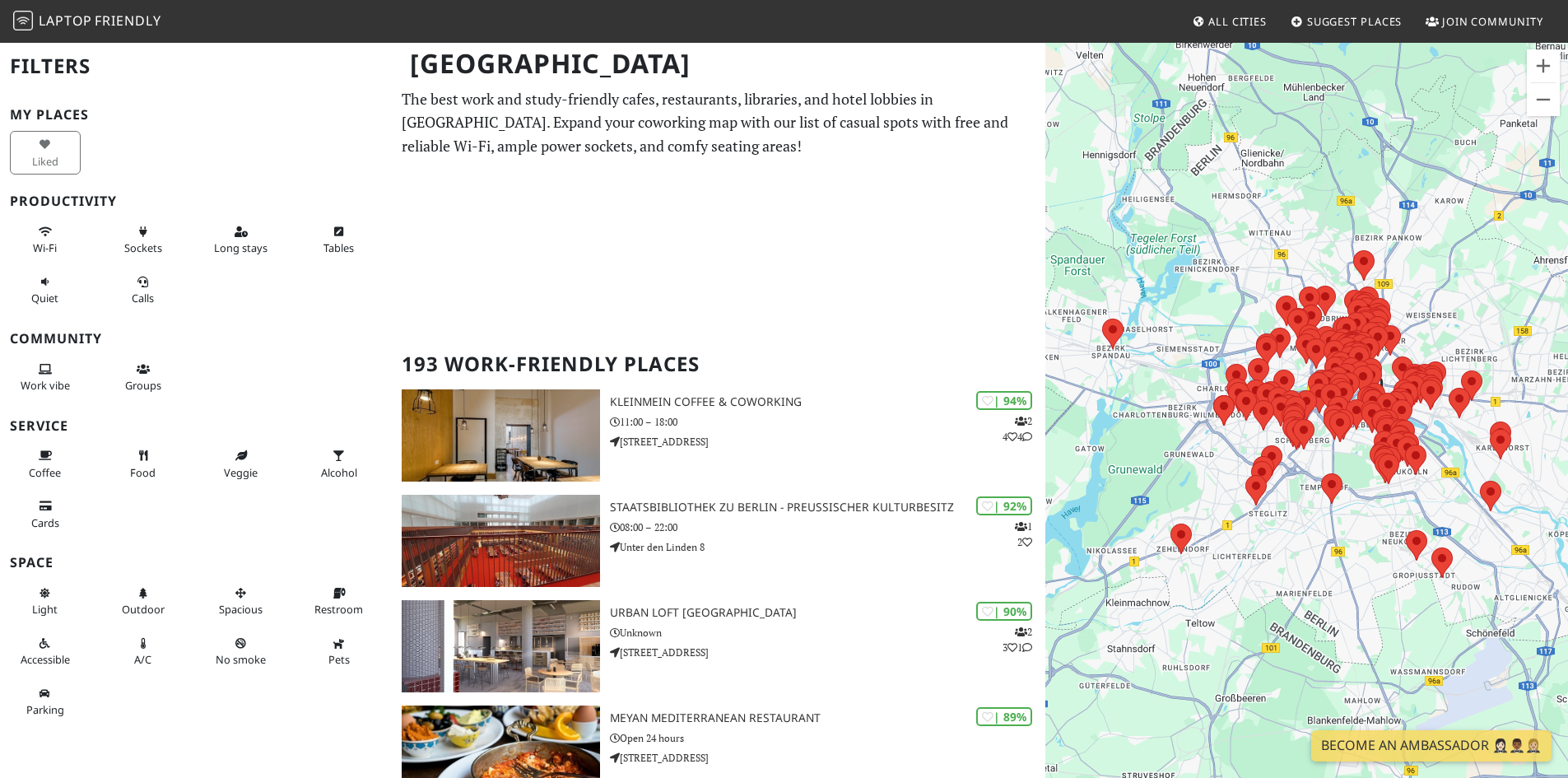
click at [1355, 23] on span "Suggest Places" at bounding box center [1355, 21] width 96 height 15
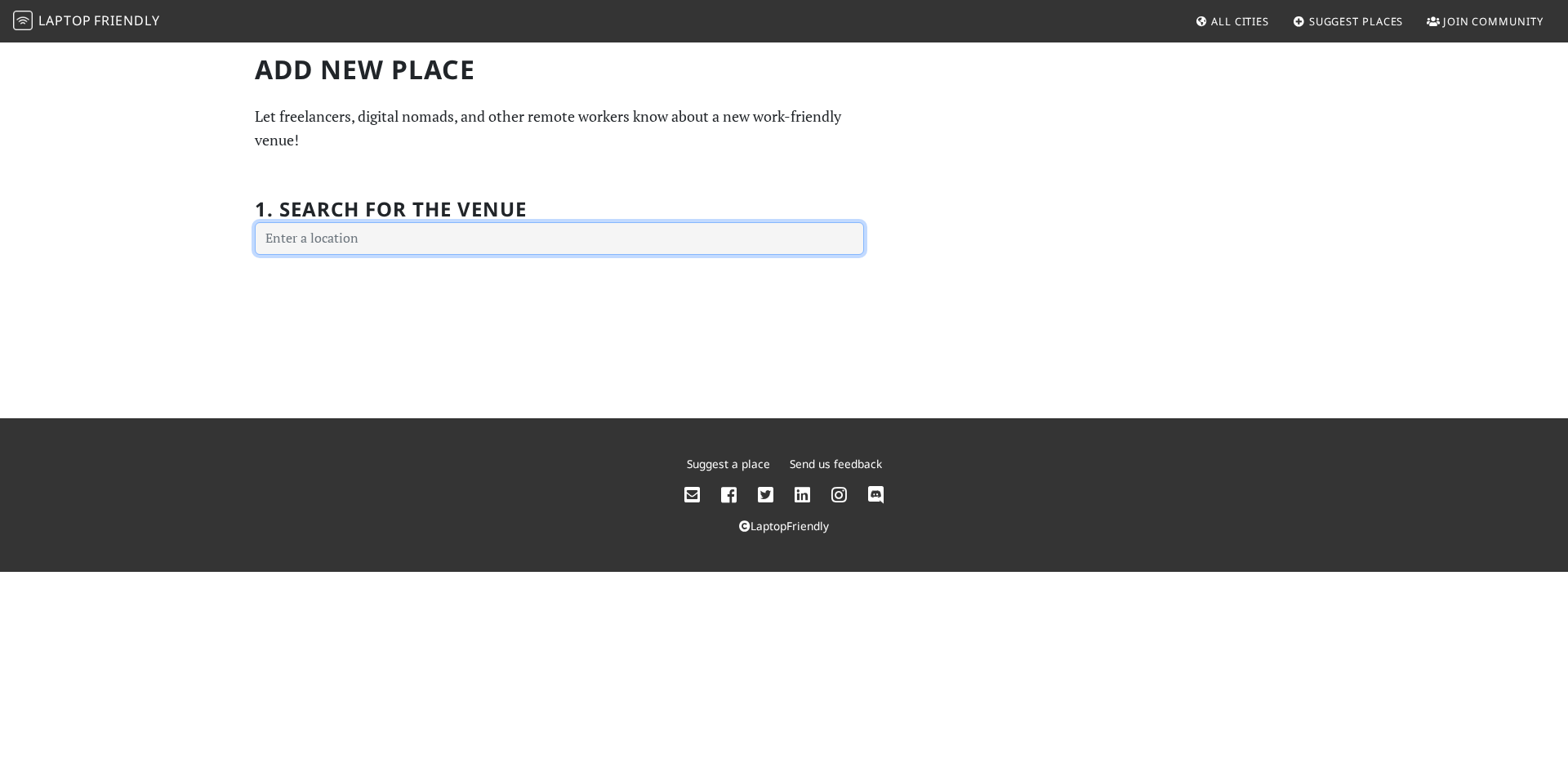
click at [427, 224] on input "text" at bounding box center [559, 238] width 609 height 33
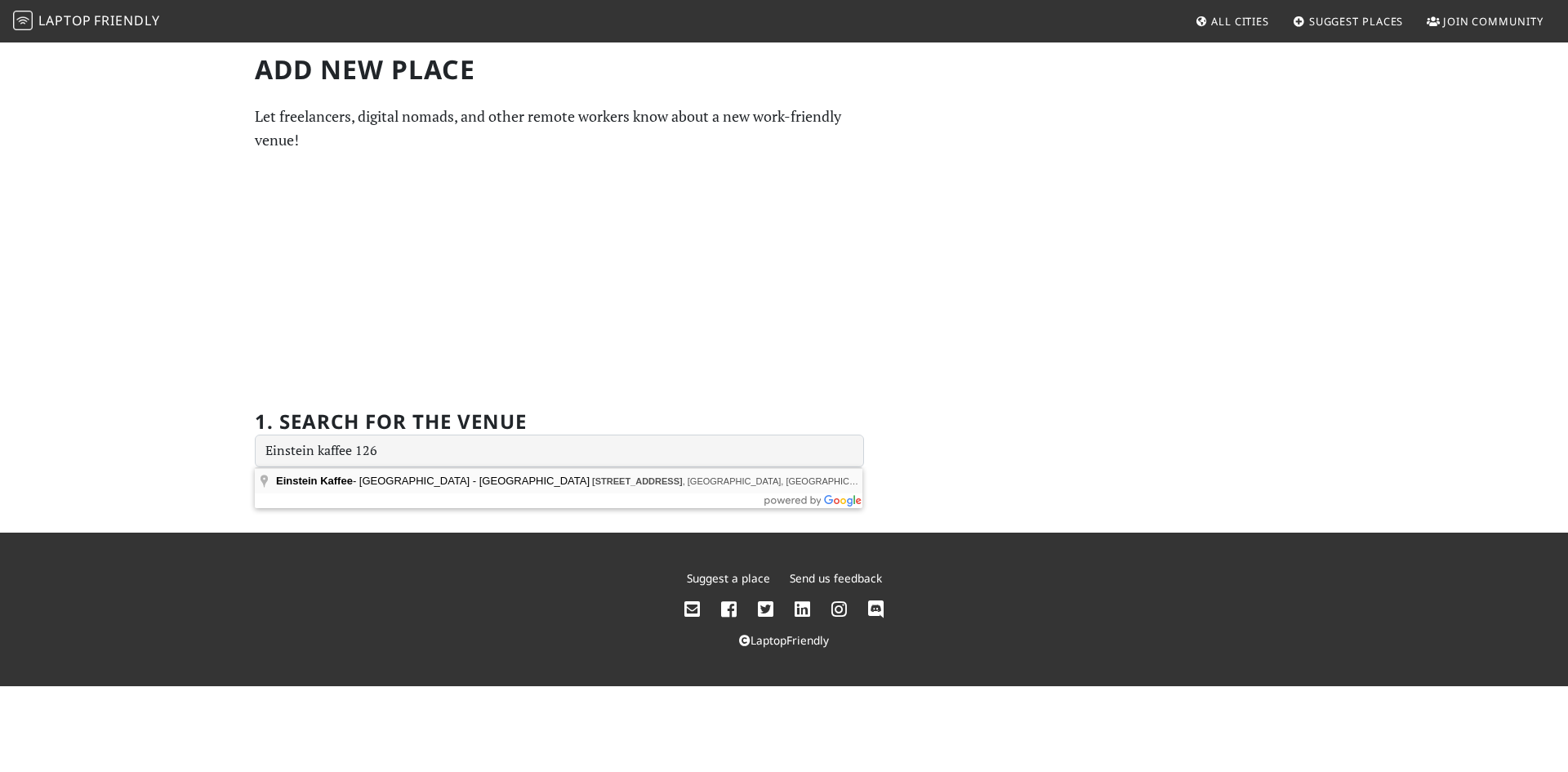
type input "Einstein Kaffee - [GEOGRAPHIC_DATA] - [GEOGRAPHIC_DATA], [STREET_ADDRESS]"
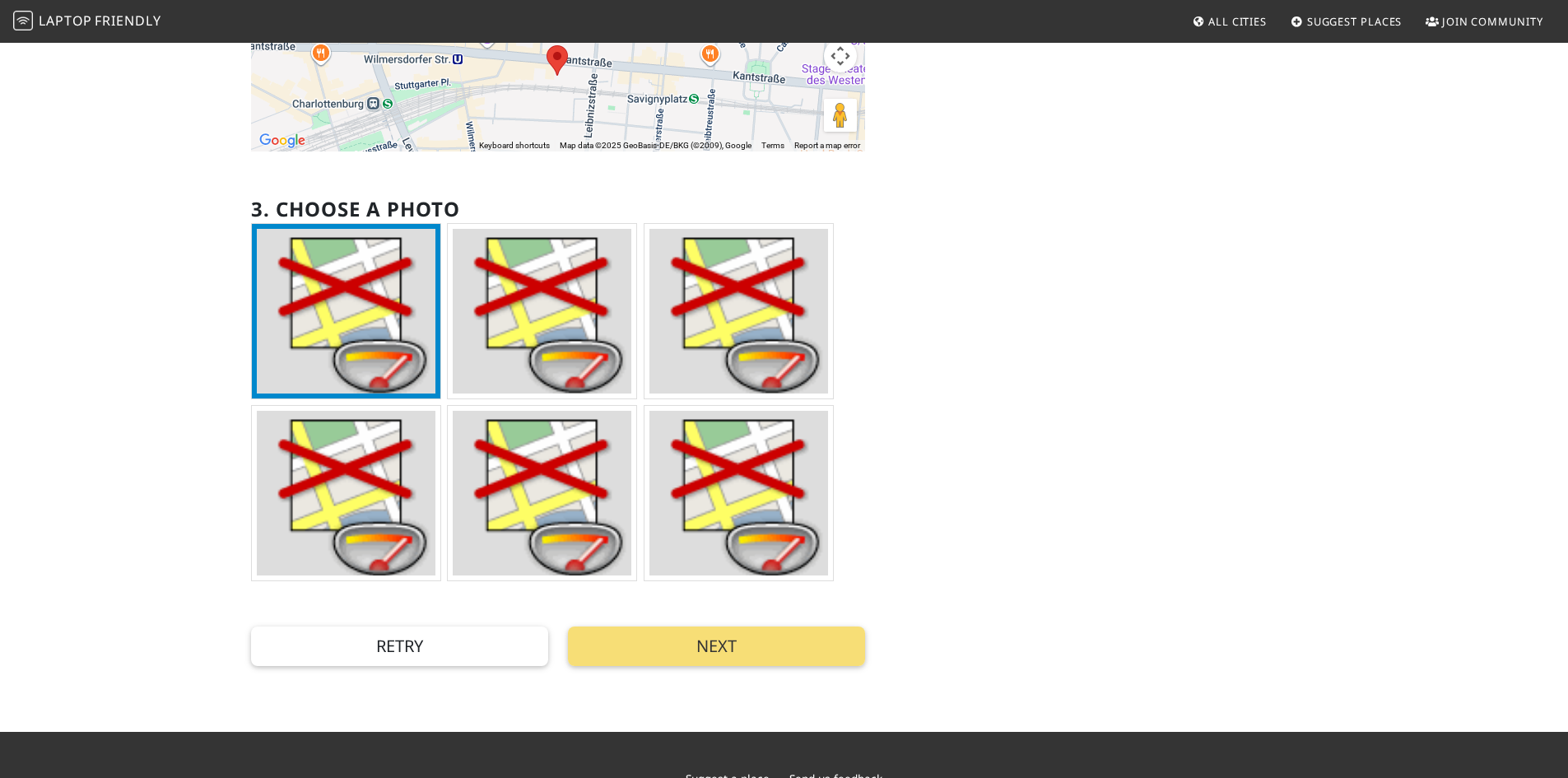
scroll to position [658, 0]
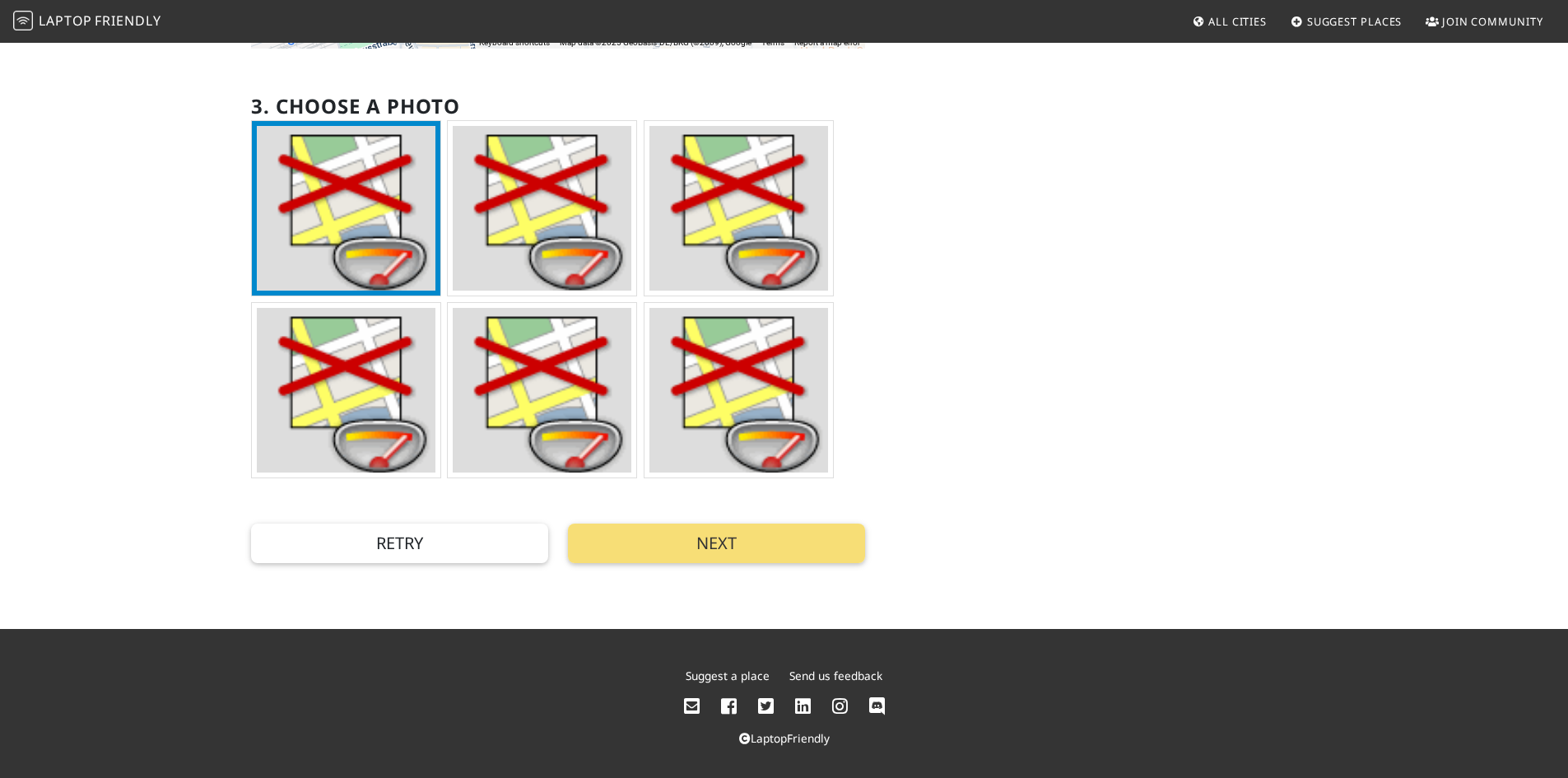
click at [374, 376] on img at bounding box center [345, 390] width 178 height 165
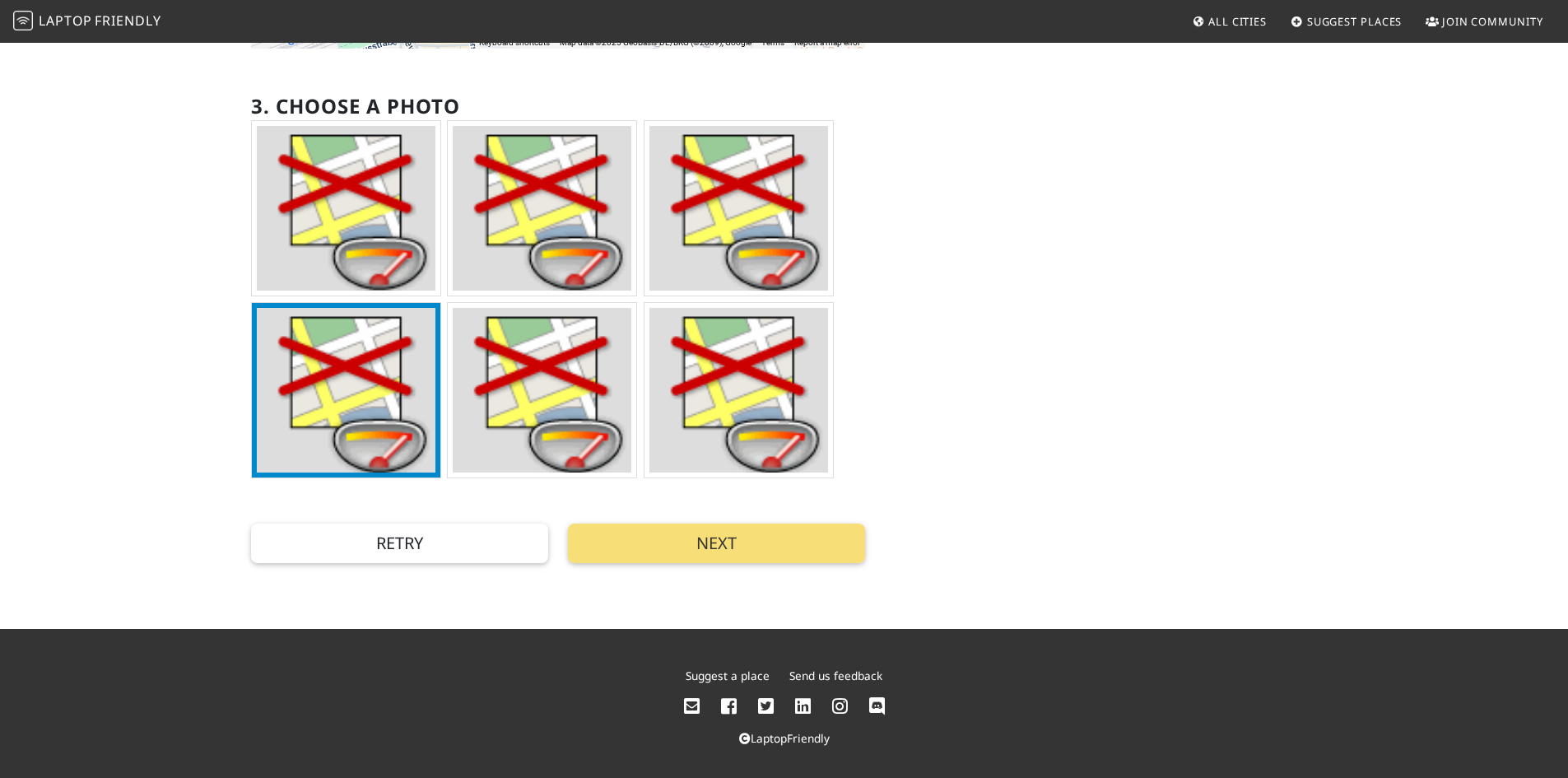
click at [512, 228] on img at bounding box center [541, 208] width 178 height 165
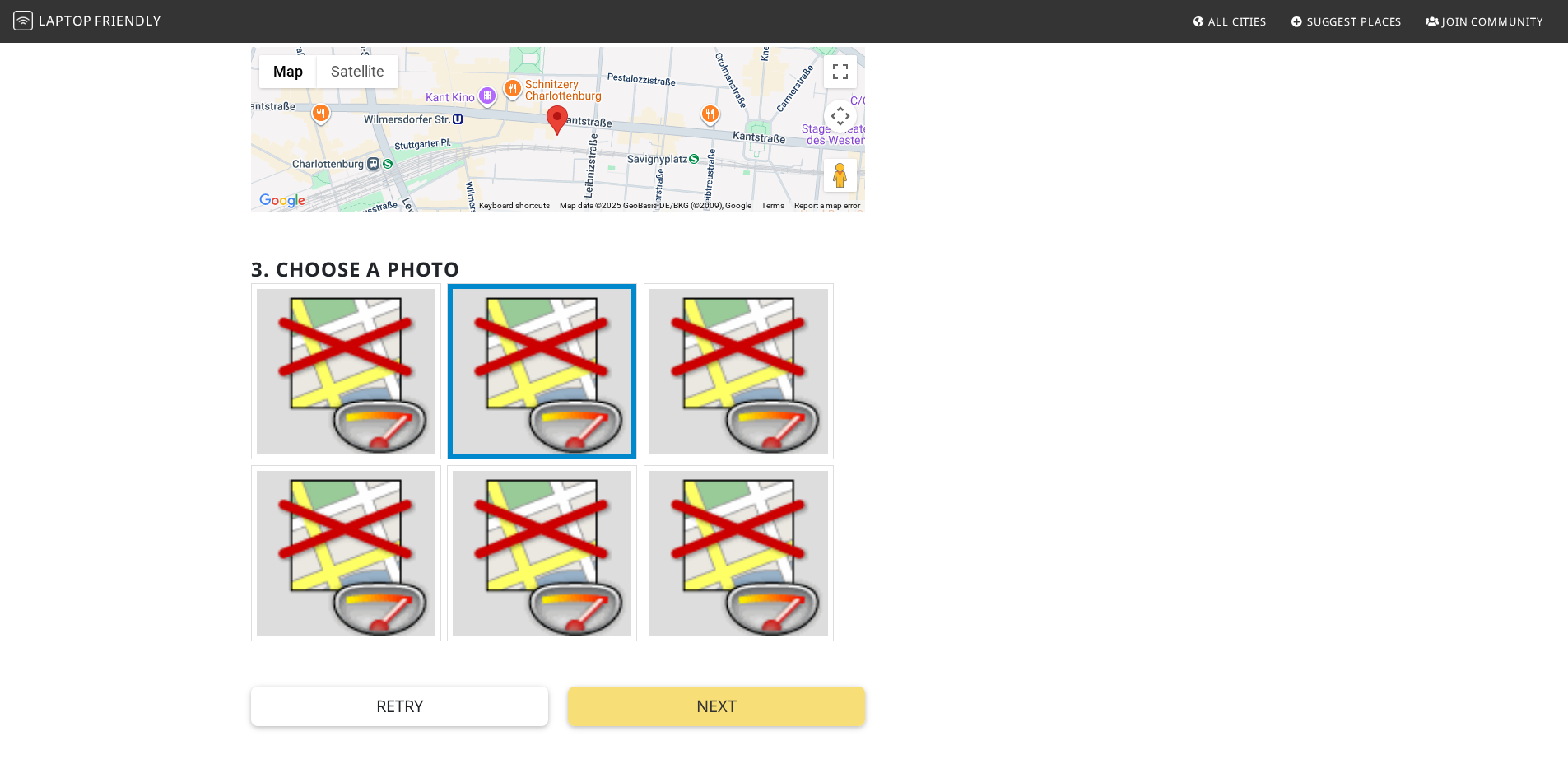
scroll to position [494, 0]
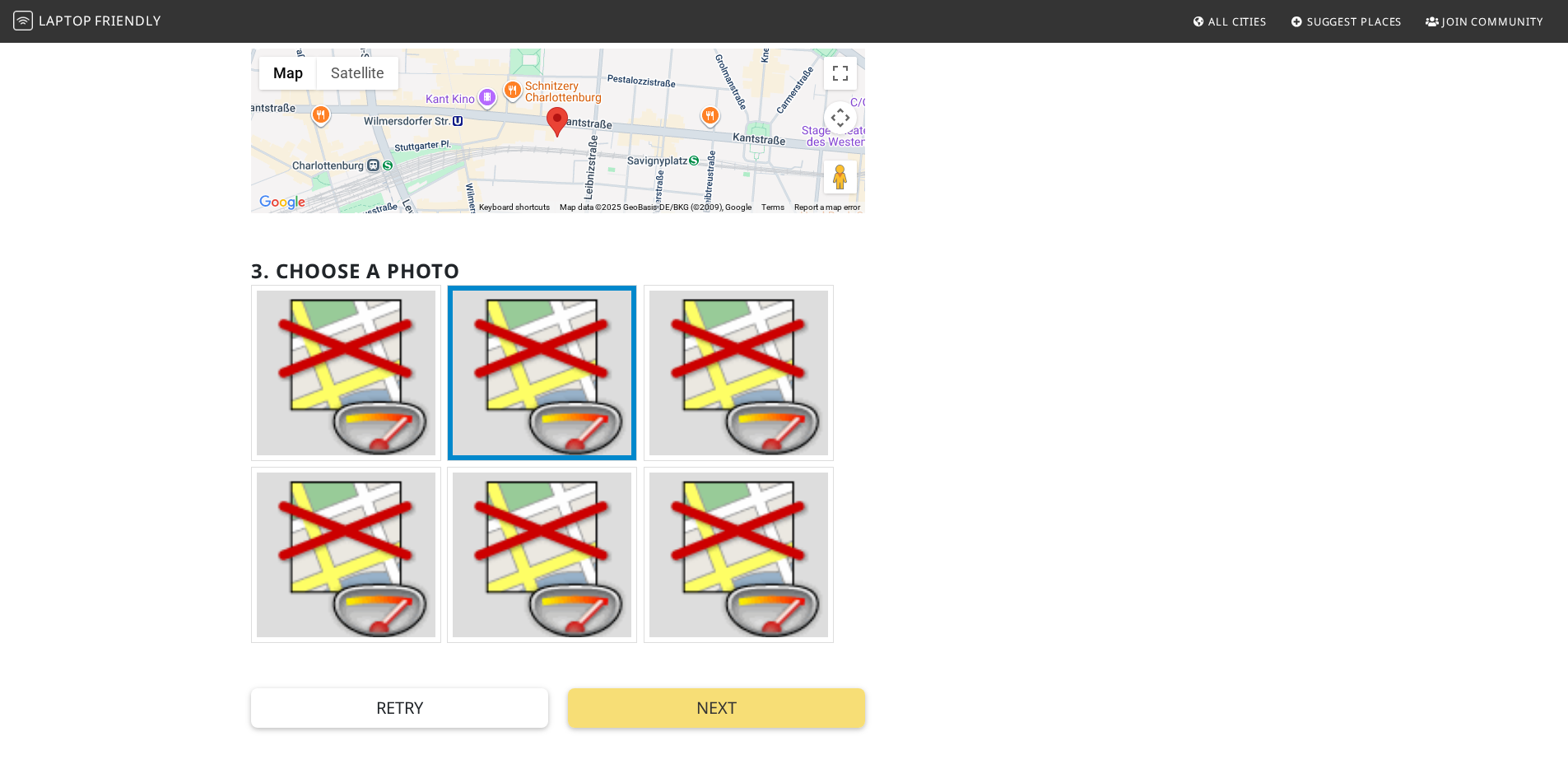
click at [359, 381] on img at bounding box center [345, 373] width 178 height 165
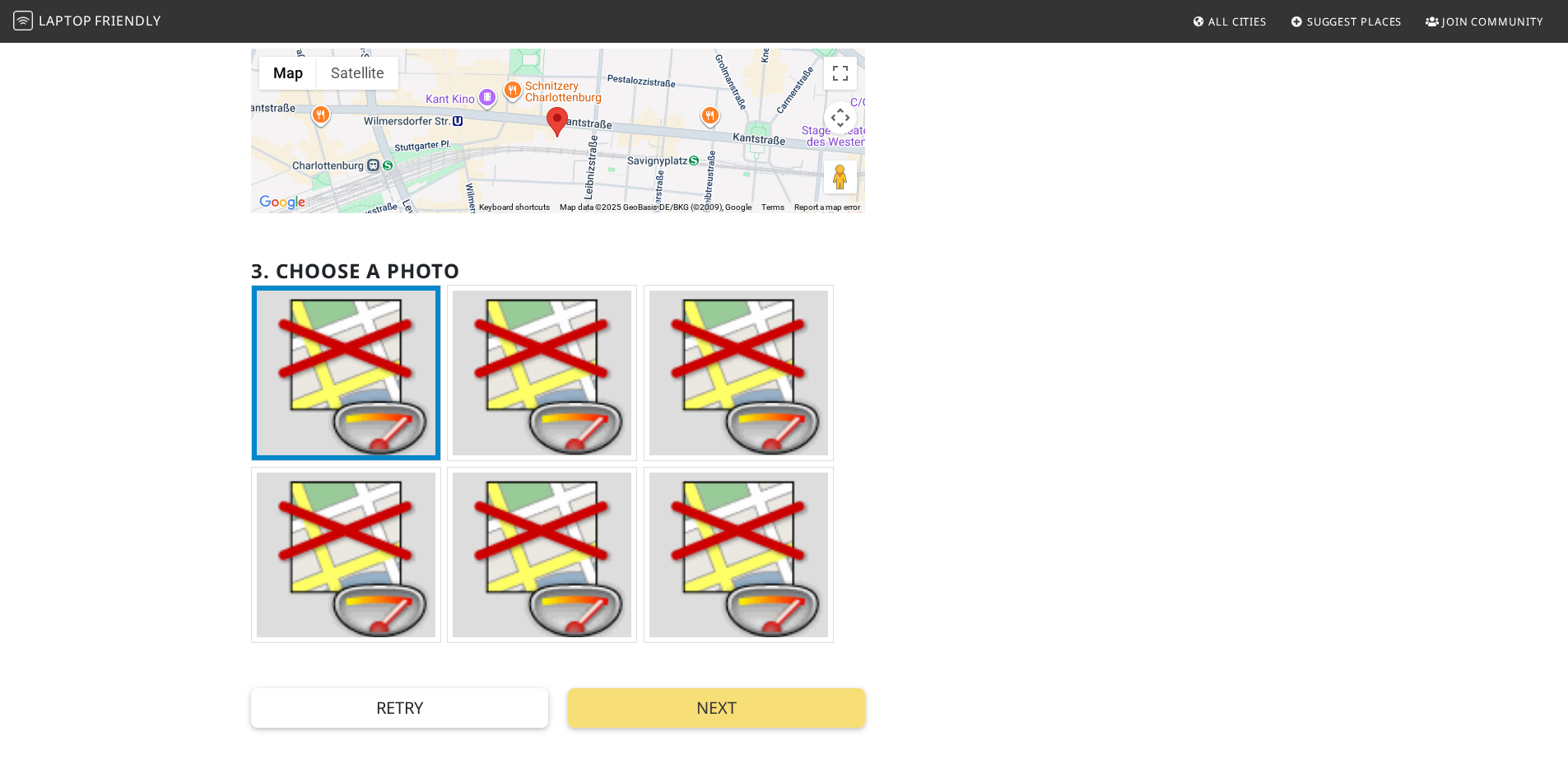
click at [713, 371] on img at bounding box center [738, 373] width 178 height 165
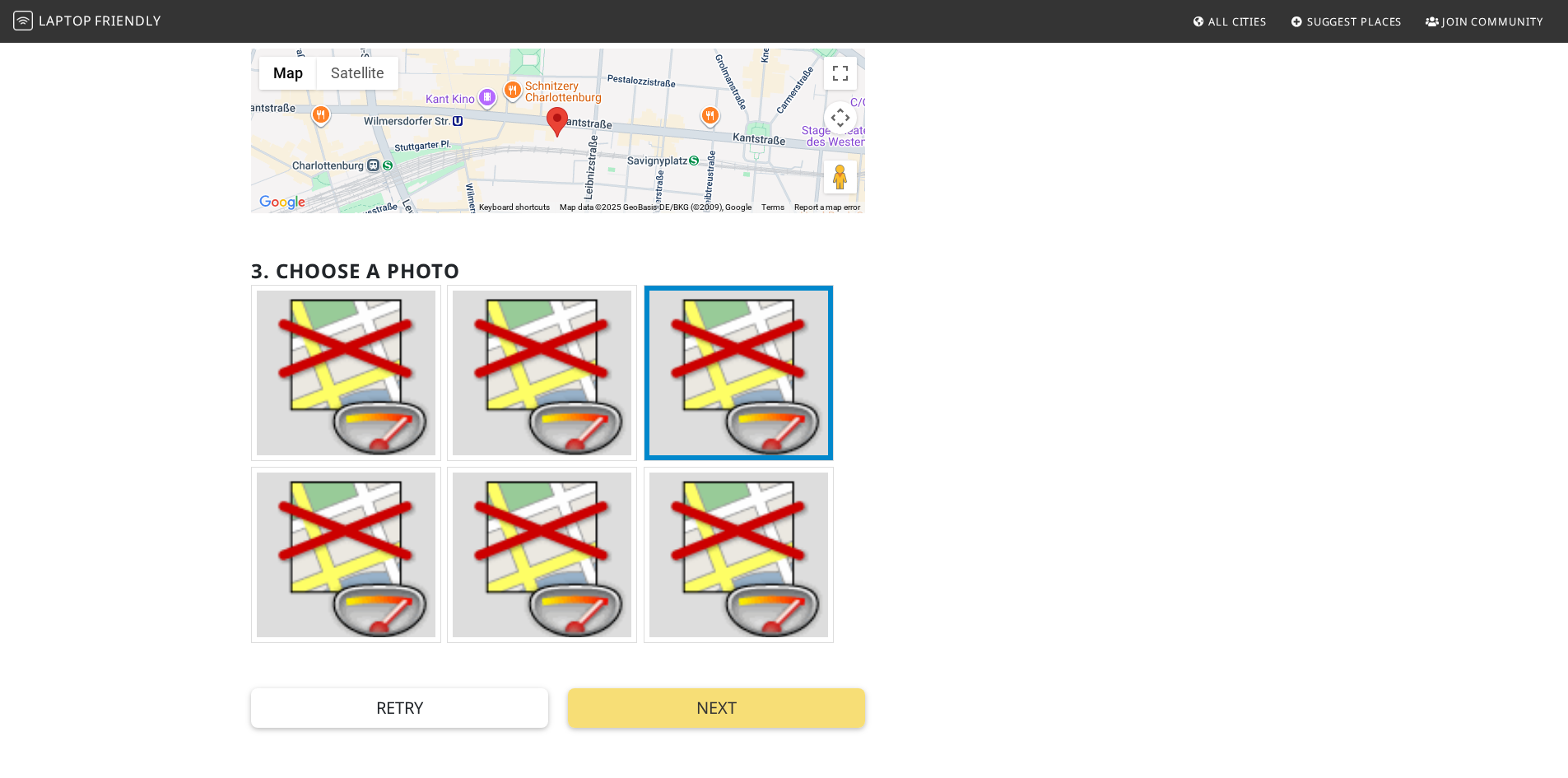
click at [351, 383] on img at bounding box center [345, 373] width 178 height 165
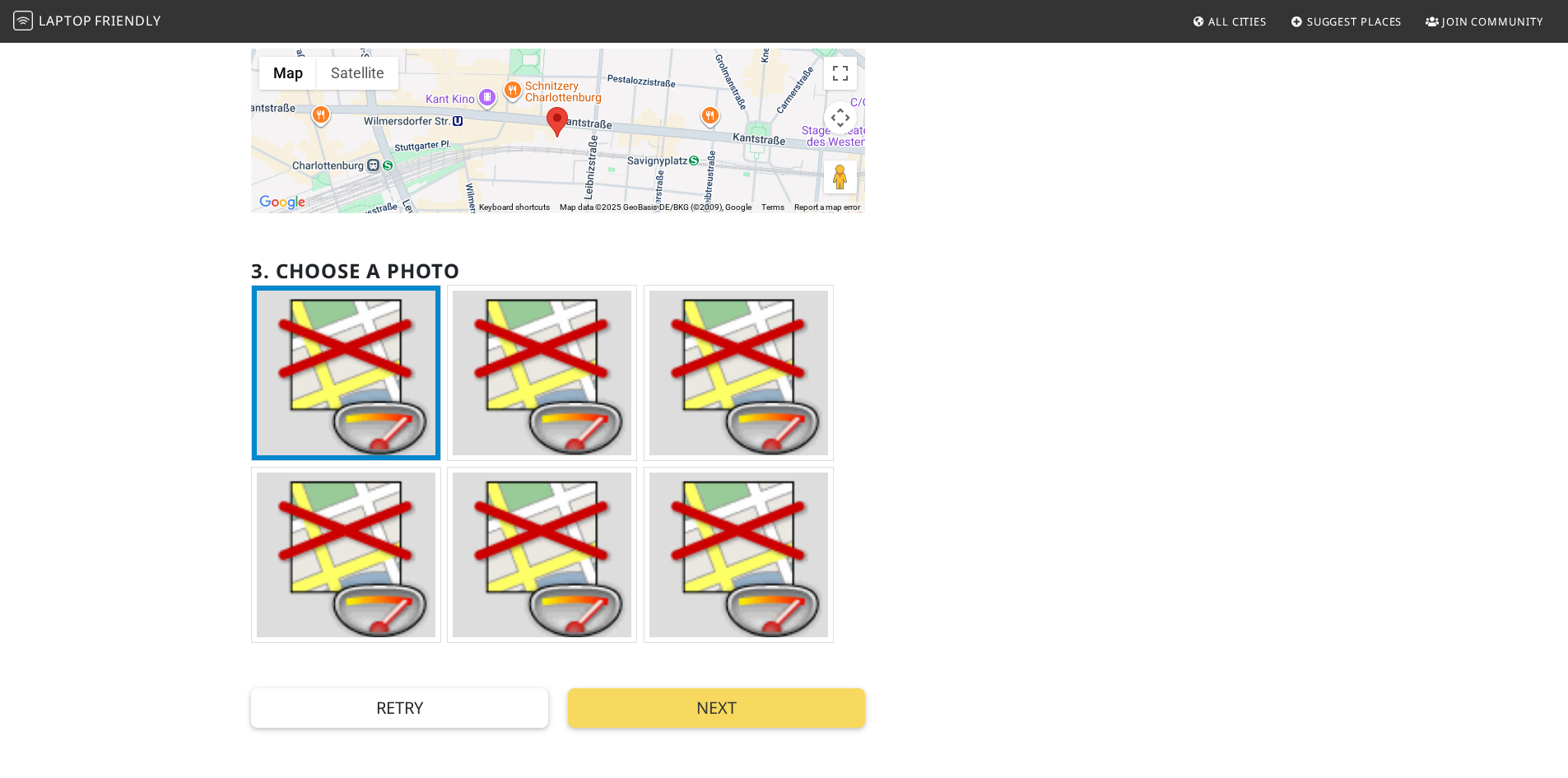
click at [680, 709] on button "Next" at bounding box center [716, 708] width 297 height 40
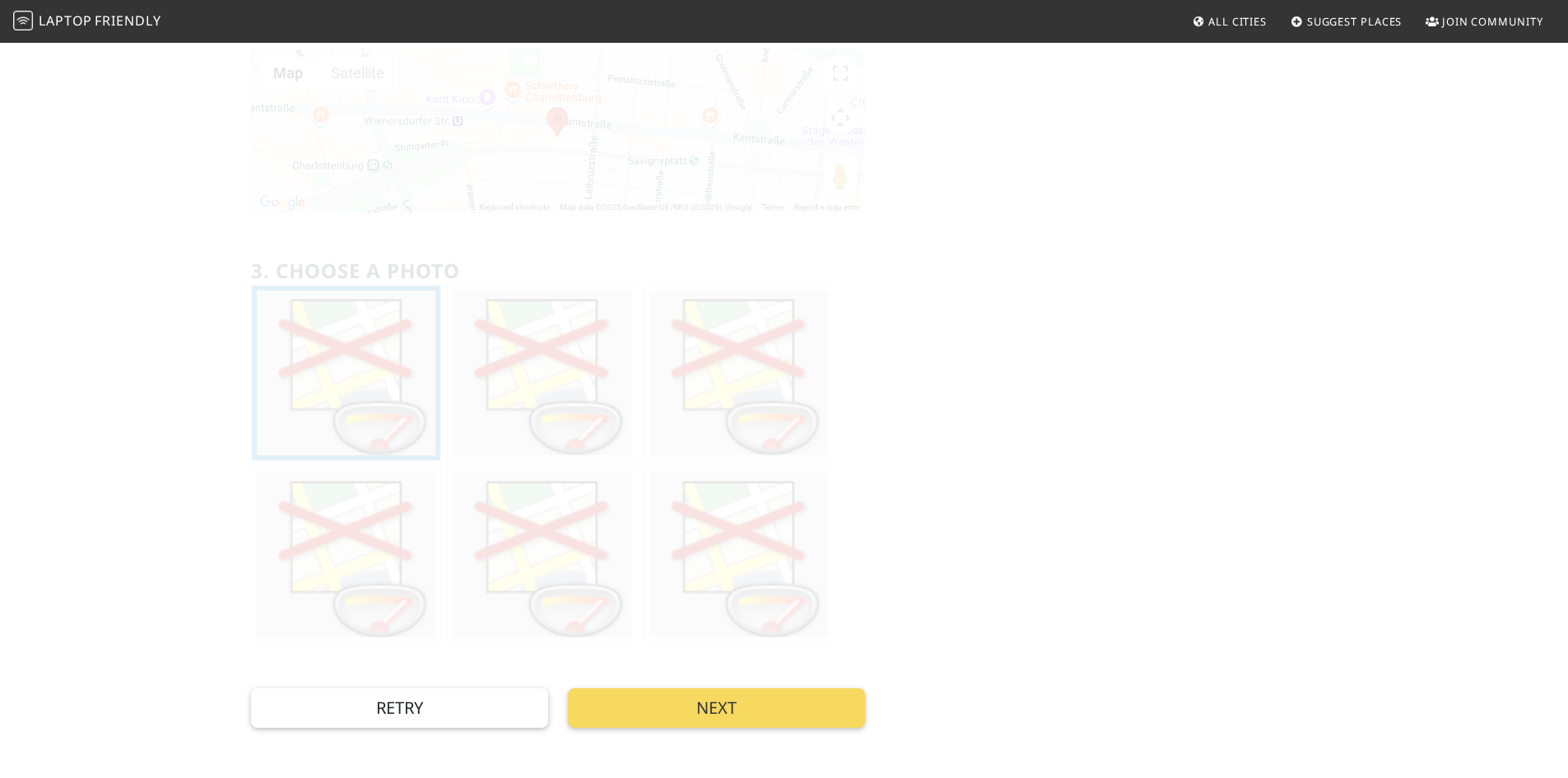
scroll to position [0, 0]
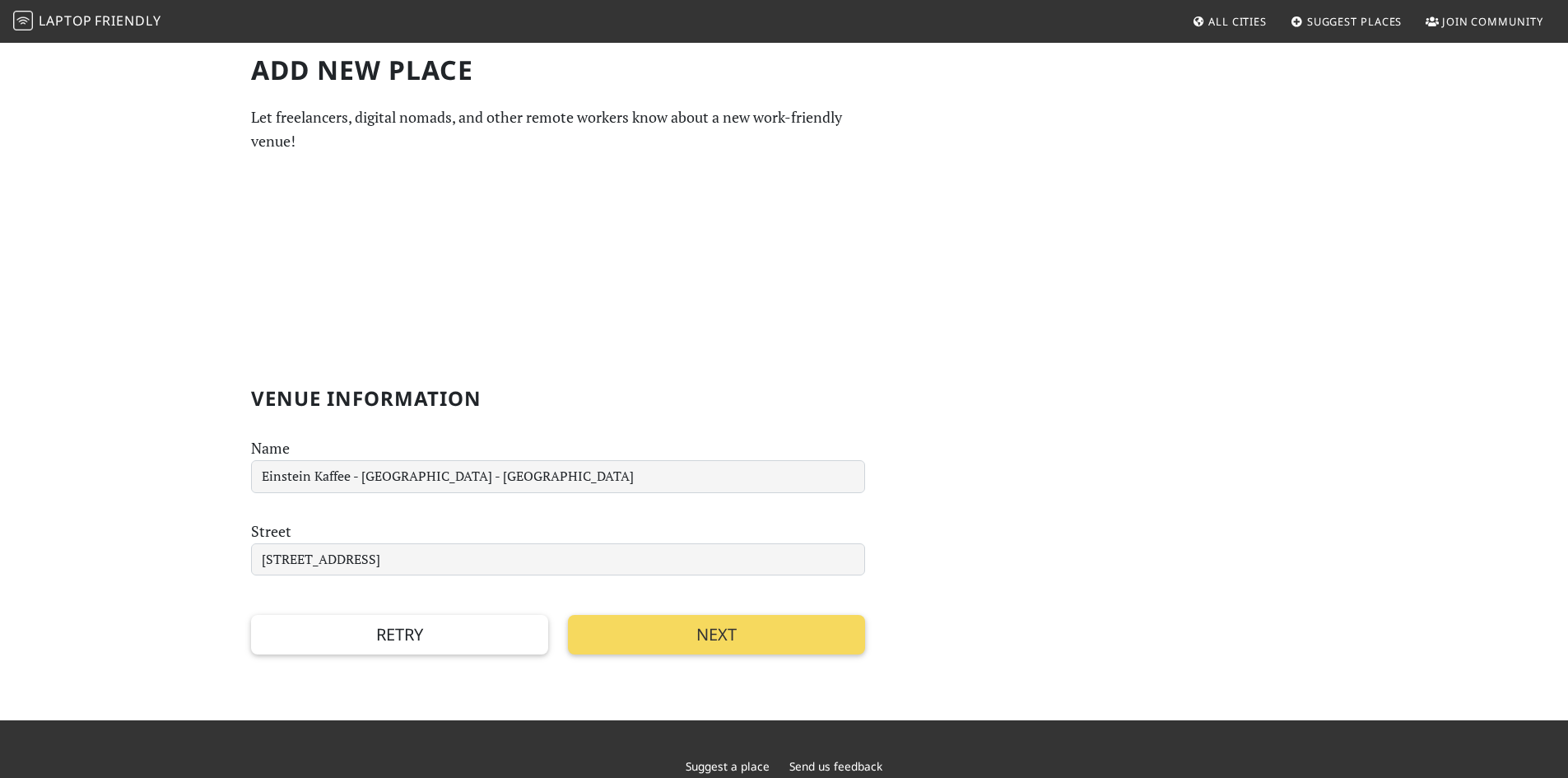
click at [630, 644] on button "Next" at bounding box center [716, 634] width 297 height 40
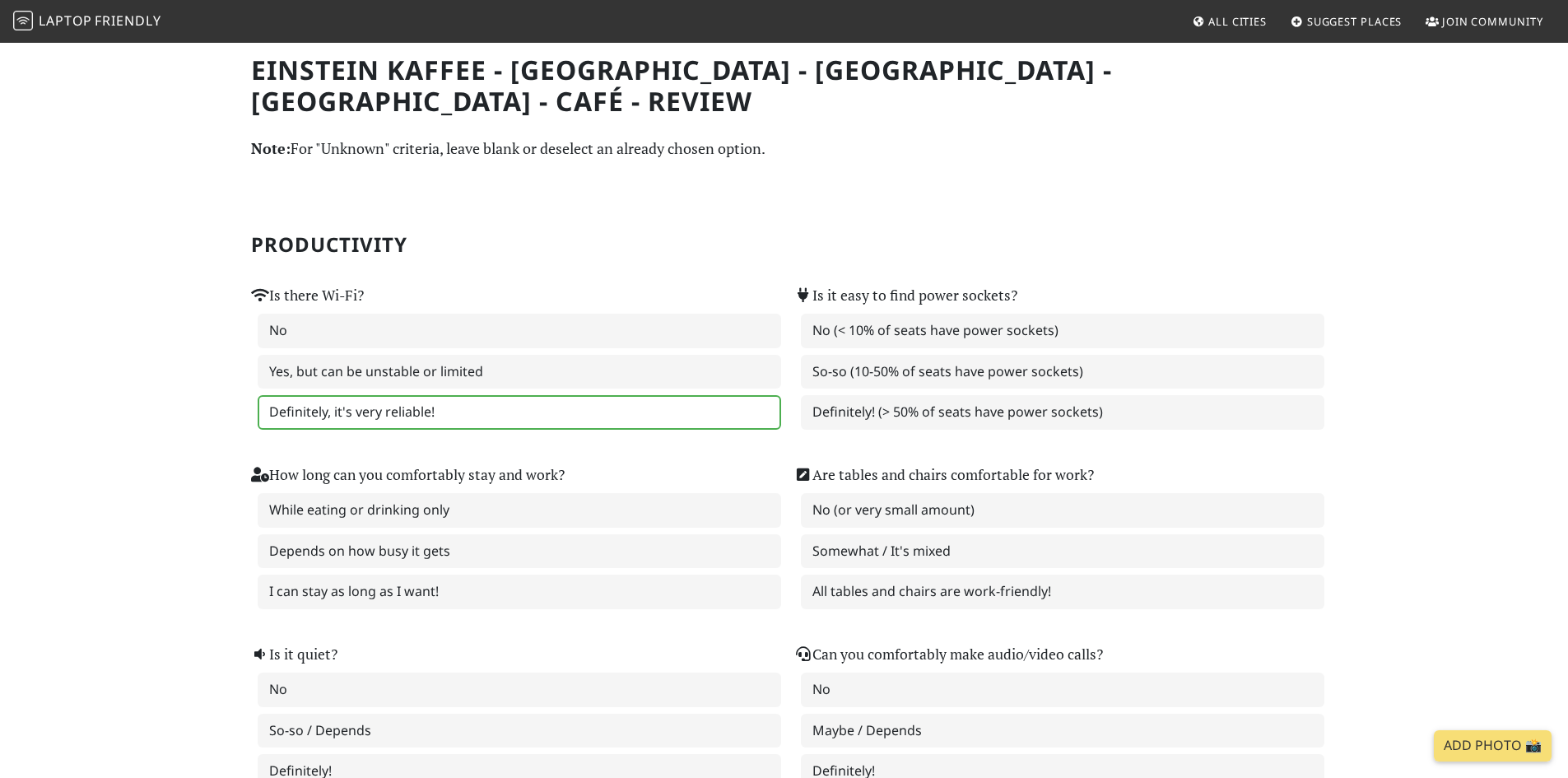
click at [419, 421] on label "Definitely, it's very reliable!" at bounding box center [519, 412] width 524 height 35
click at [923, 406] on label "Definitely! (> 50% of seats have power sockets)" at bounding box center [1063, 412] width 524 height 35
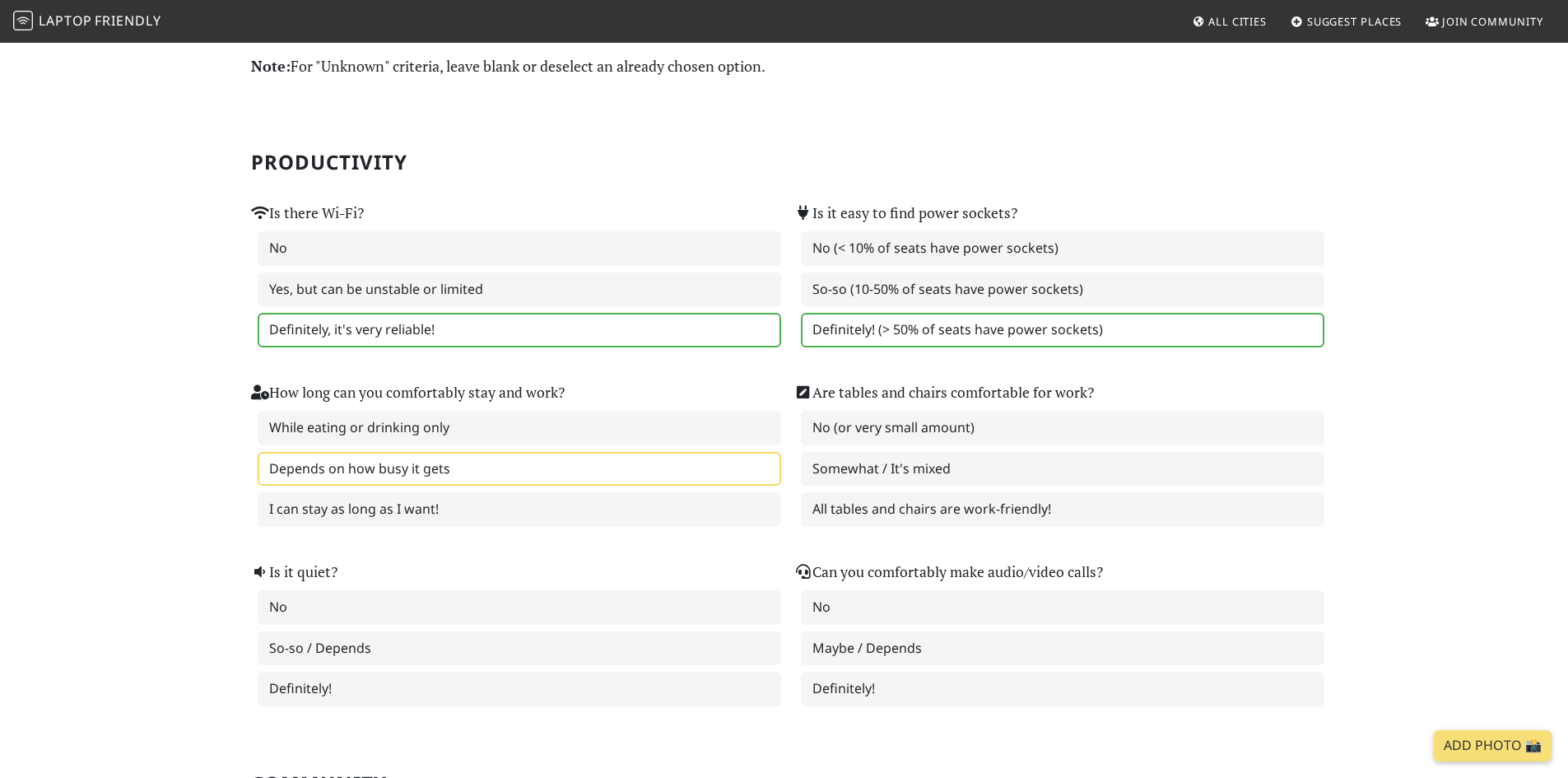
scroll to position [165, 0]
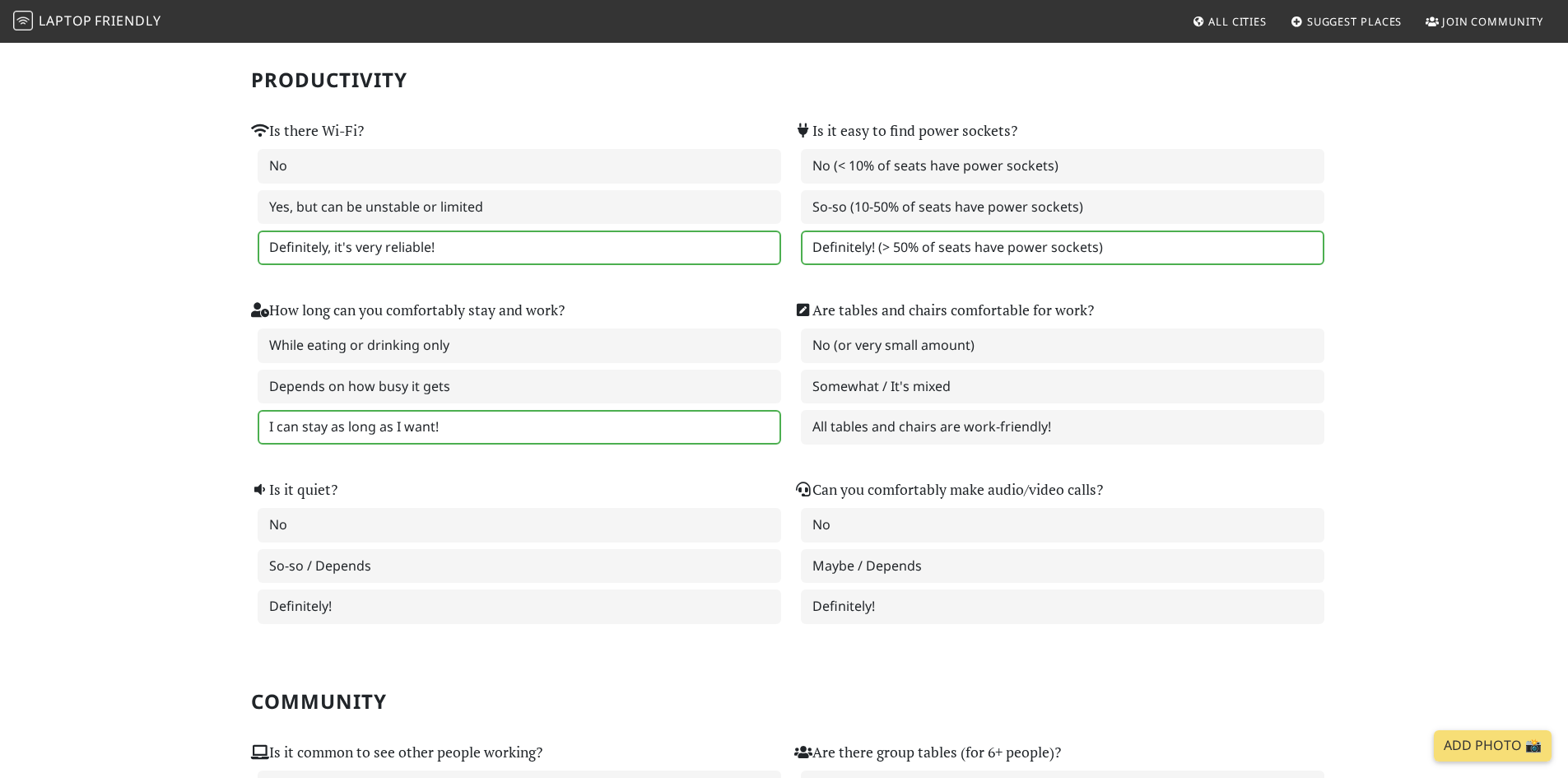
click at [513, 418] on label "I can stay as long as I want!" at bounding box center [519, 427] width 524 height 35
click at [999, 428] on label "All tables and chairs are work-friendly!" at bounding box center [1063, 427] width 524 height 35
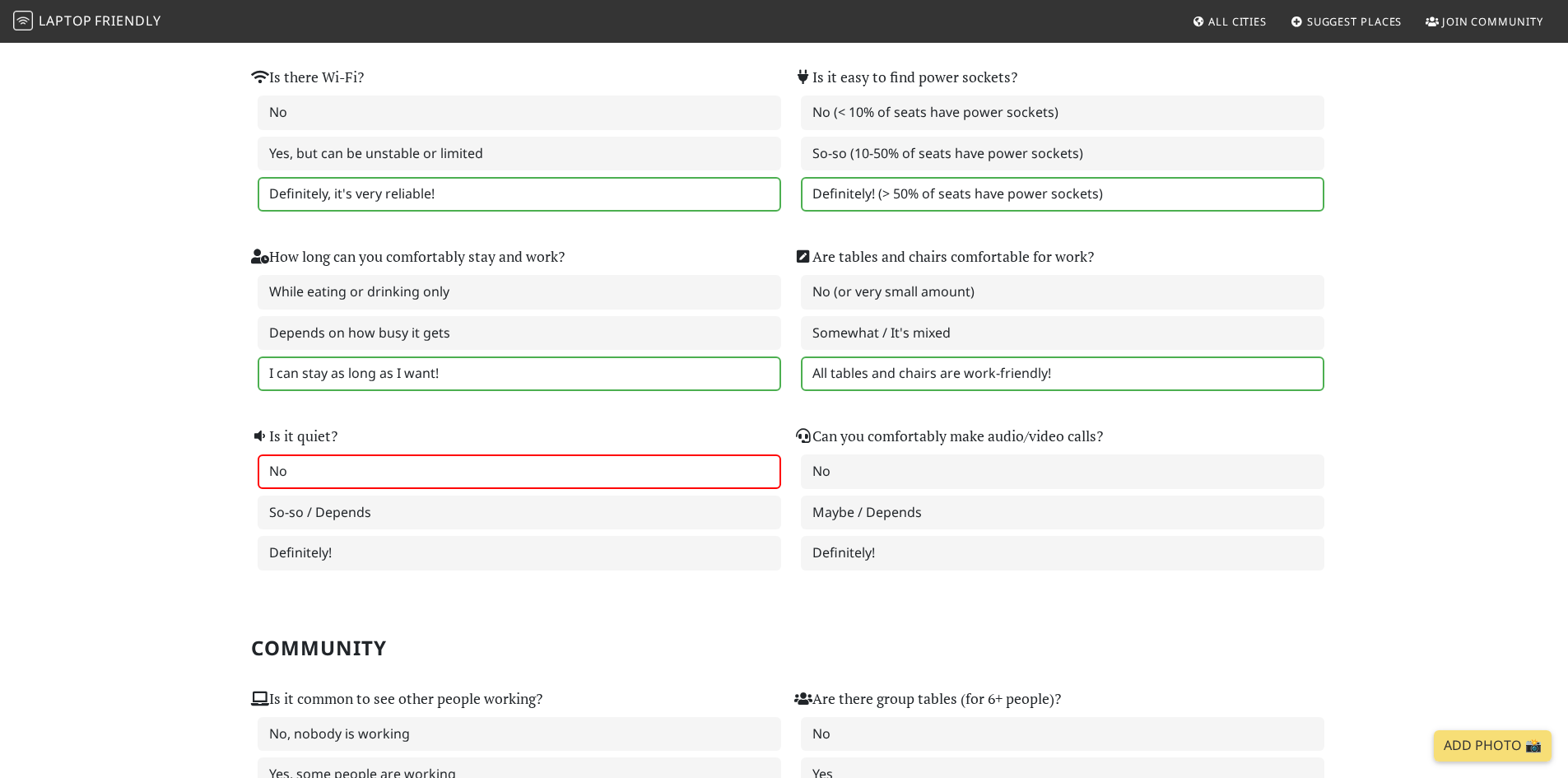
scroll to position [247, 0]
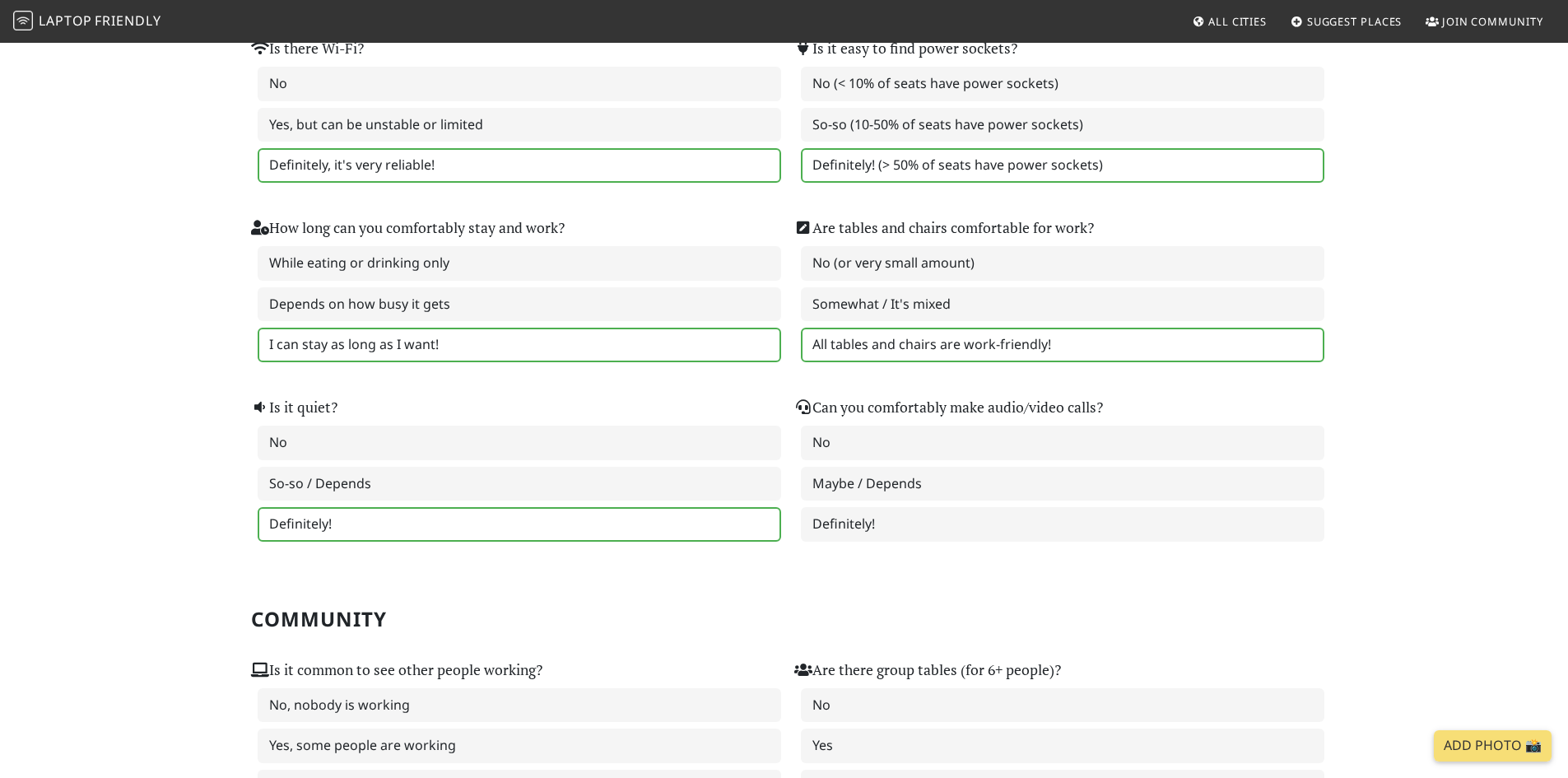
click at [439, 521] on label "Definitely!" at bounding box center [519, 524] width 524 height 35
click at [900, 518] on label "Definitely!" at bounding box center [1063, 524] width 524 height 35
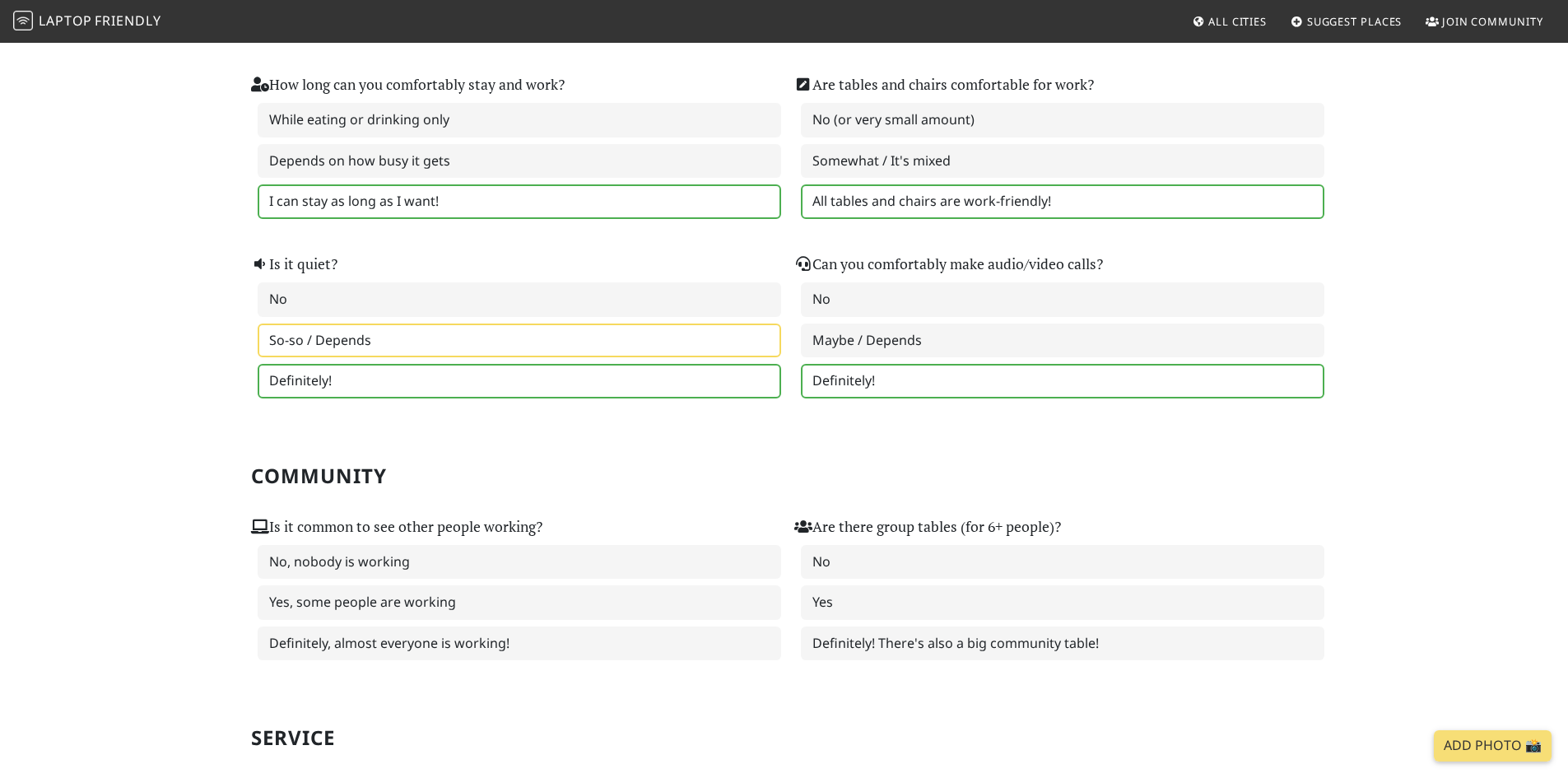
scroll to position [658, 0]
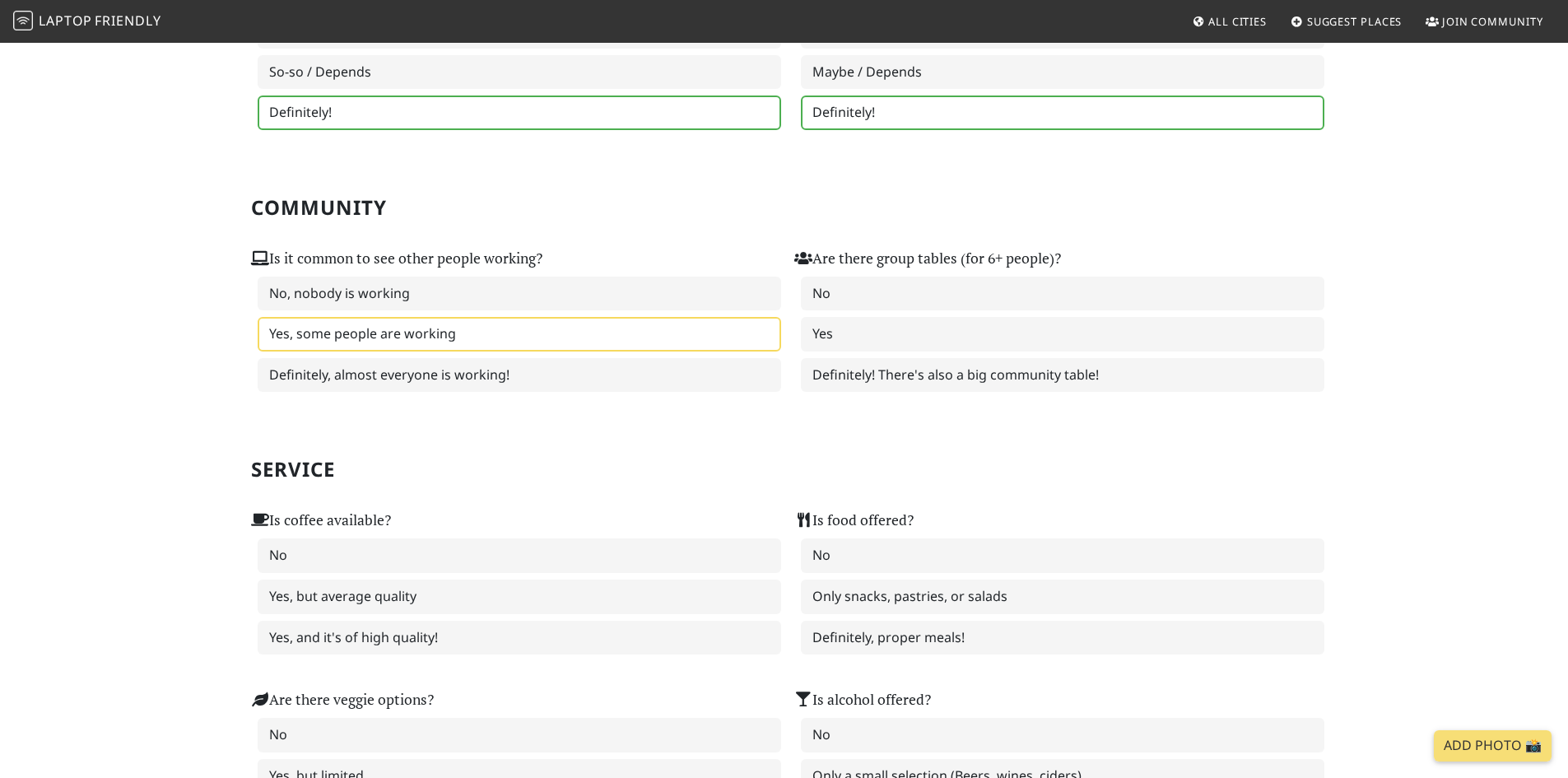
click at [508, 336] on label "Yes, some people are working" at bounding box center [519, 334] width 524 height 35
click at [874, 334] on label "Yes" at bounding box center [1063, 334] width 524 height 35
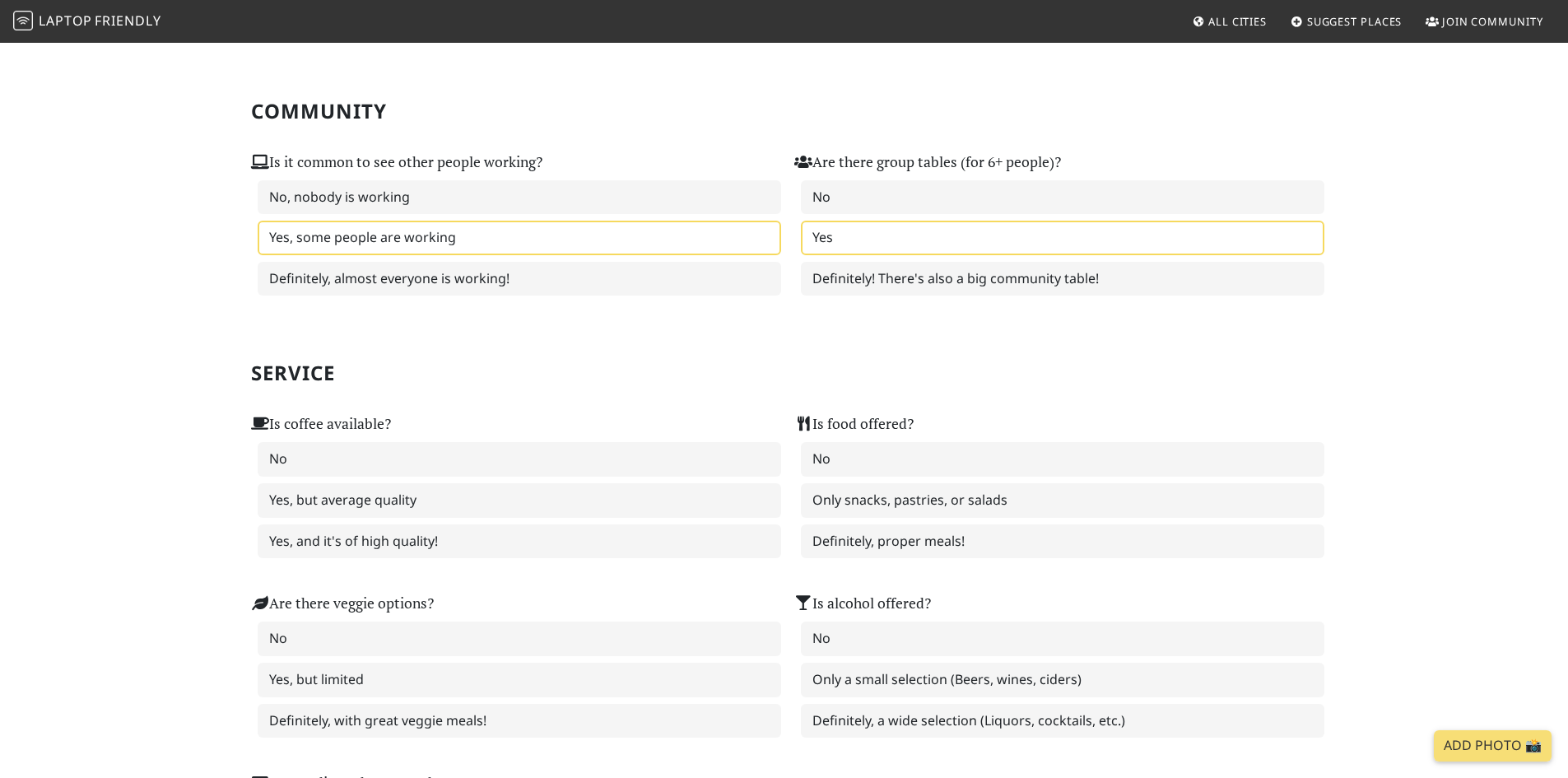
scroll to position [906, 0]
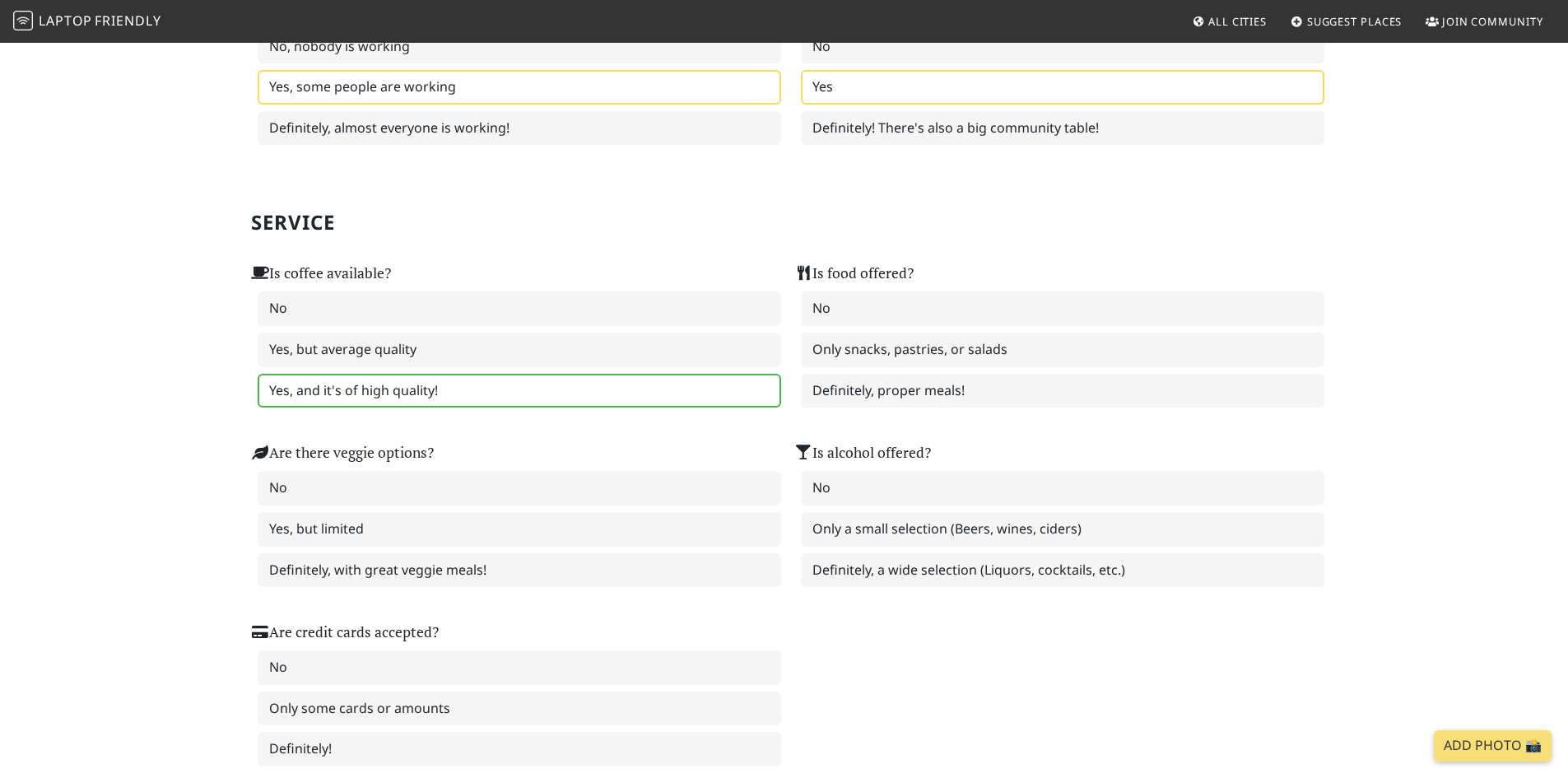
click at [398, 395] on label "Yes, and it's of high quality!" at bounding box center [519, 390] width 524 height 35
click at [978, 389] on label "Definitely, proper meals!" at bounding box center [1063, 390] width 524 height 35
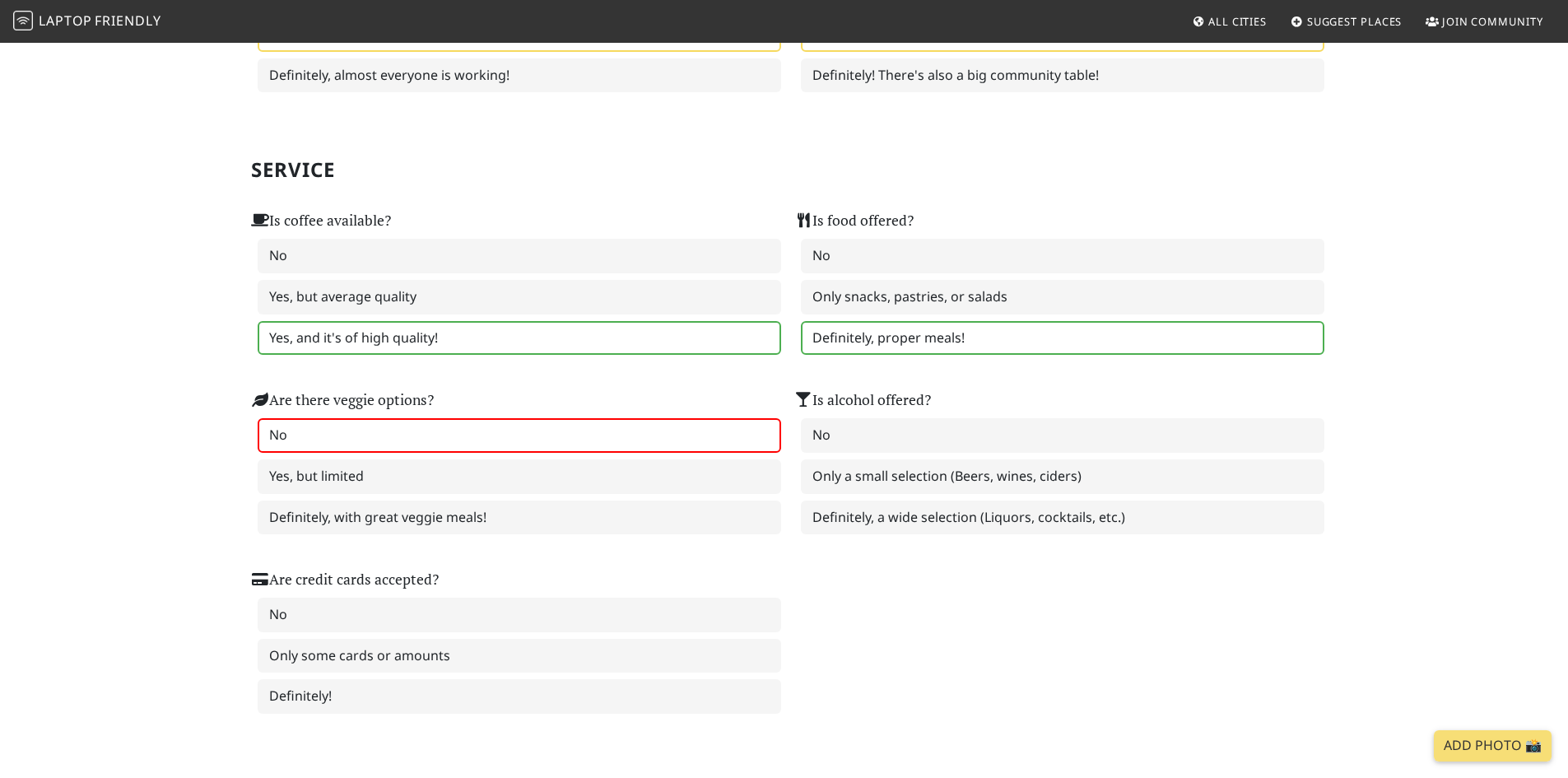
scroll to position [987, 0]
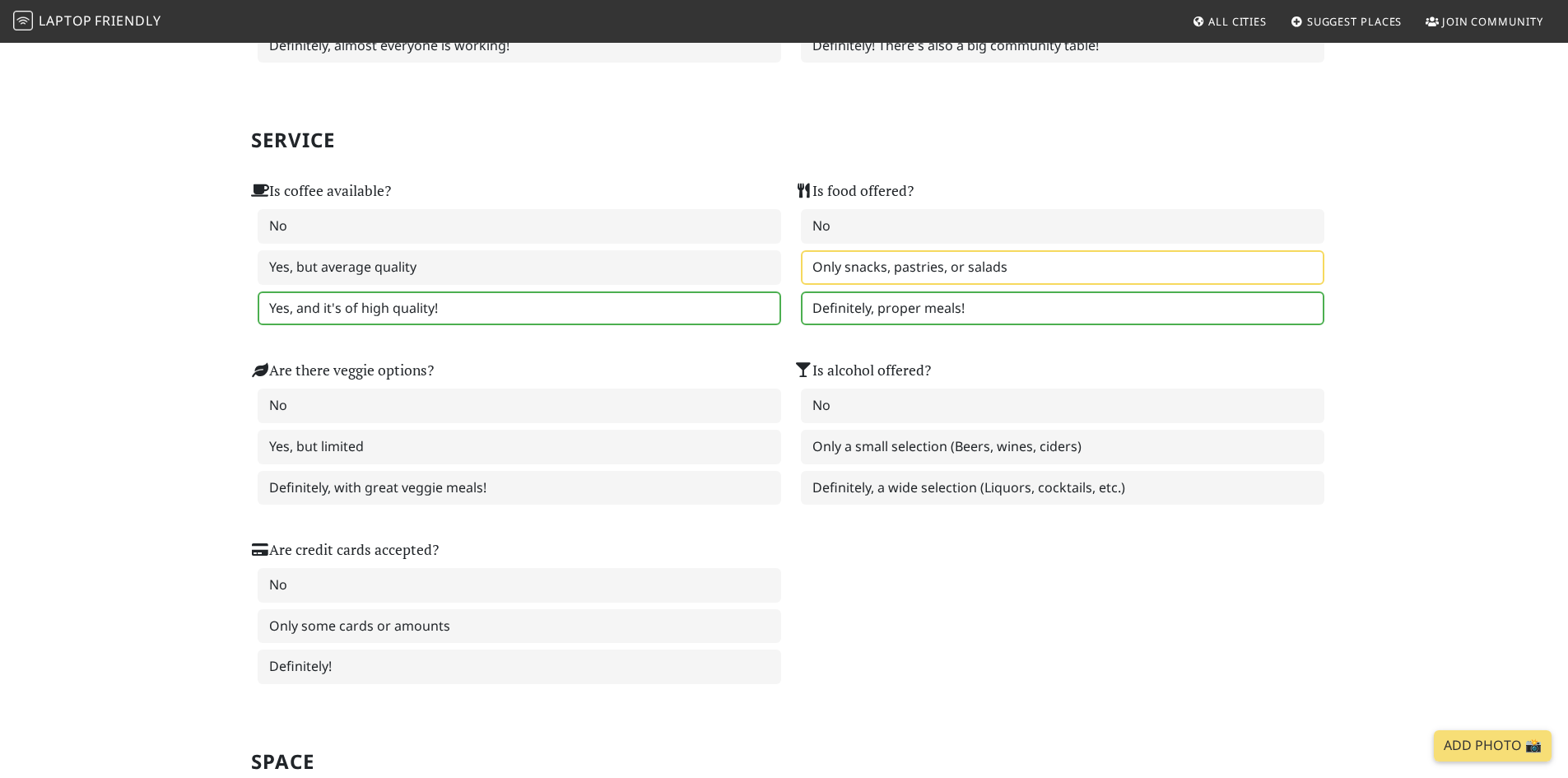
click at [910, 268] on label "Only snacks, pastries, or salads" at bounding box center [1063, 267] width 524 height 35
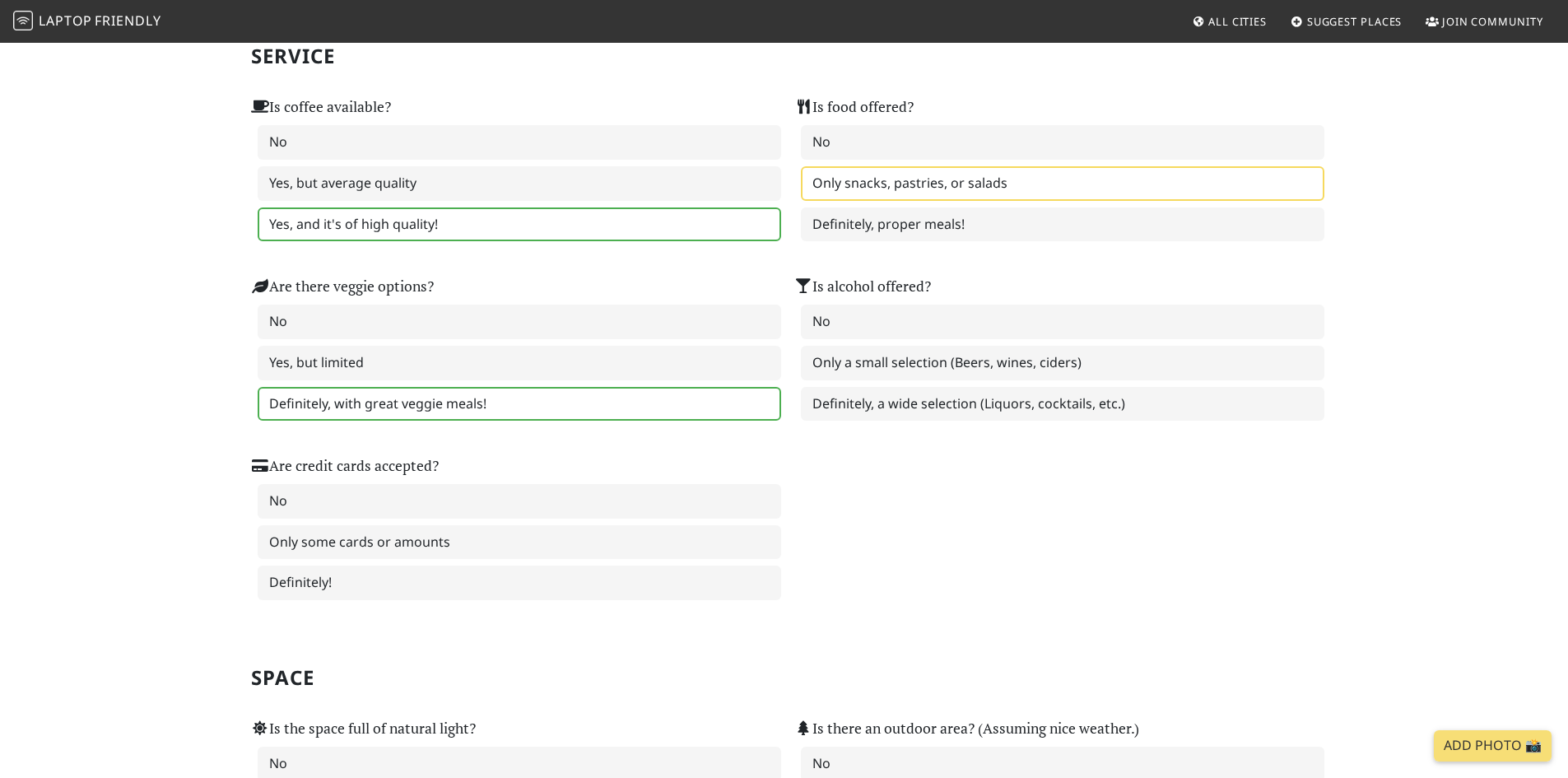
scroll to position [1070, 0]
click at [457, 405] on label "Definitely, with great veggie meals!" at bounding box center [519, 405] width 524 height 35
click at [964, 416] on label "Definitely, a wide selection (Liquors, cocktails, etc.)" at bounding box center [1063, 405] width 524 height 35
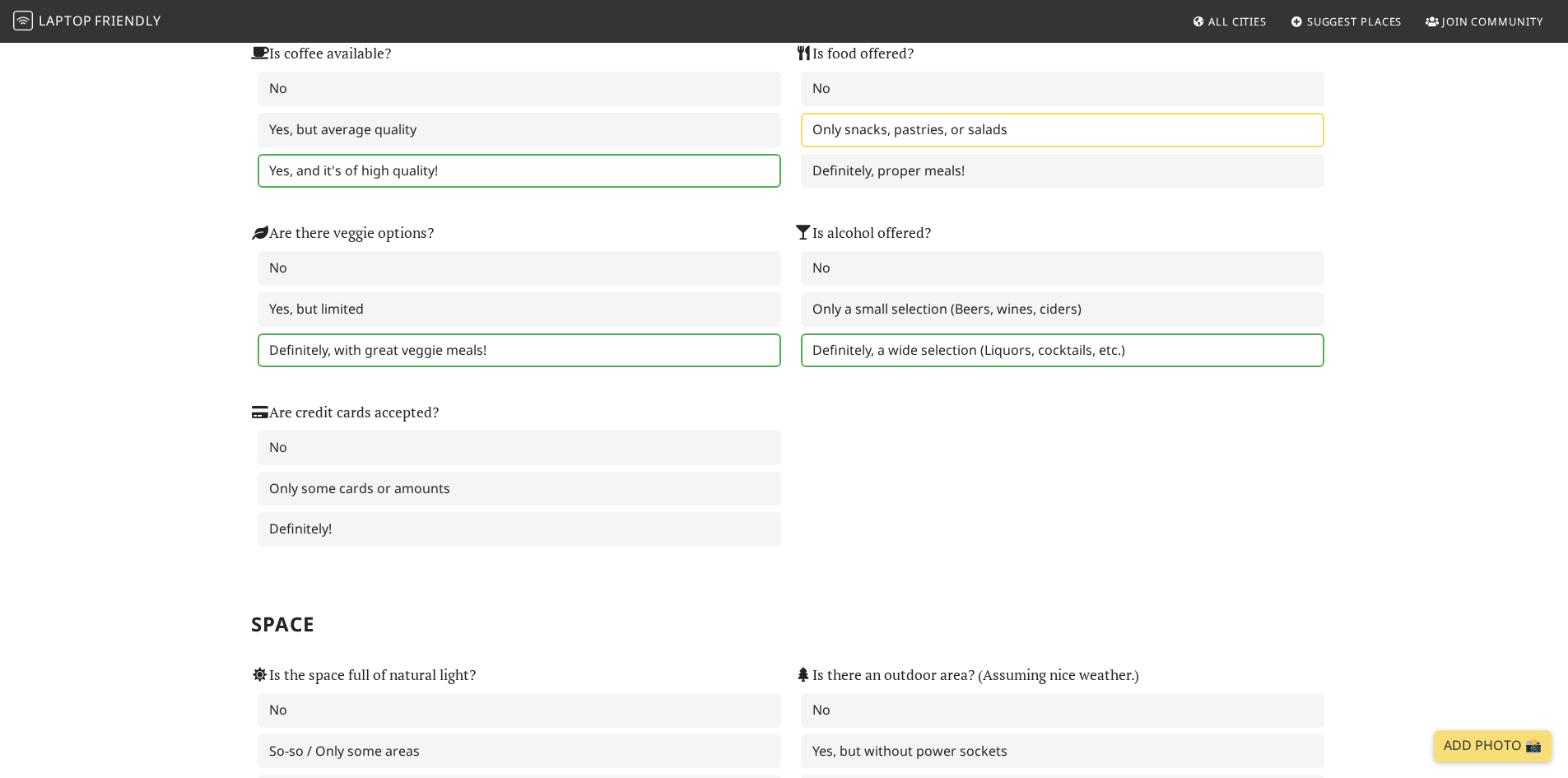
scroll to position [1152, 0]
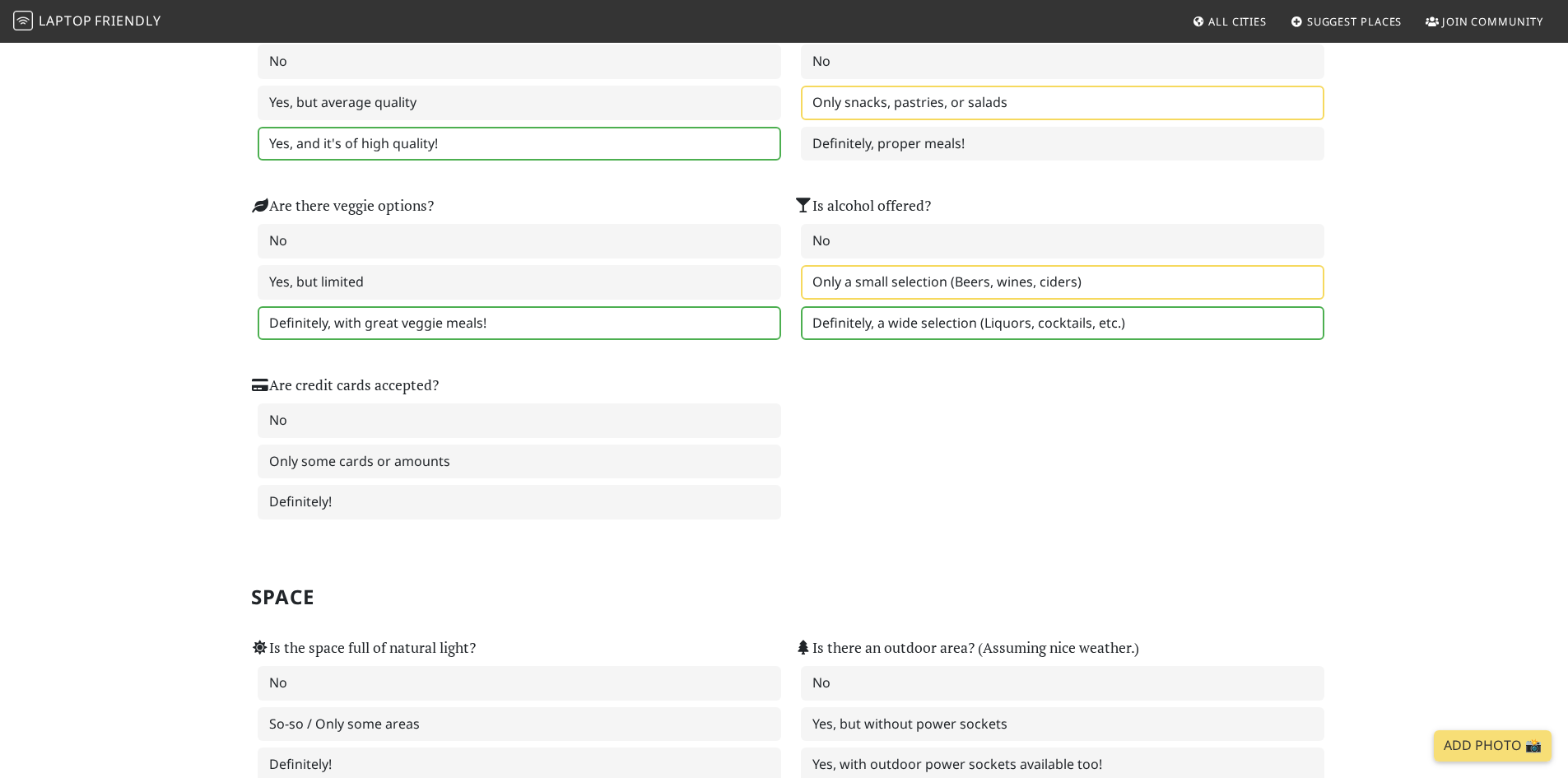
click at [881, 282] on label "Only a small selection (Beers, wines, ciders)" at bounding box center [1063, 282] width 524 height 35
click at [497, 501] on label "Definitely!" at bounding box center [519, 501] width 524 height 35
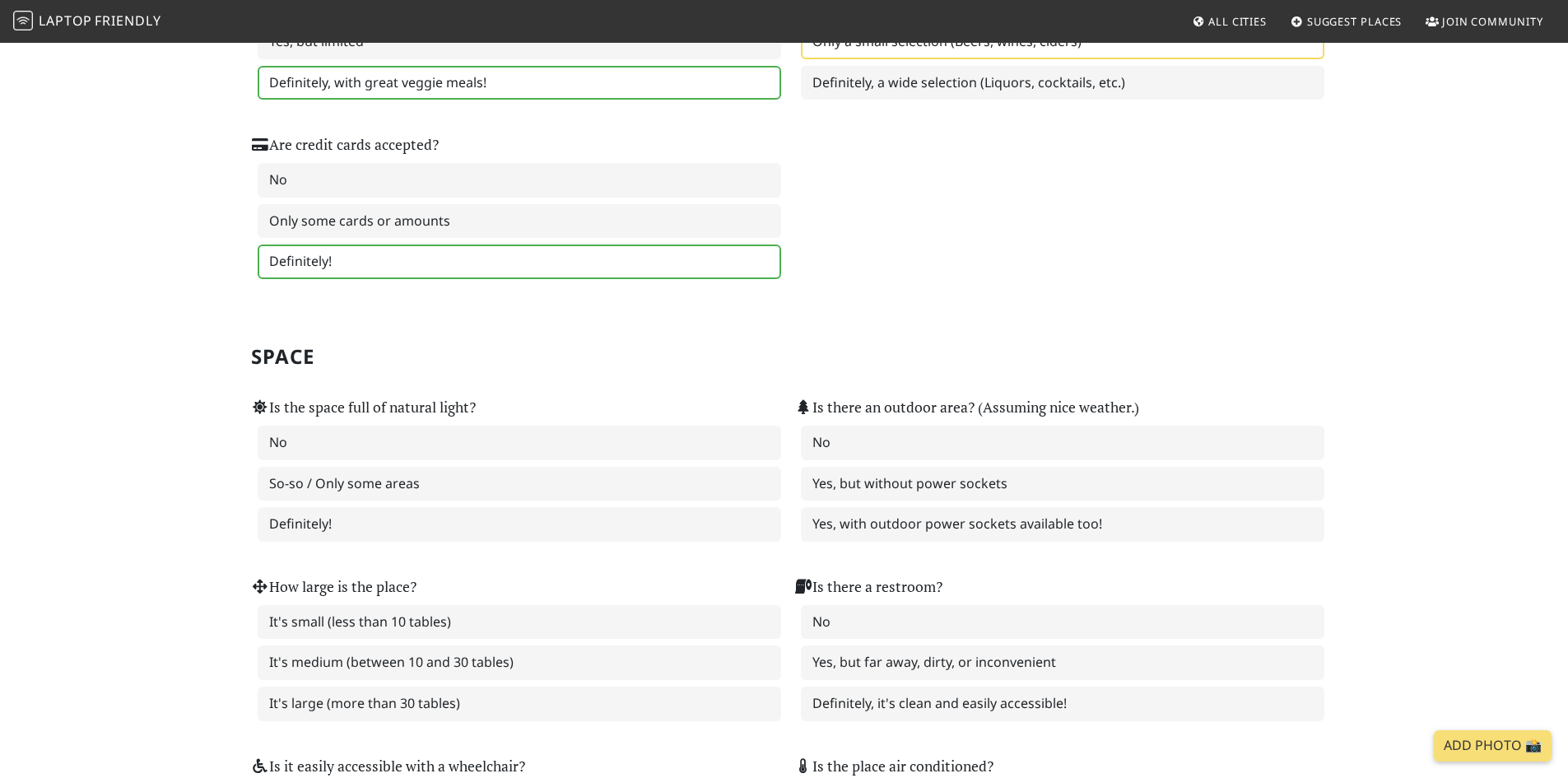
scroll to position [1399, 0]
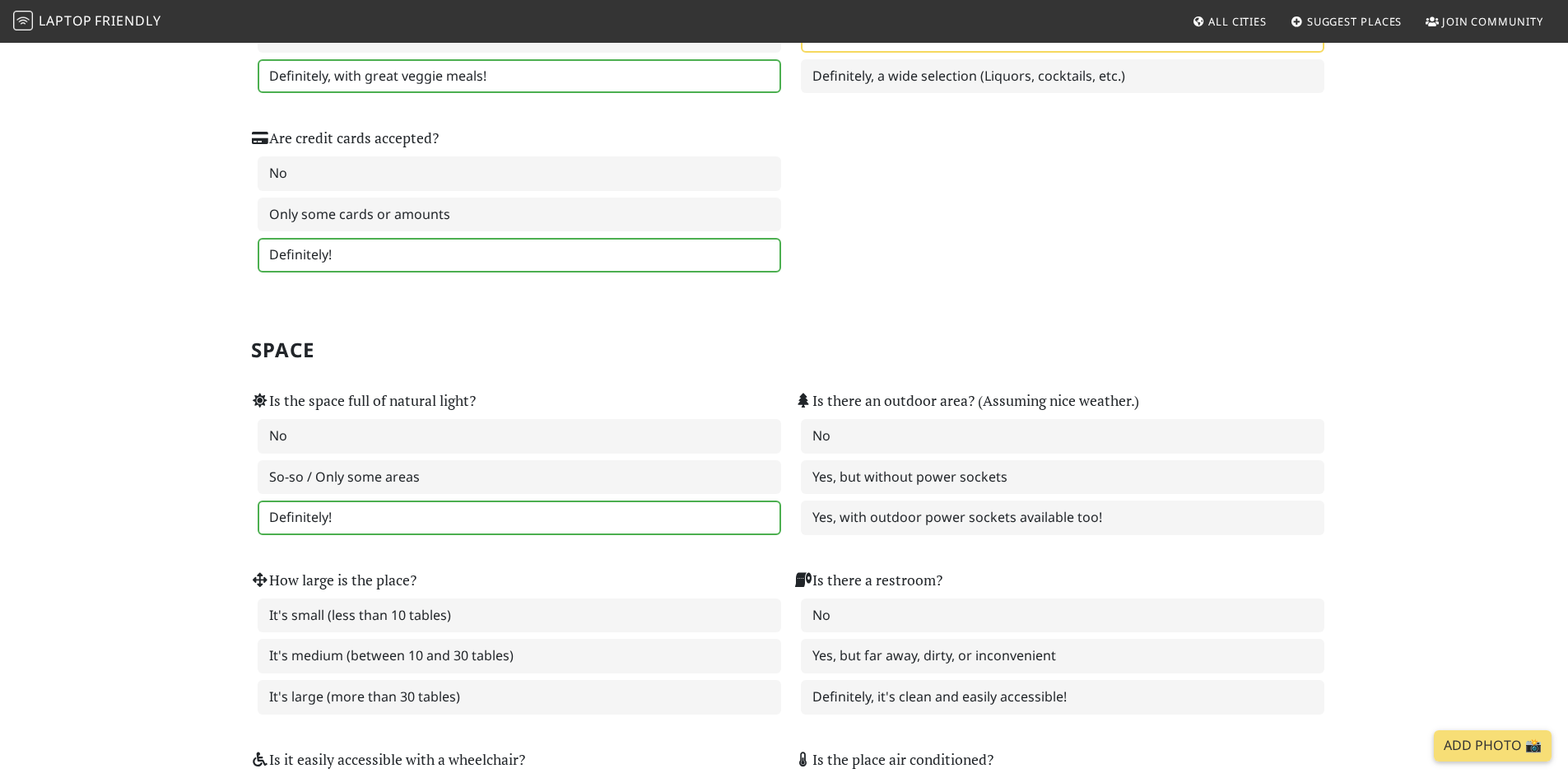
click at [370, 519] on label "Definitely!" at bounding box center [519, 517] width 524 height 35
click at [855, 513] on label "Yes, with outdoor power sockets available too!" at bounding box center [1063, 517] width 524 height 35
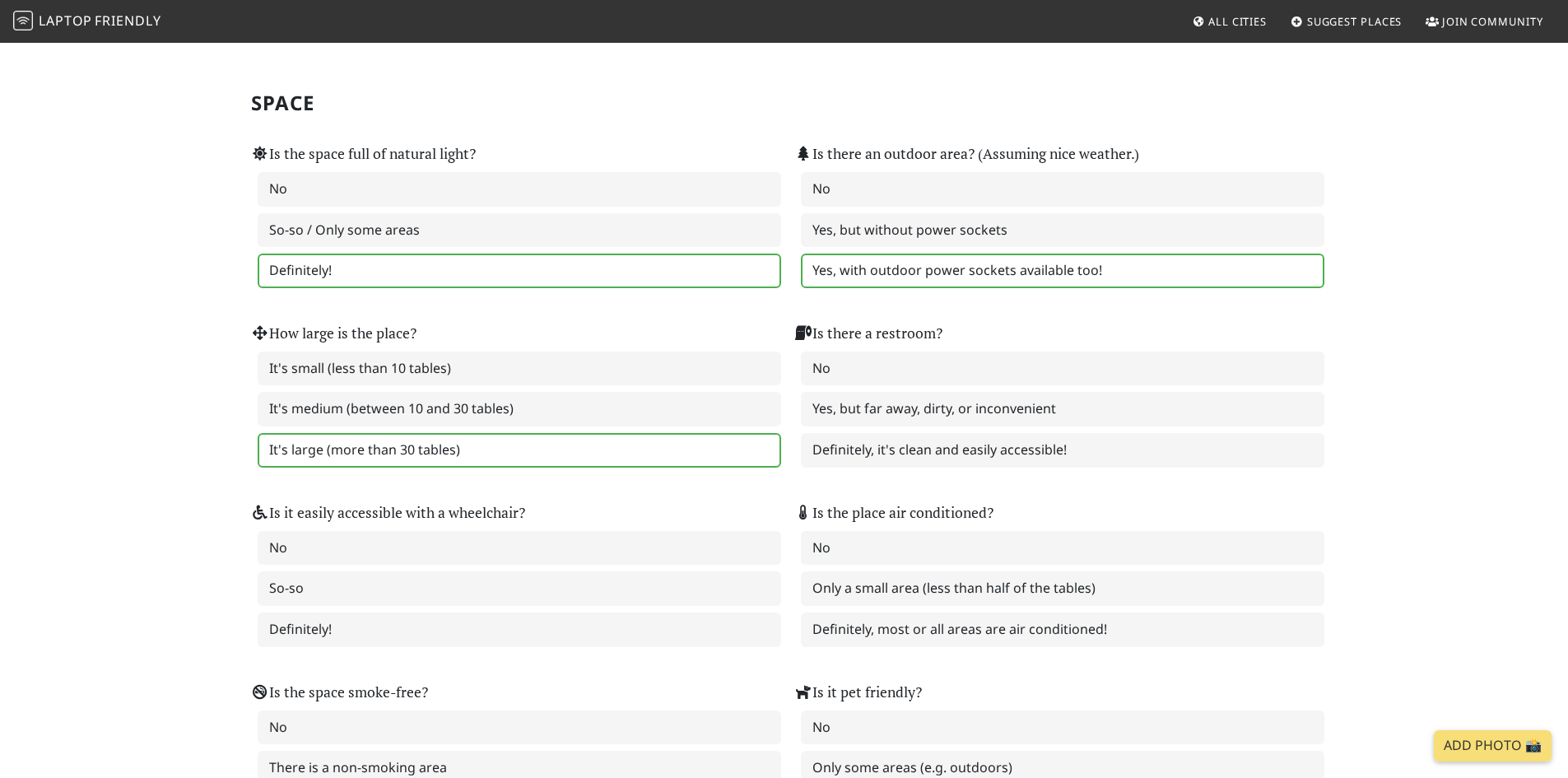
click at [485, 446] on label "It's large (more than 30 tables)" at bounding box center [519, 450] width 524 height 35
click at [554, 418] on label "It's medium (between 10 and 30 tables)" at bounding box center [519, 409] width 524 height 35
click at [703, 448] on label "It's large (more than 30 tables)" at bounding box center [519, 450] width 524 height 35
click at [966, 459] on label "Definitely, it's clean and easily accessible!" at bounding box center [1063, 450] width 524 height 35
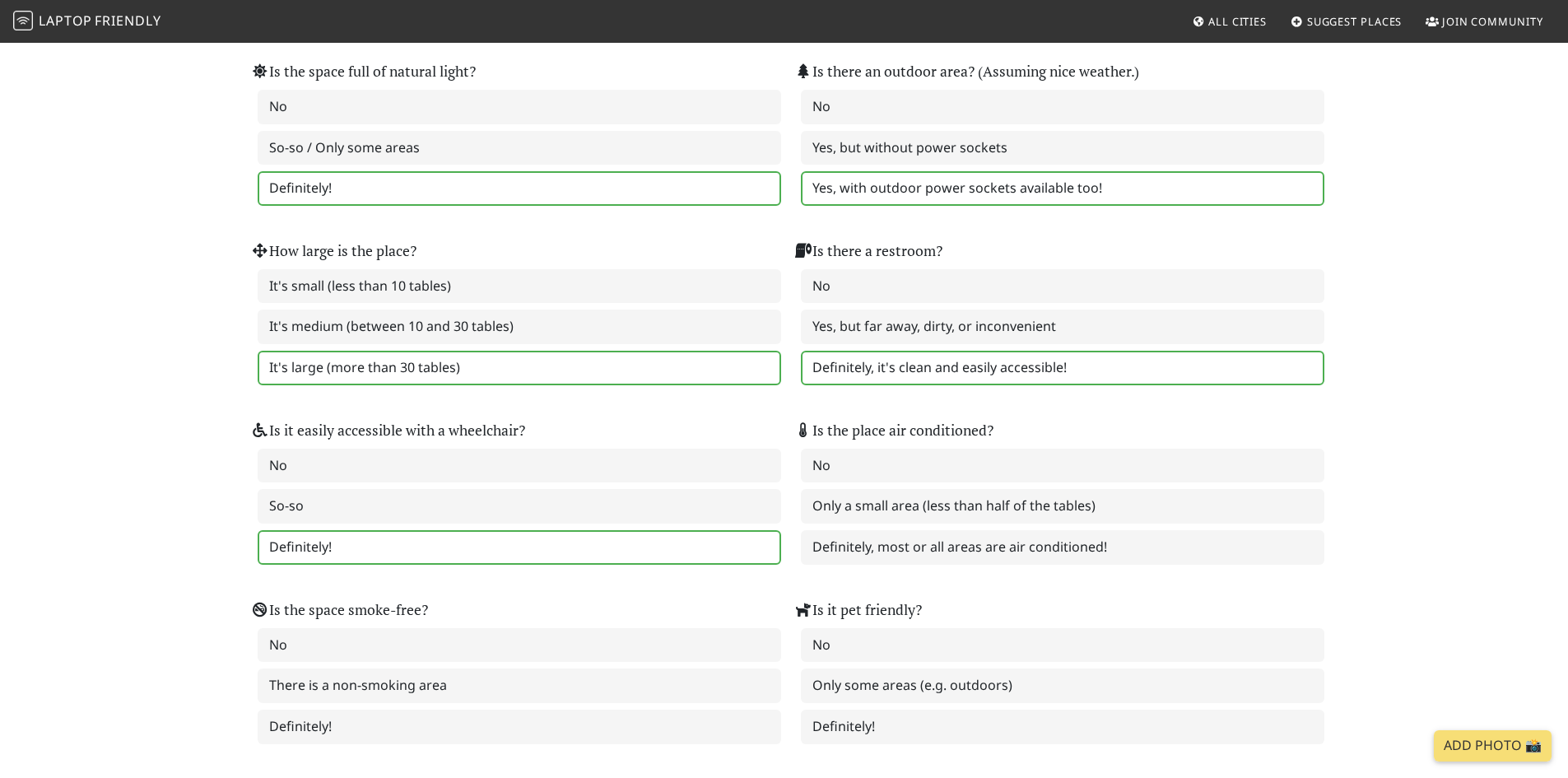
click at [439, 539] on label "Definitely!" at bounding box center [519, 546] width 524 height 35
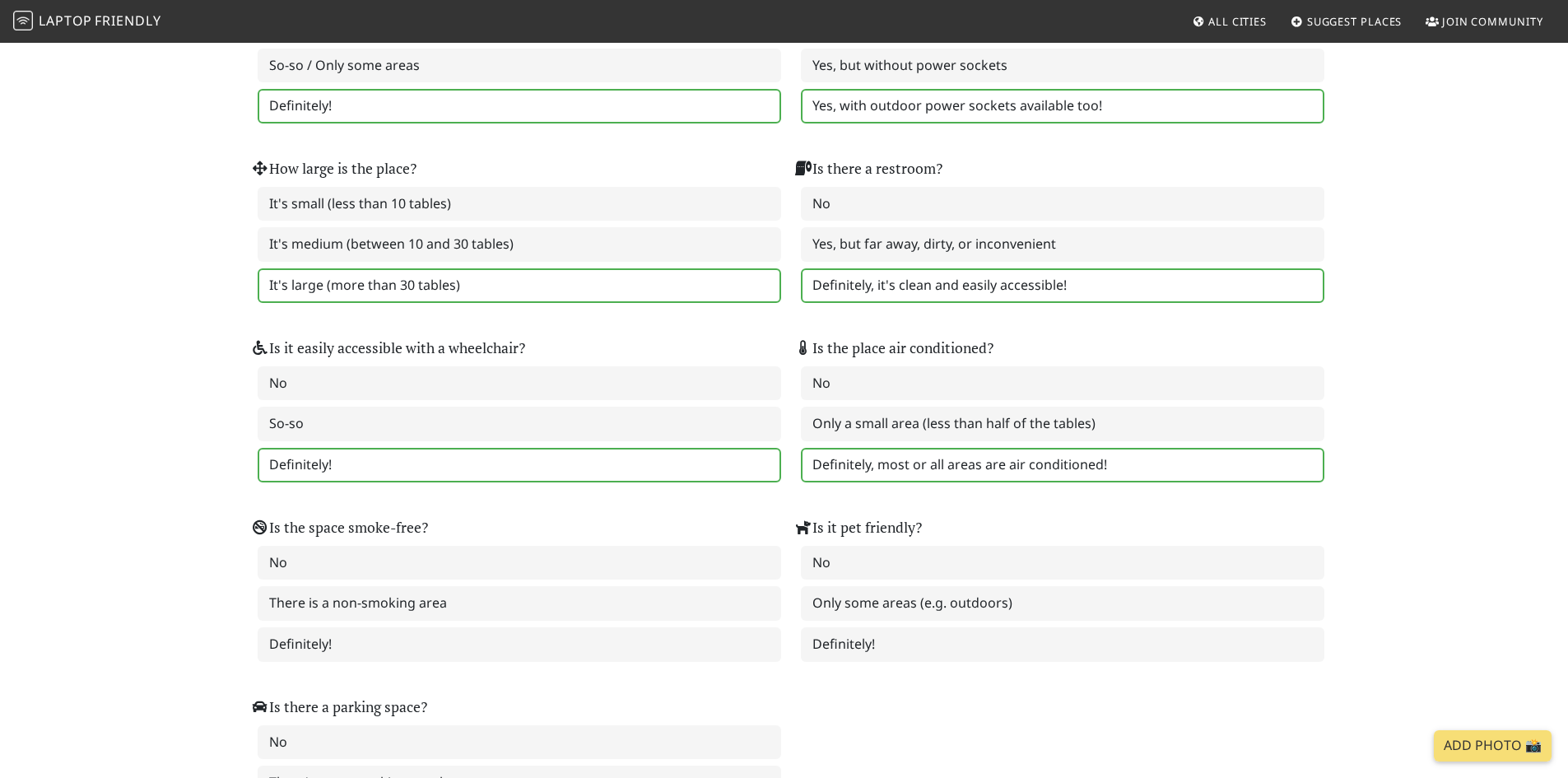
click at [937, 475] on label "Definitely, most or all areas are air conditioned!" at bounding box center [1063, 465] width 524 height 35
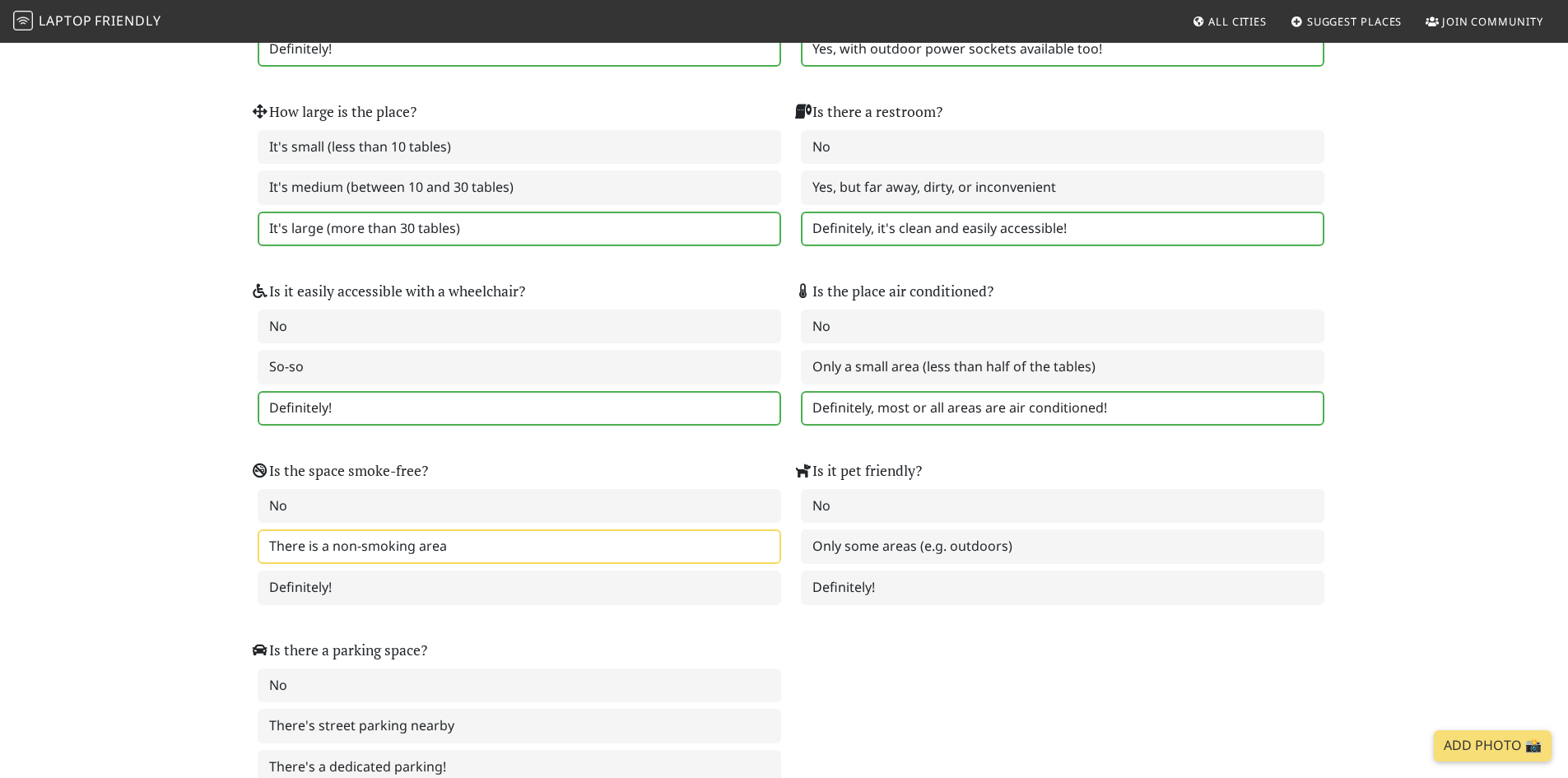
scroll to position [1893, 0]
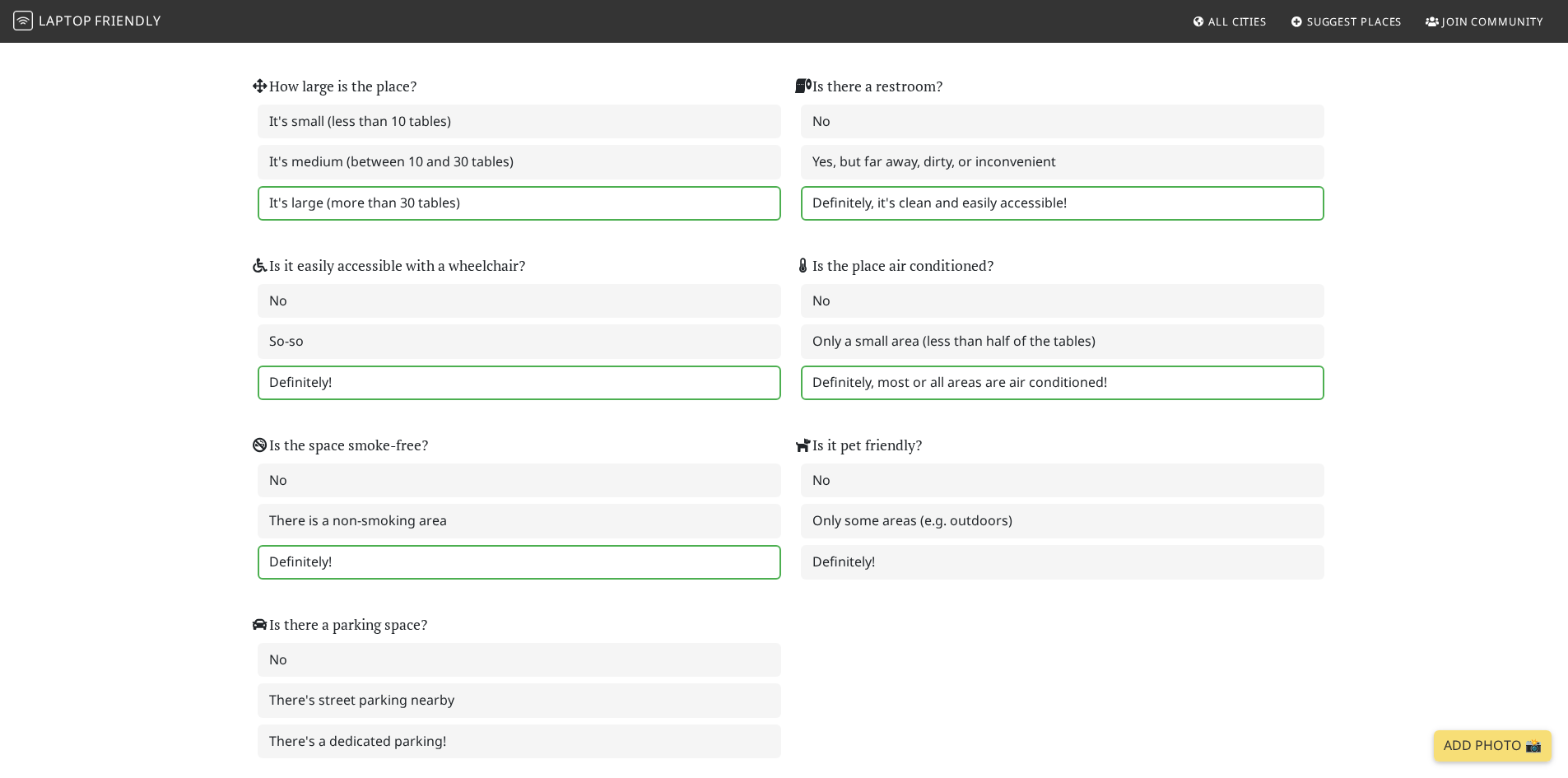
click at [448, 557] on label "Definitely!" at bounding box center [519, 562] width 524 height 35
click at [802, 556] on label "Definitely!" at bounding box center [1063, 562] width 524 height 35
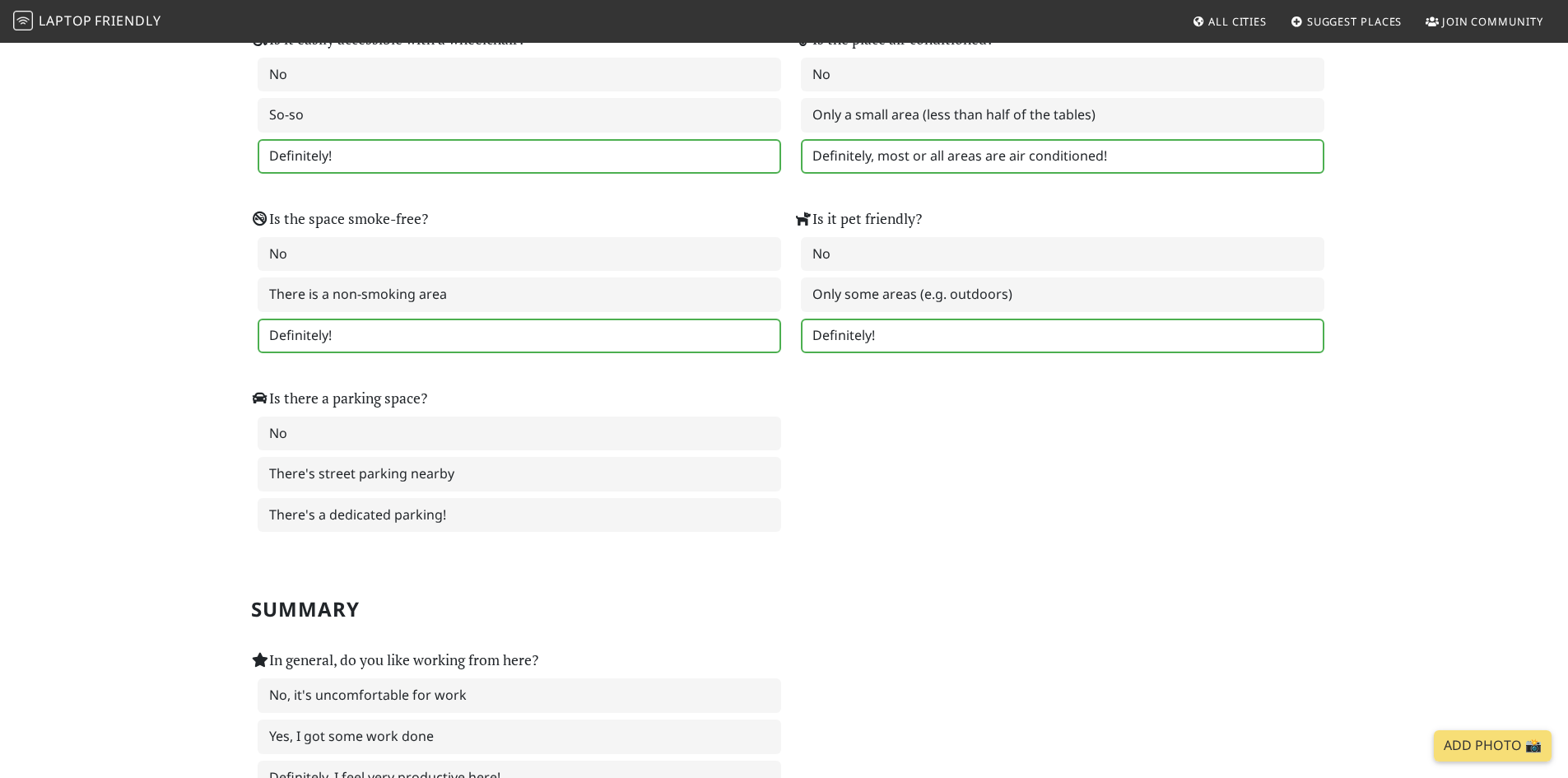
scroll to position [2140, 0]
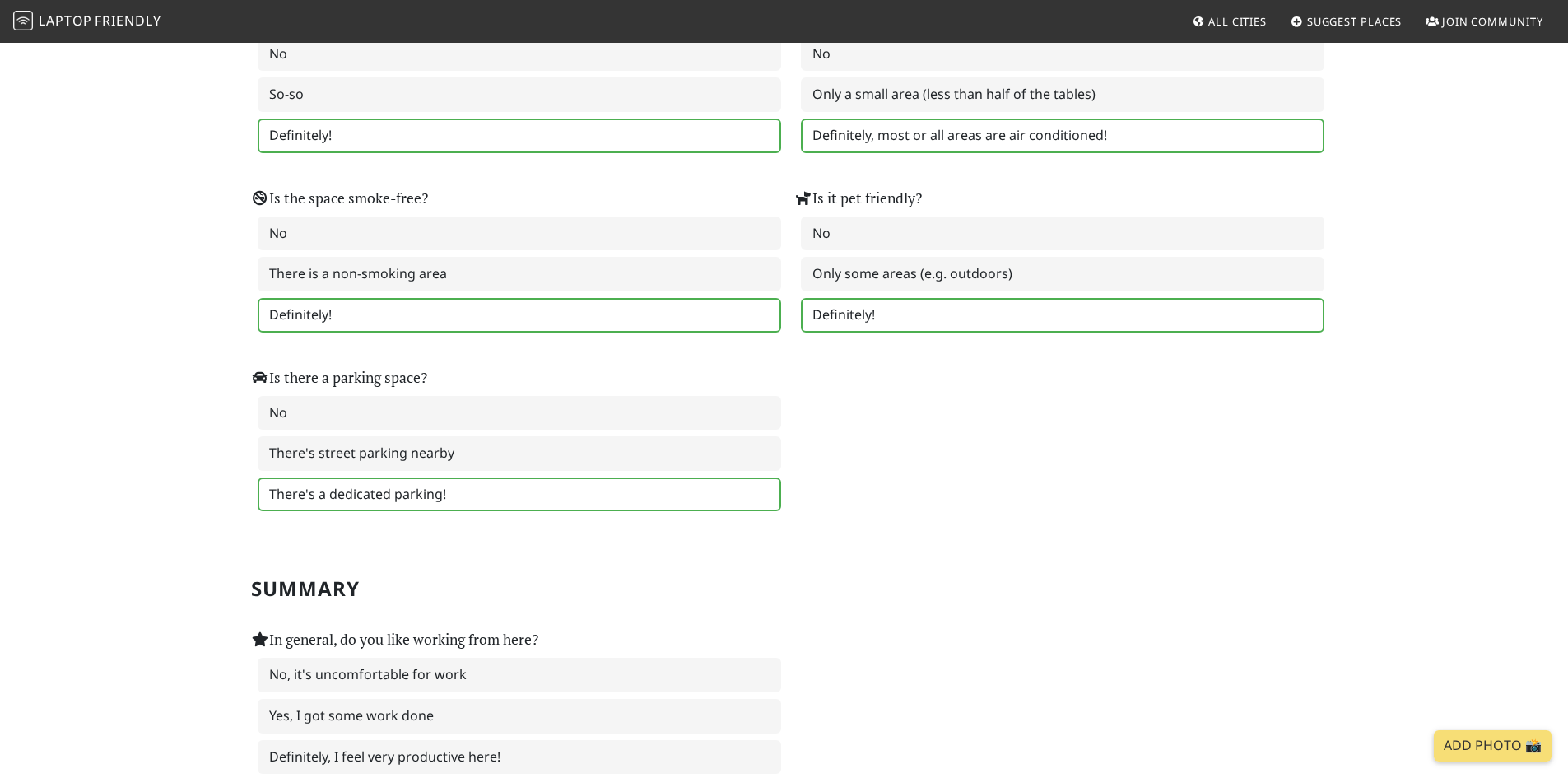
click at [477, 507] on label "There's a dedicated parking!" at bounding box center [519, 494] width 524 height 35
click at [482, 463] on label "There's street parking nearby" at bounding box center [519, 453] width 524 height 35
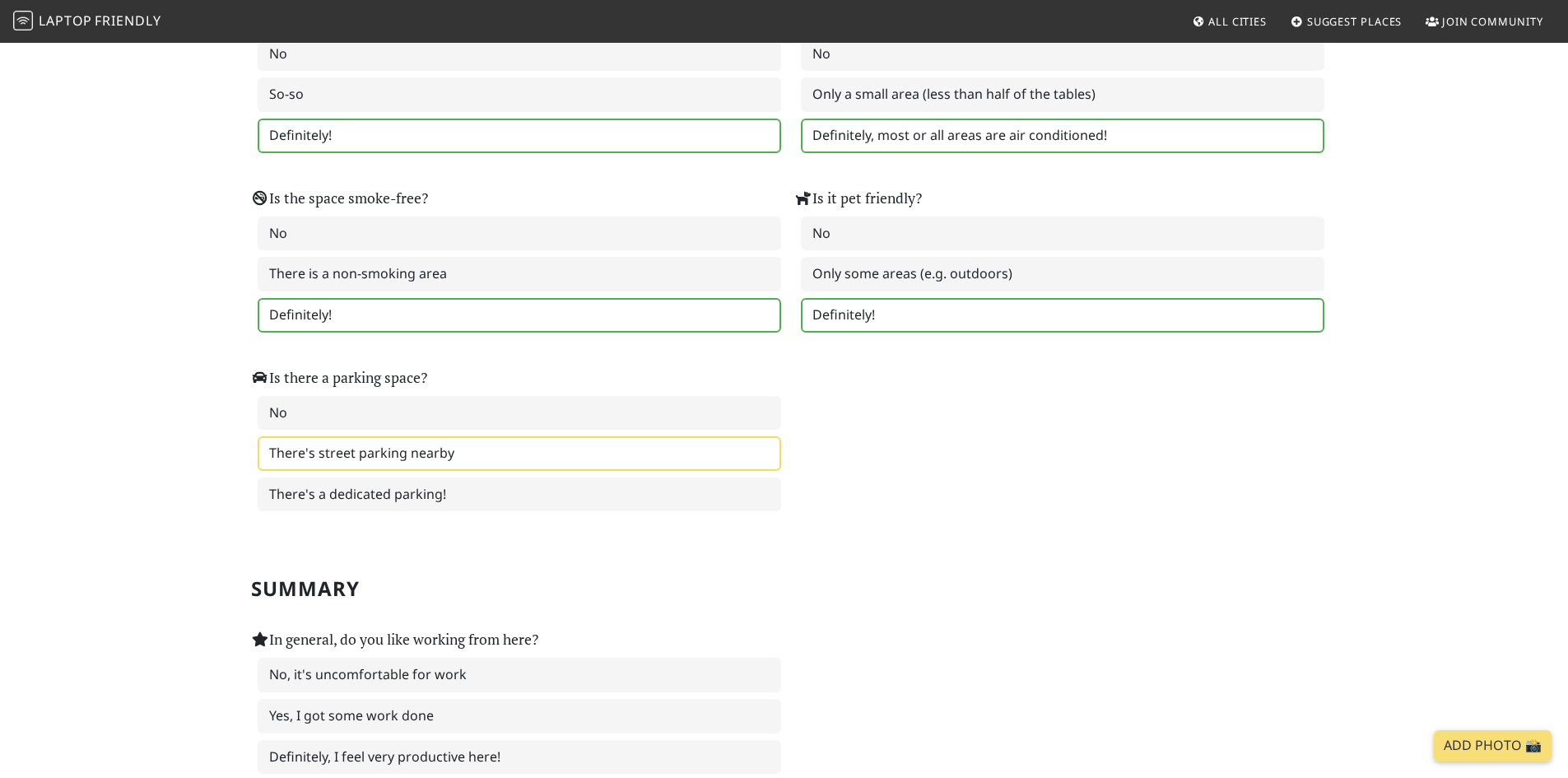
scroll to position [2305, 0]
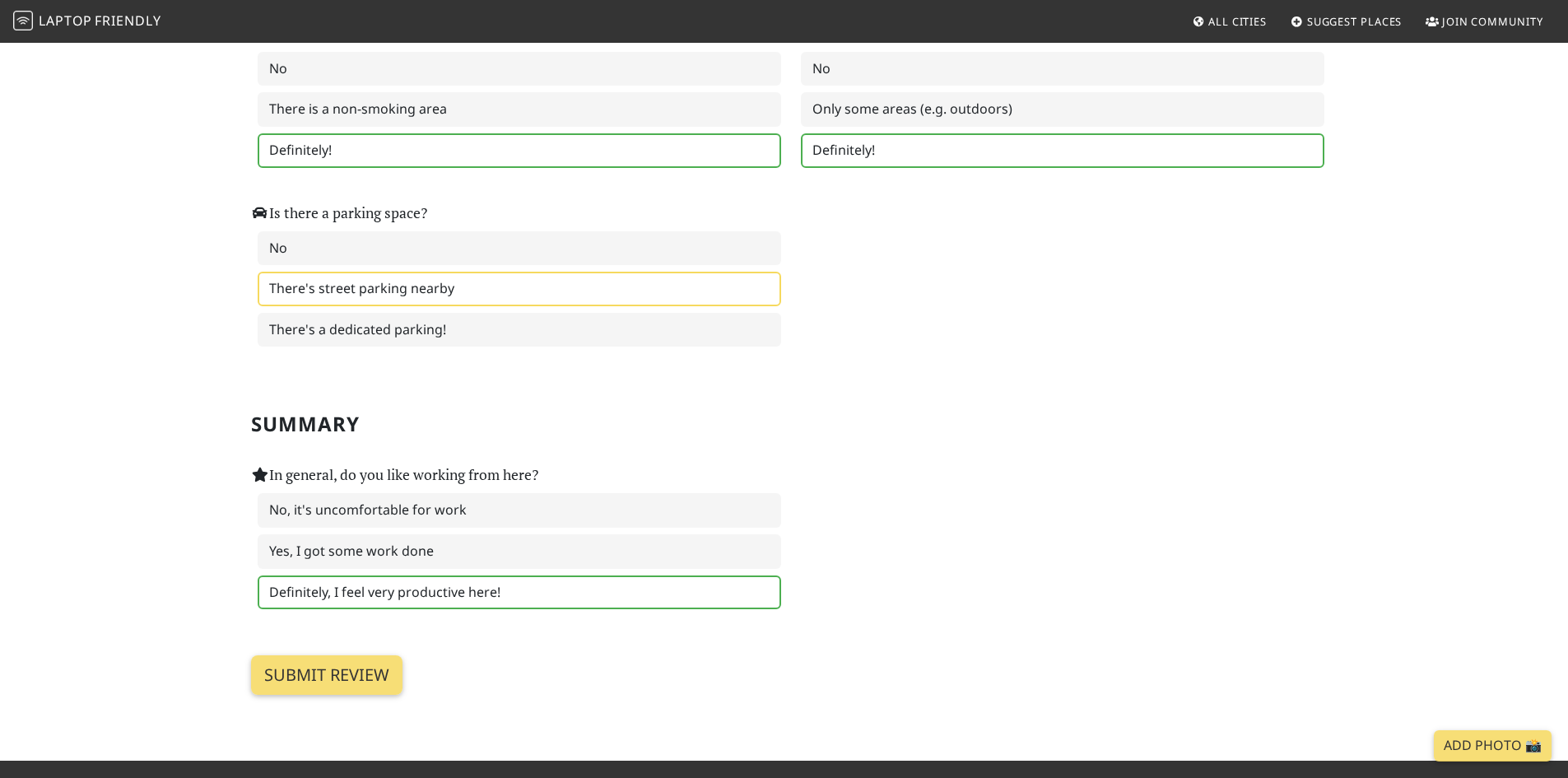
click at [513, 596] on label "Definitely, I feel very productive here!" at bounding box center [519, 593] width 524 height 35
click at [351, 680] on input "Submit review" at bounding box center [327, 675] width 152 height 40
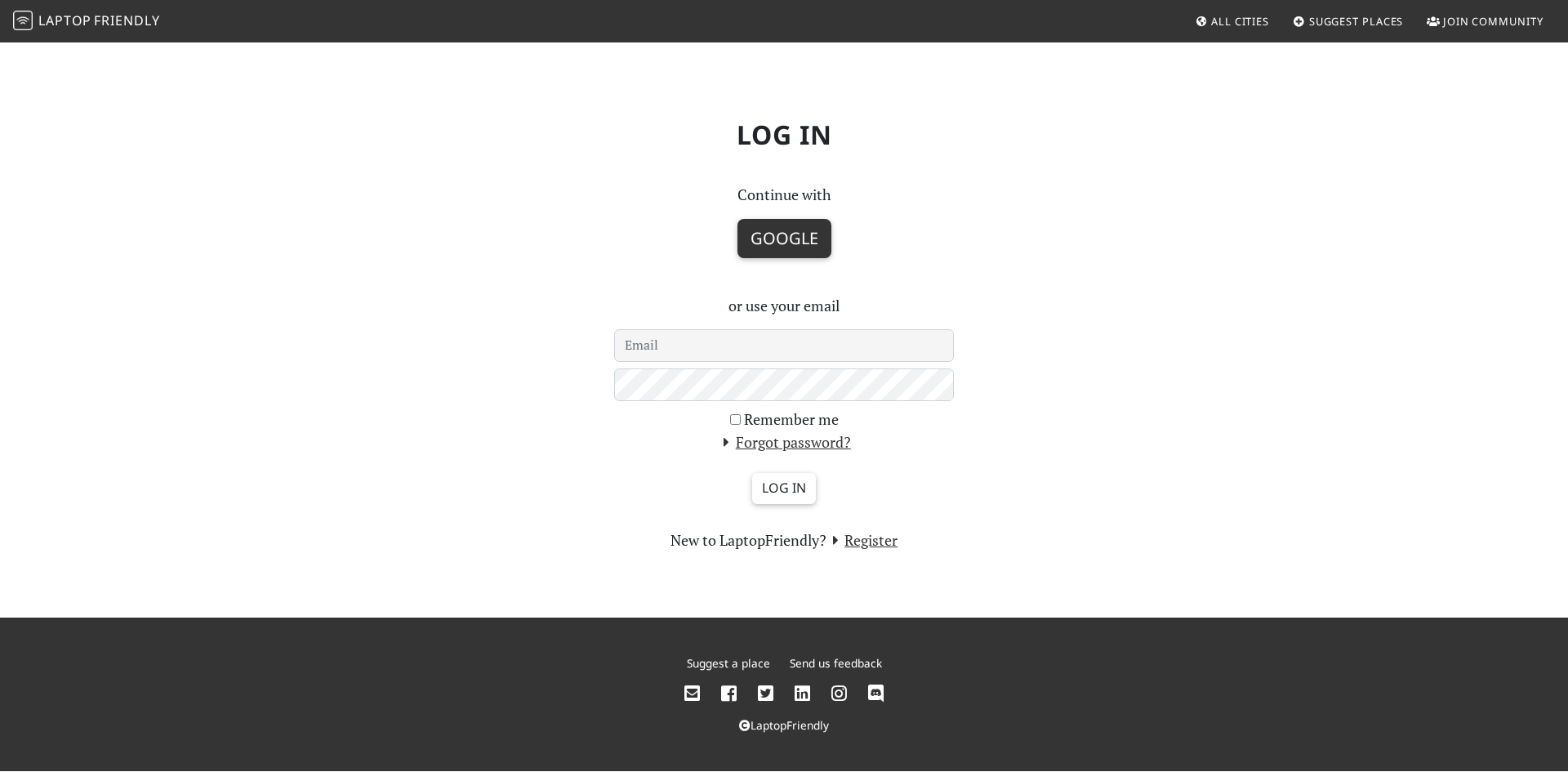
click at [790, 253] on button "Google" at bounding box center [784, 239] width 94 height 40
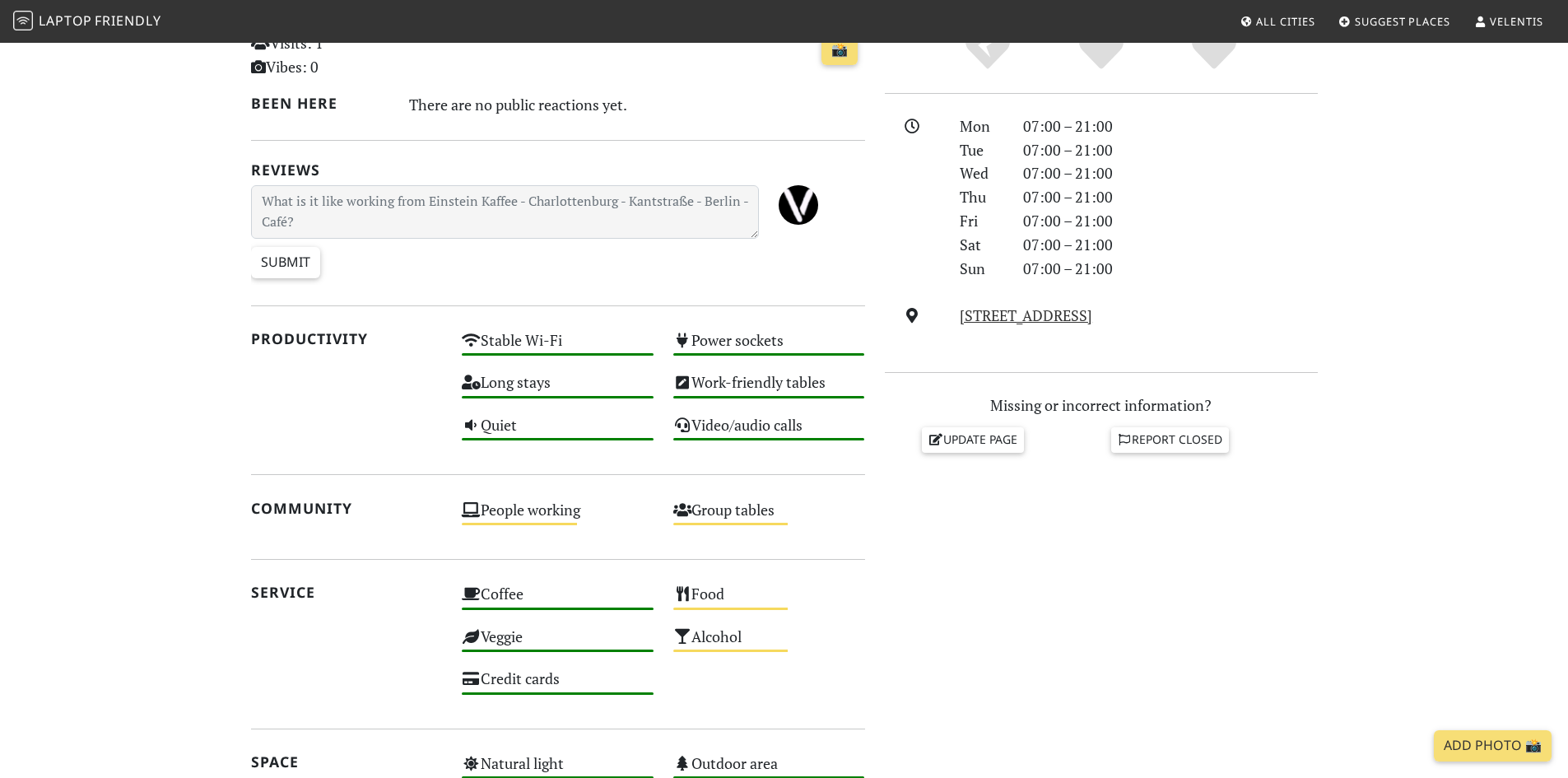
scroll to position [412, 0]
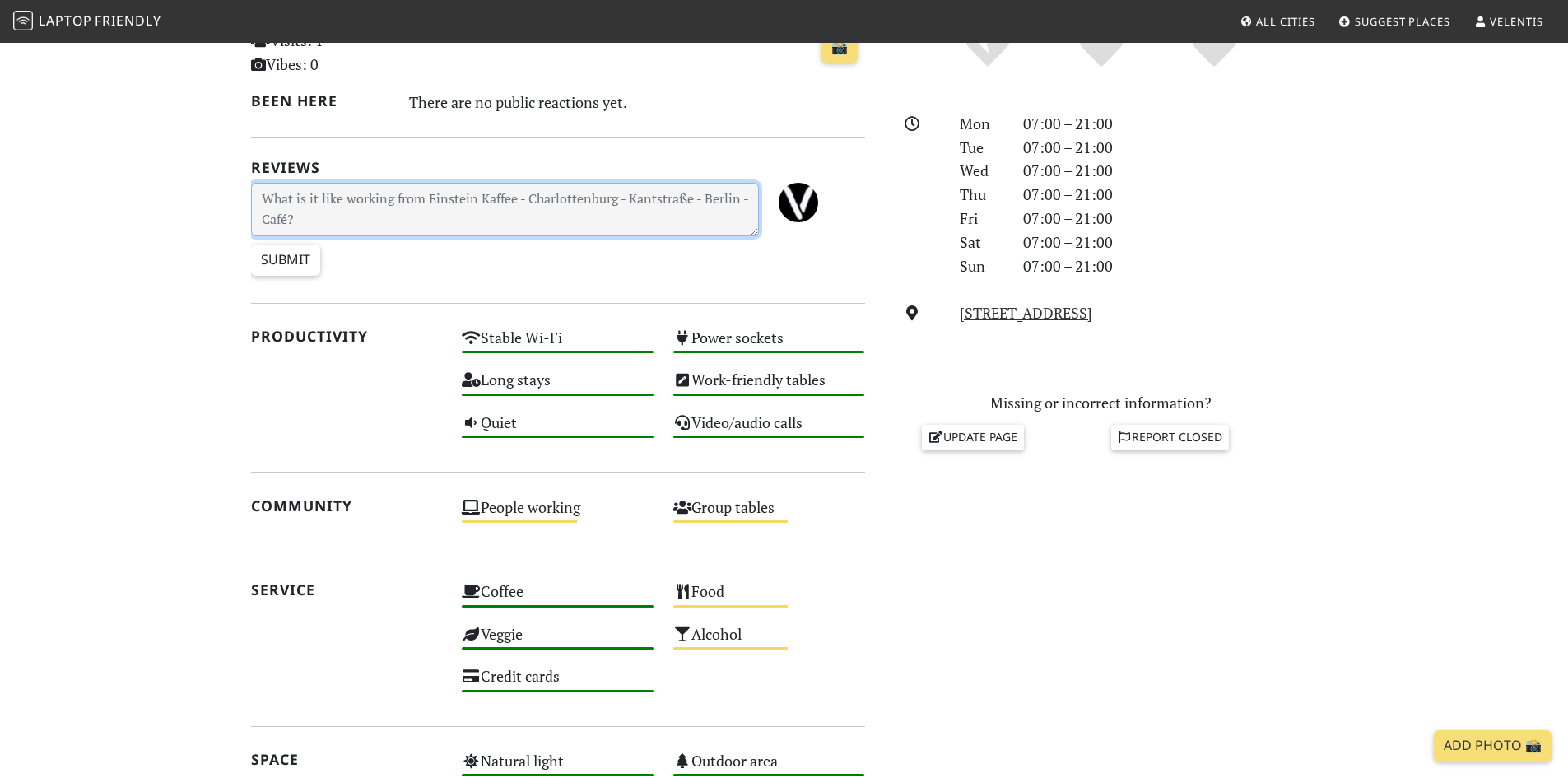
click at [420, 186] on textarea at bounding box center [505, 209] width 508 height 53
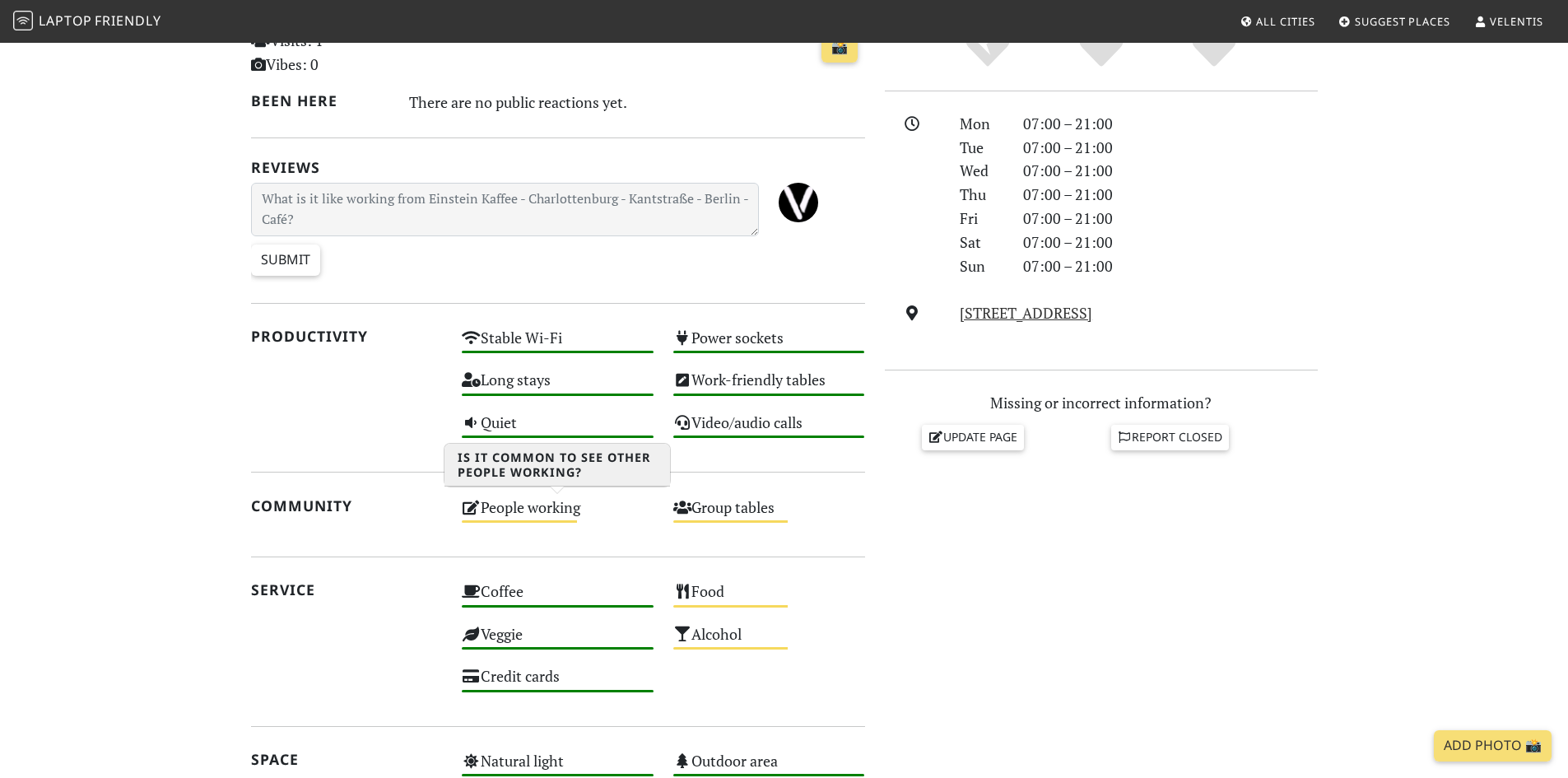
click at [466, 507] on icon at bounding box center [470, 507] width 19 height 15
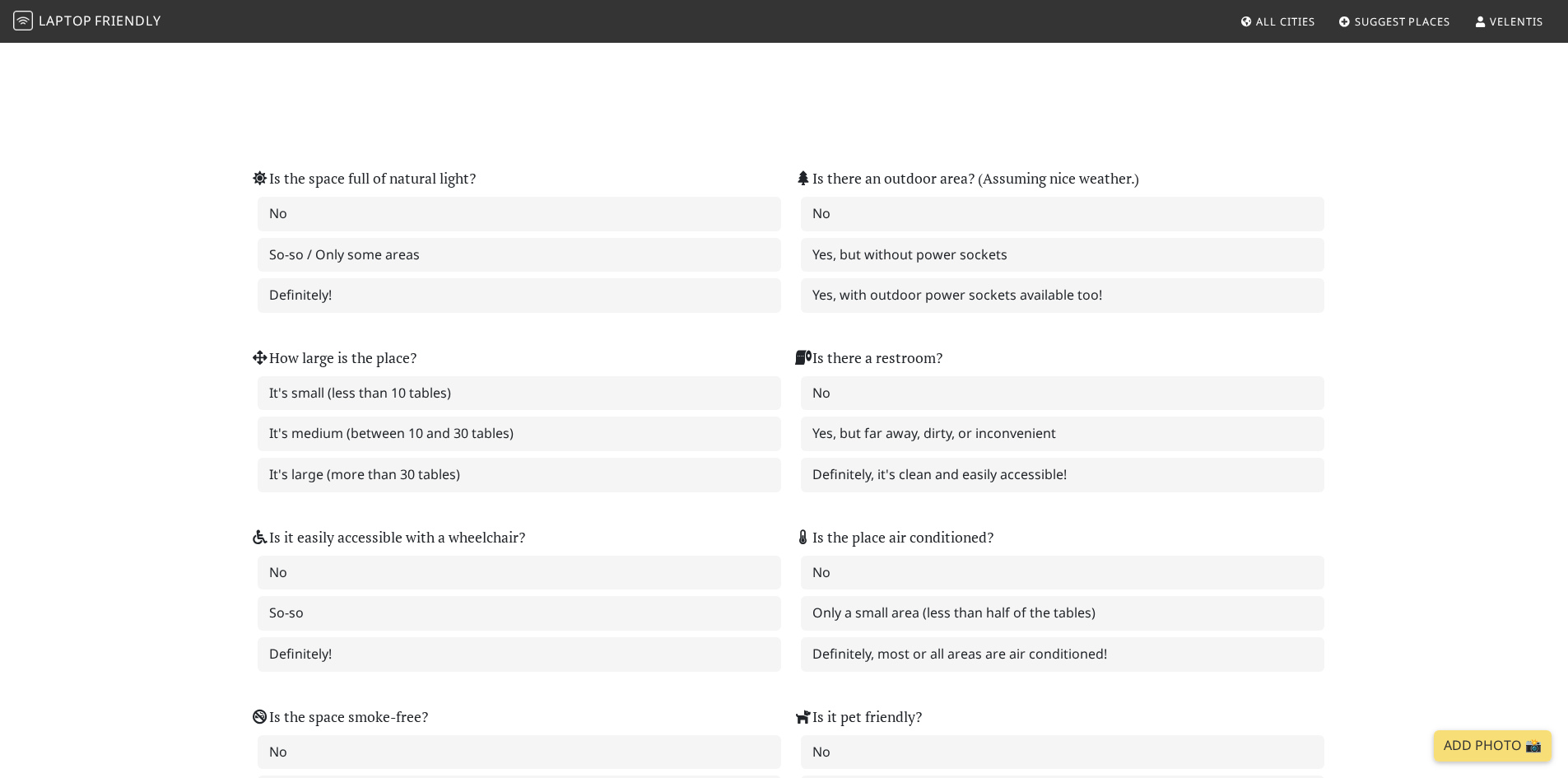
scroll to position [2542, 0]
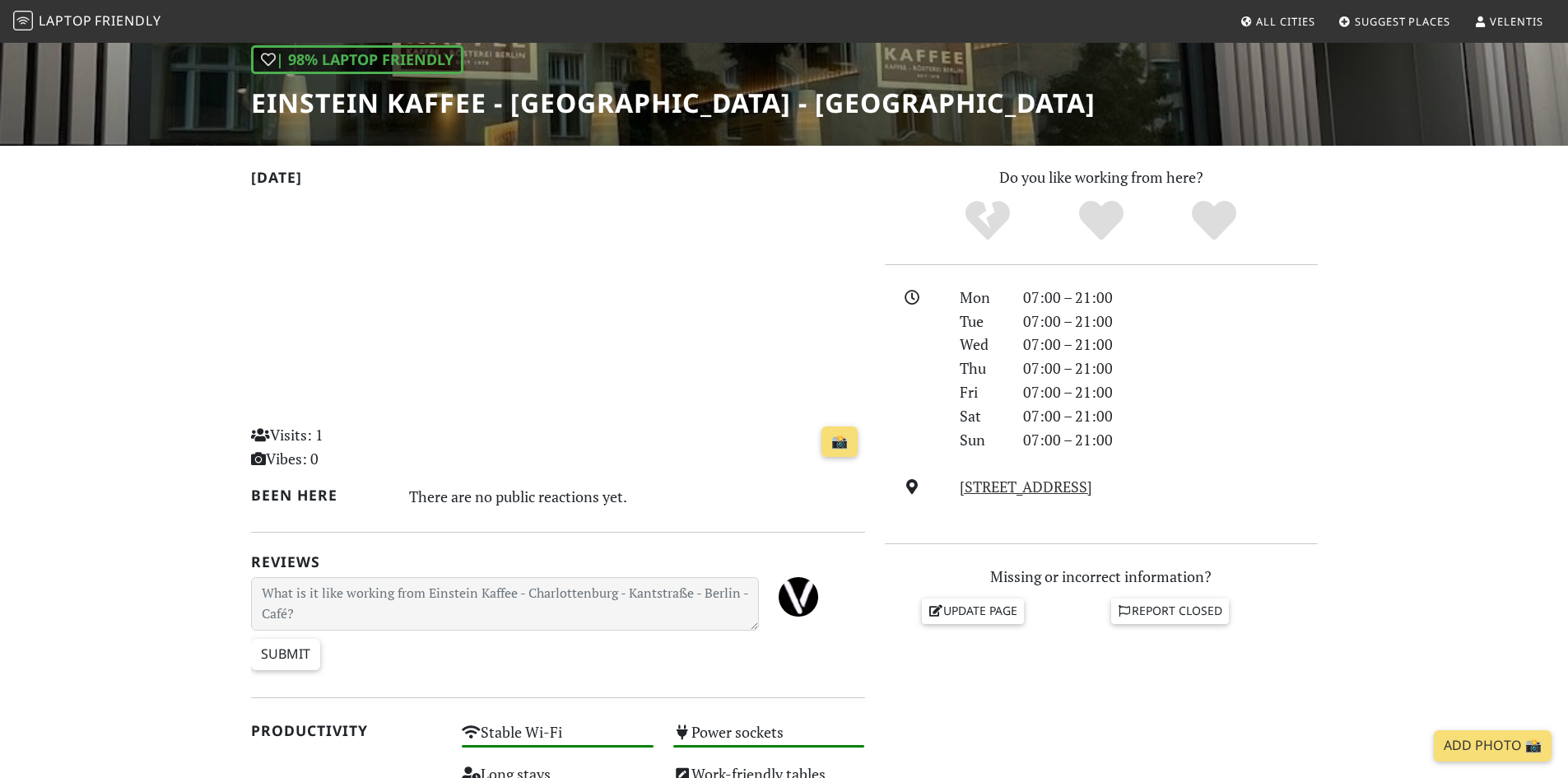
scroll to position [576, 0]
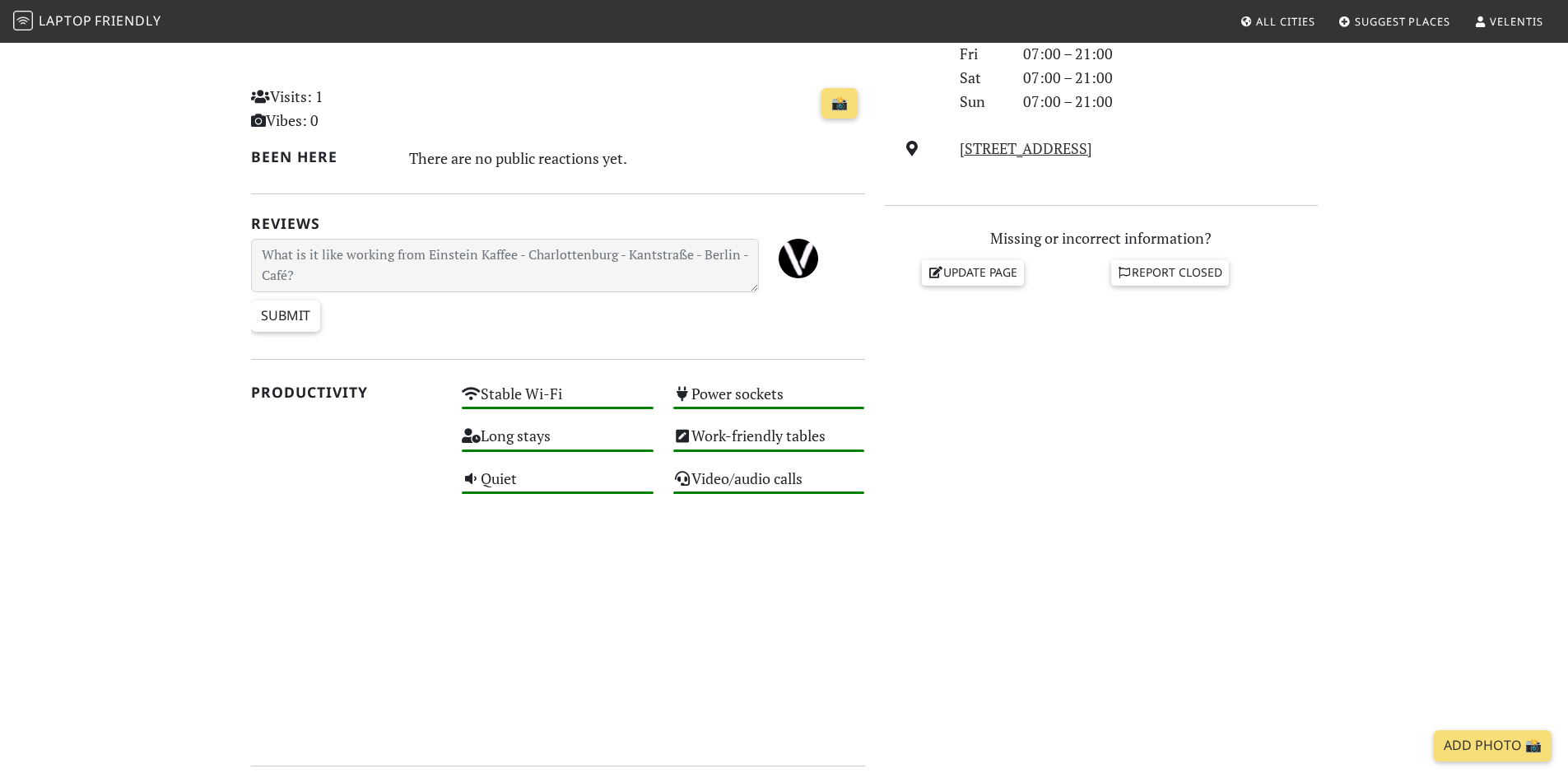
click at [993, 288] on div "Do you like working from here? Mon 07:00 – 21:00 Tue 07:00 – 21:00 Wed 07:00 – …" at bounding box center [1101, 669] width 453 height 1684
click at [991, 278] on link "Update page" at bounding box center [973, 272] width 102 height 25
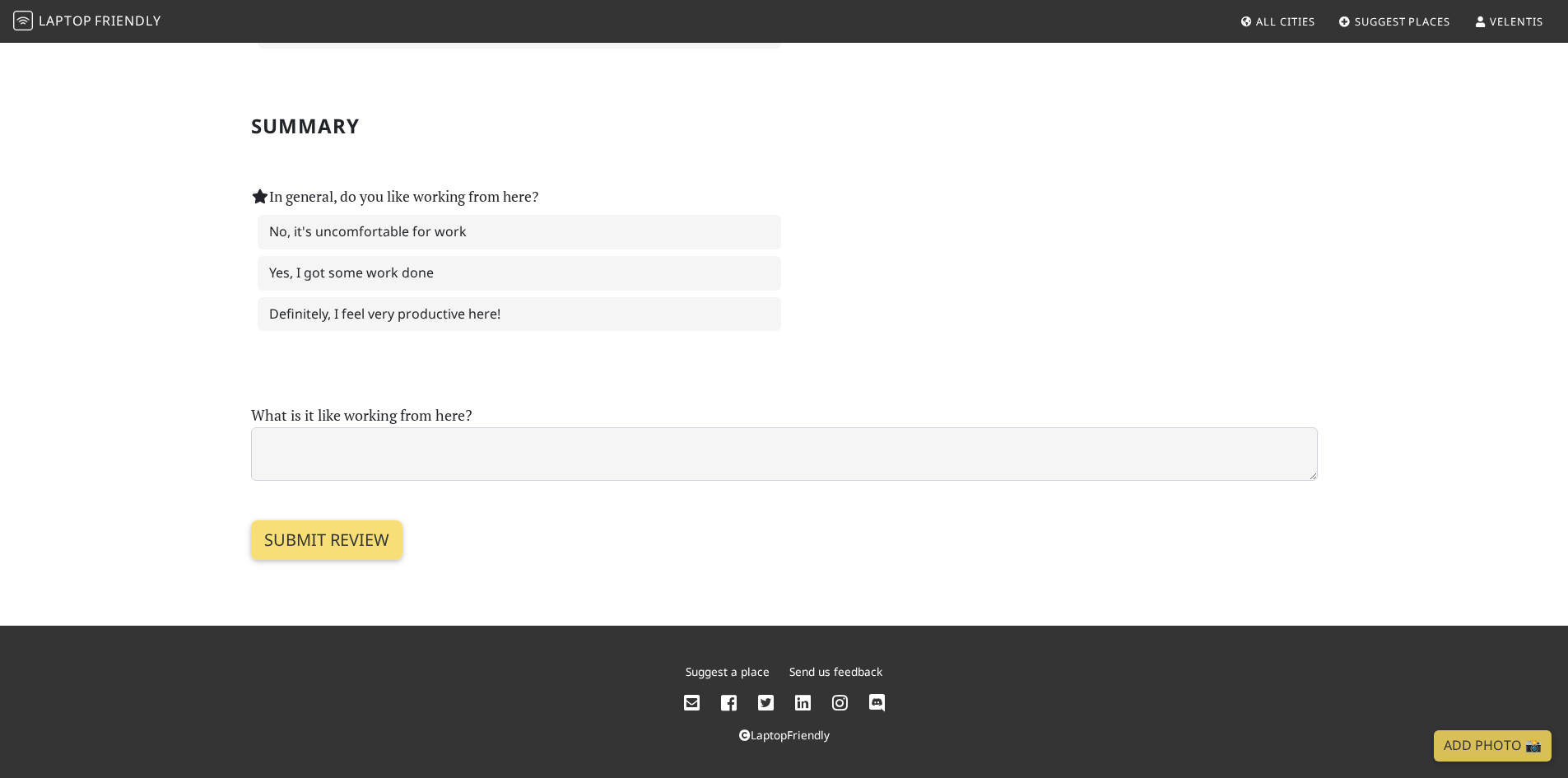
scroll to position [2678, 0]
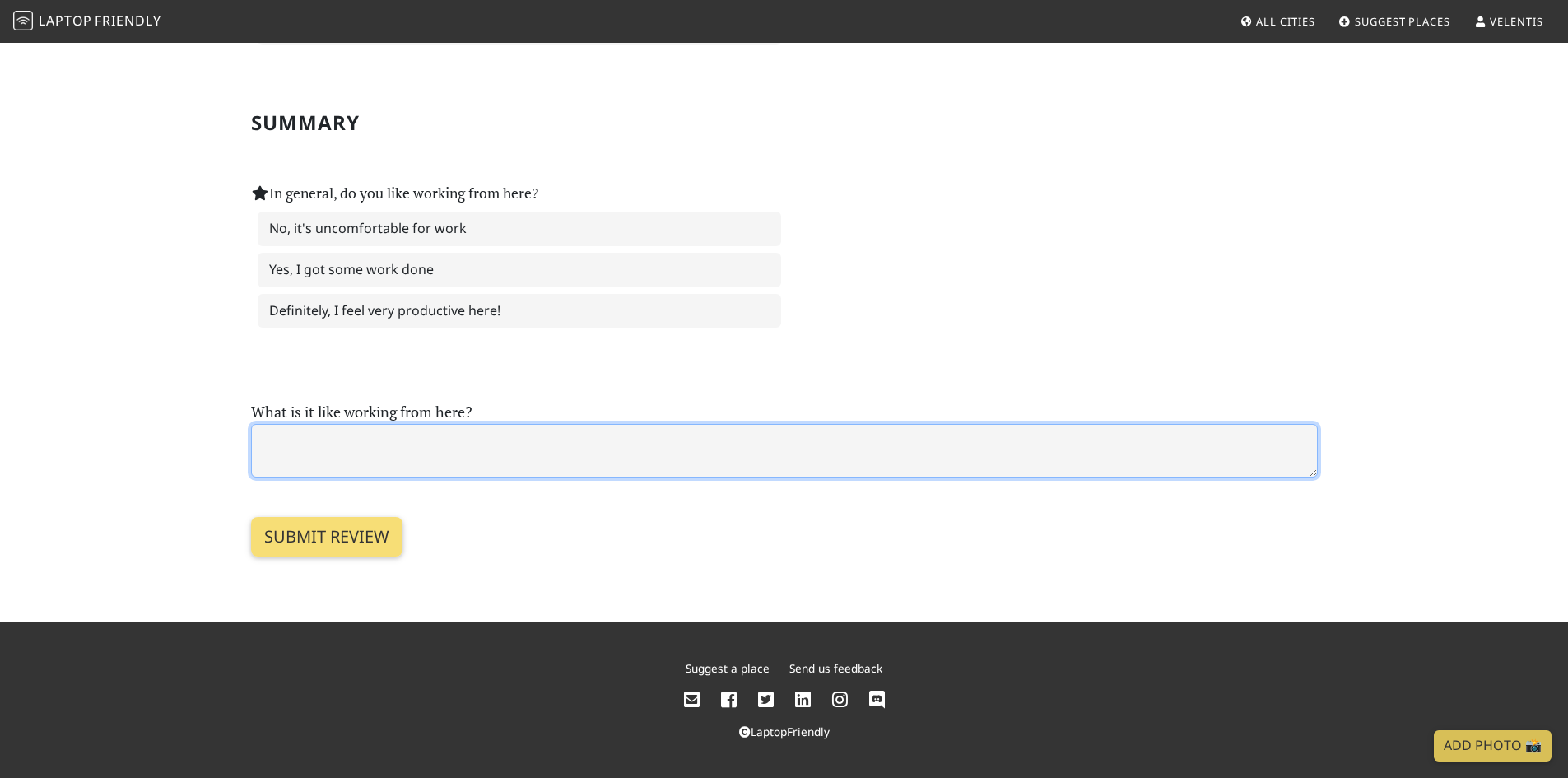
click at [359, 447] on textarea at bounding box center [784, 451] width 1067 height 53
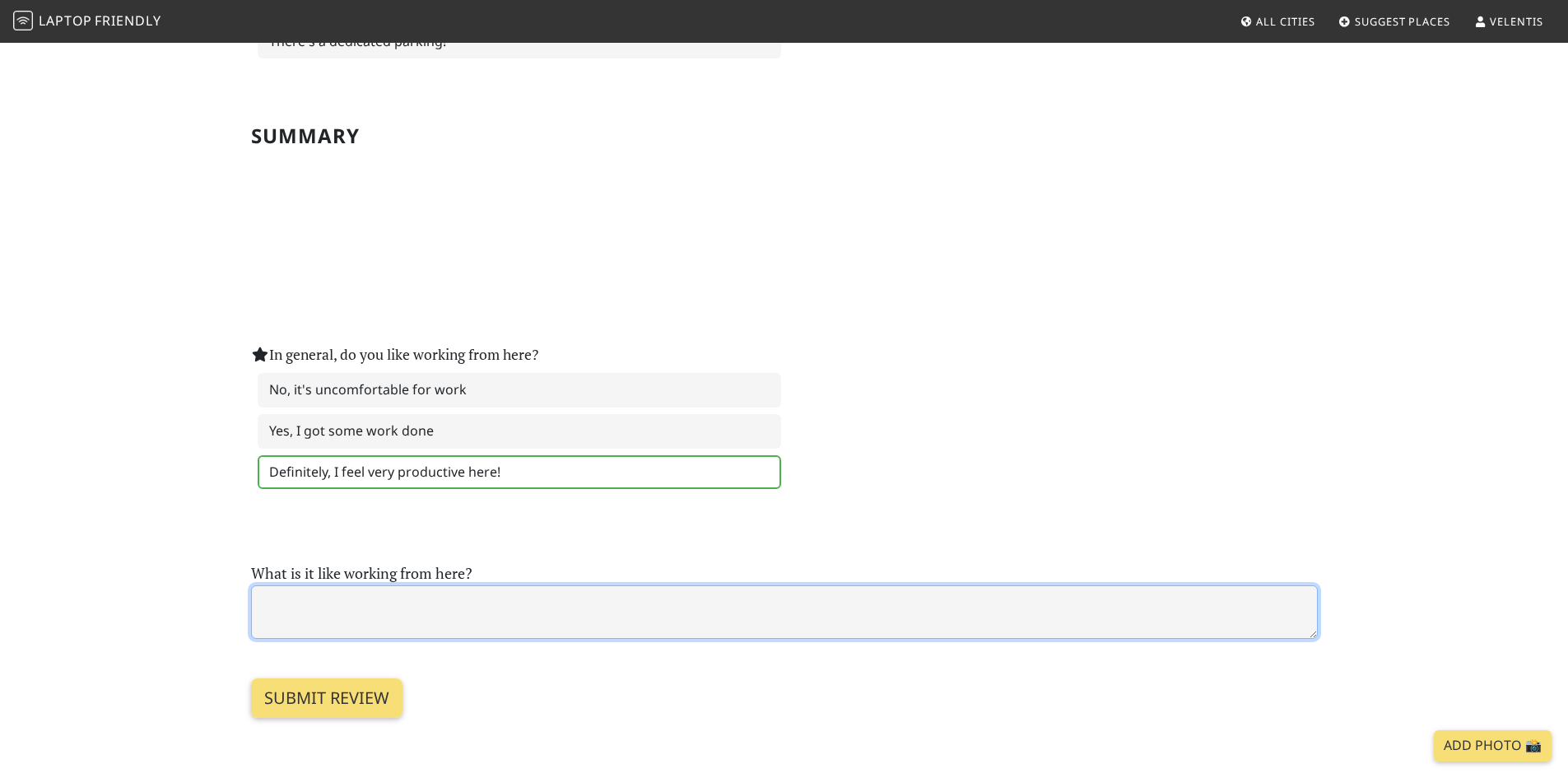
scroll to position [3513, 0]
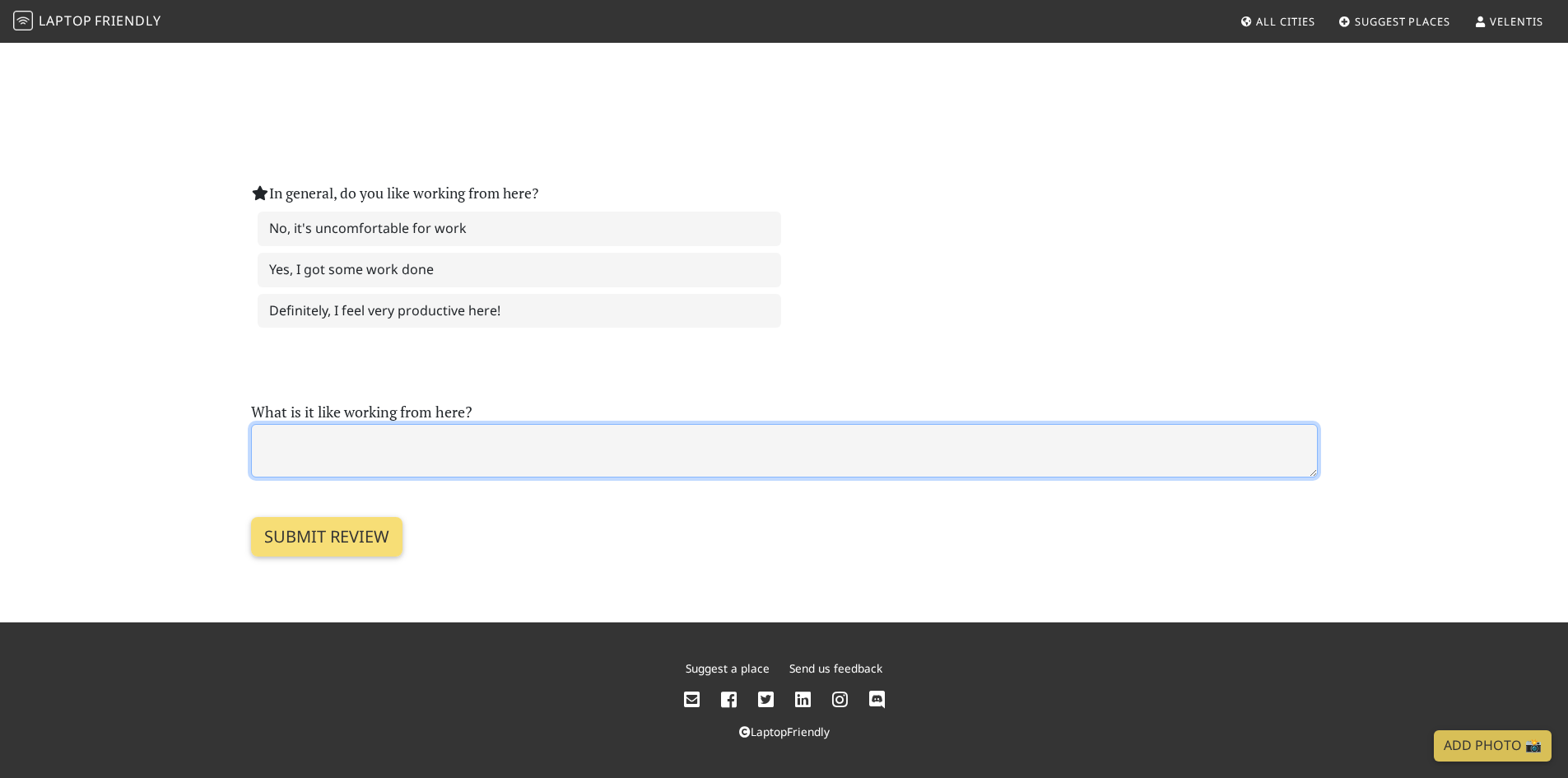
paste textarea "Loremipsum do sitamet consectetur Adip Elits doeiusmo Temp incididun utlaboreet…"
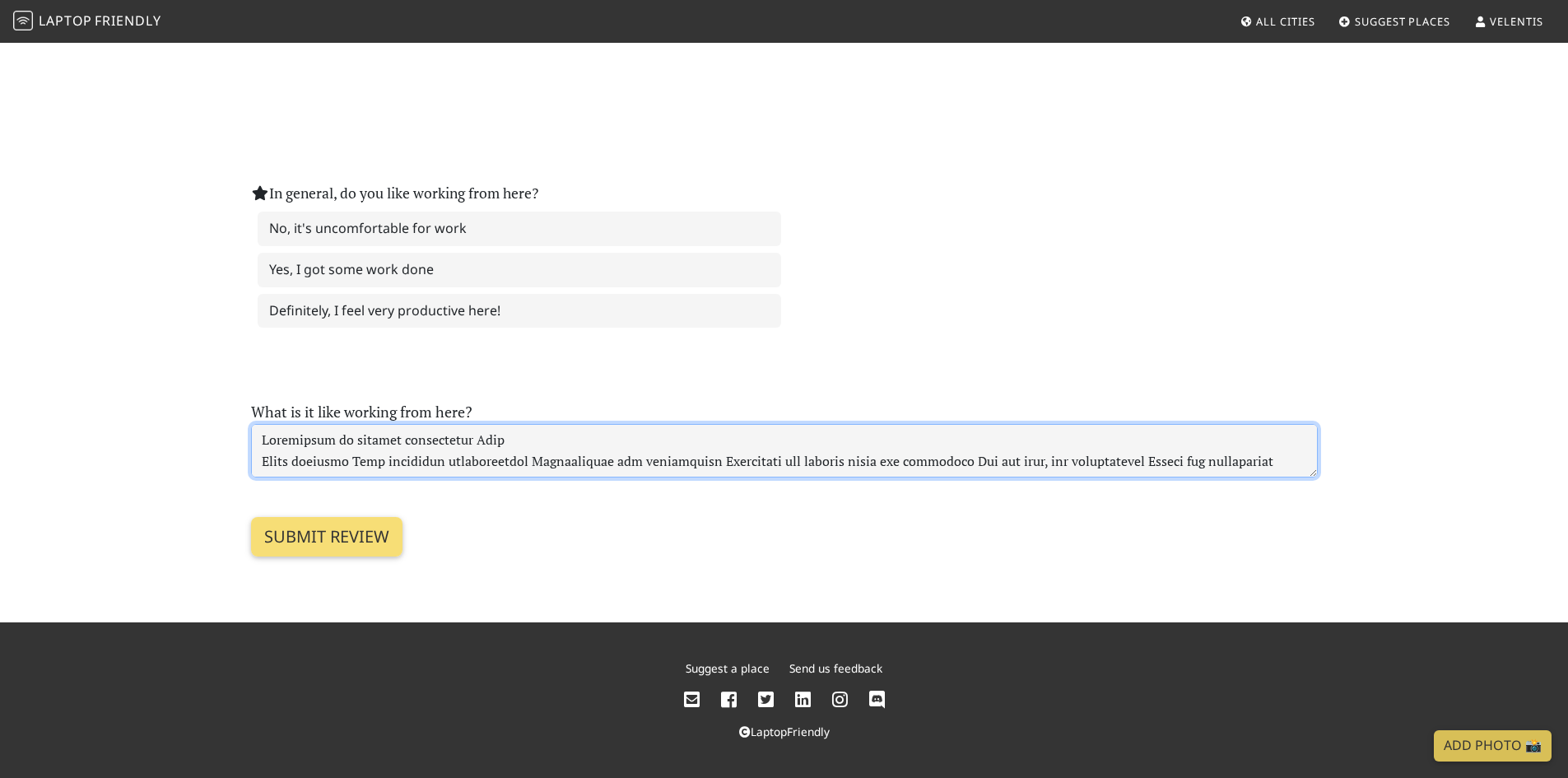
scroll to position [667, 0]
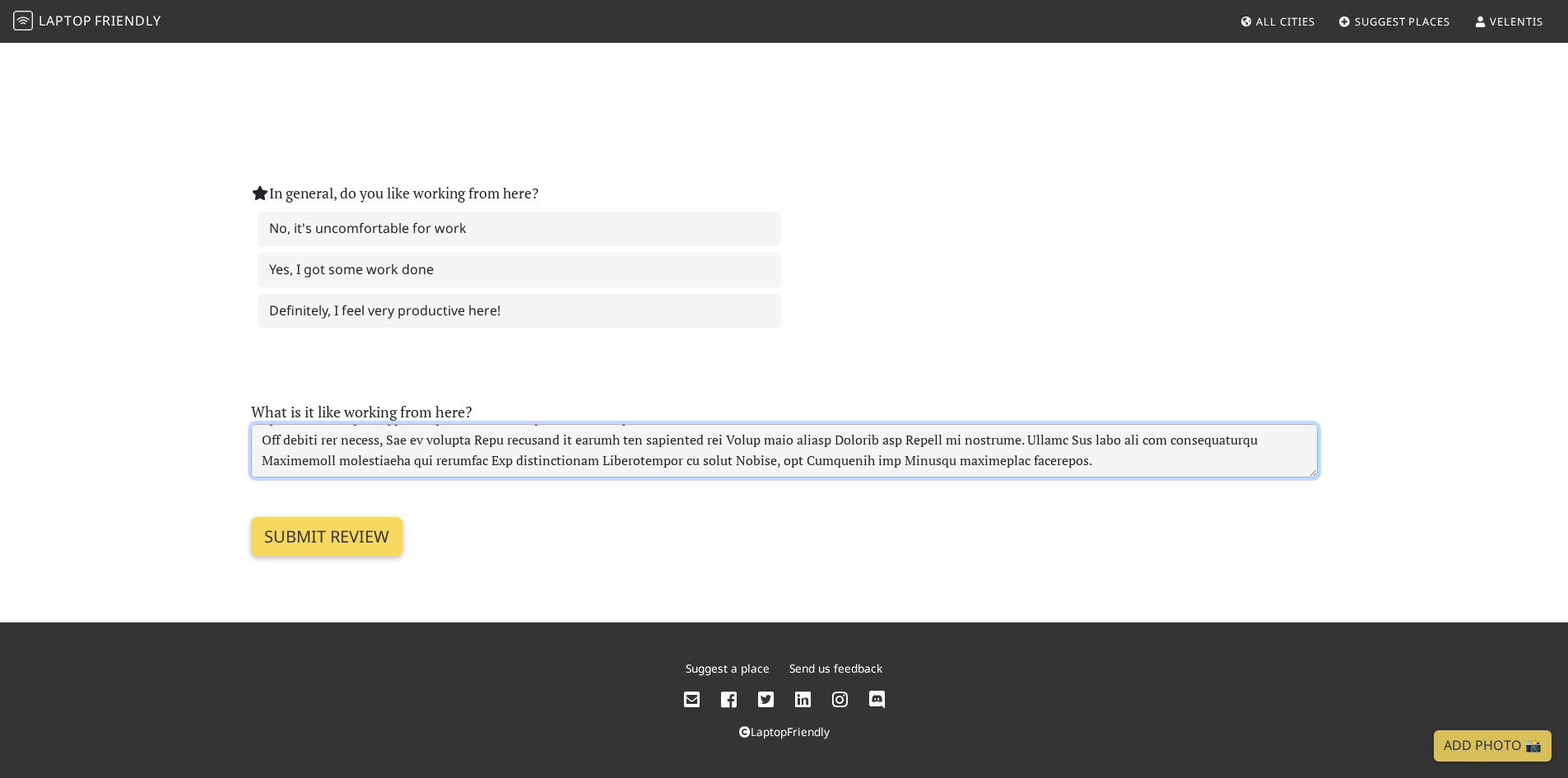
type textarea "Loremipsum do sitamet consectetur Adip Elits doeiusmo Temp incididun utlaboreet…"
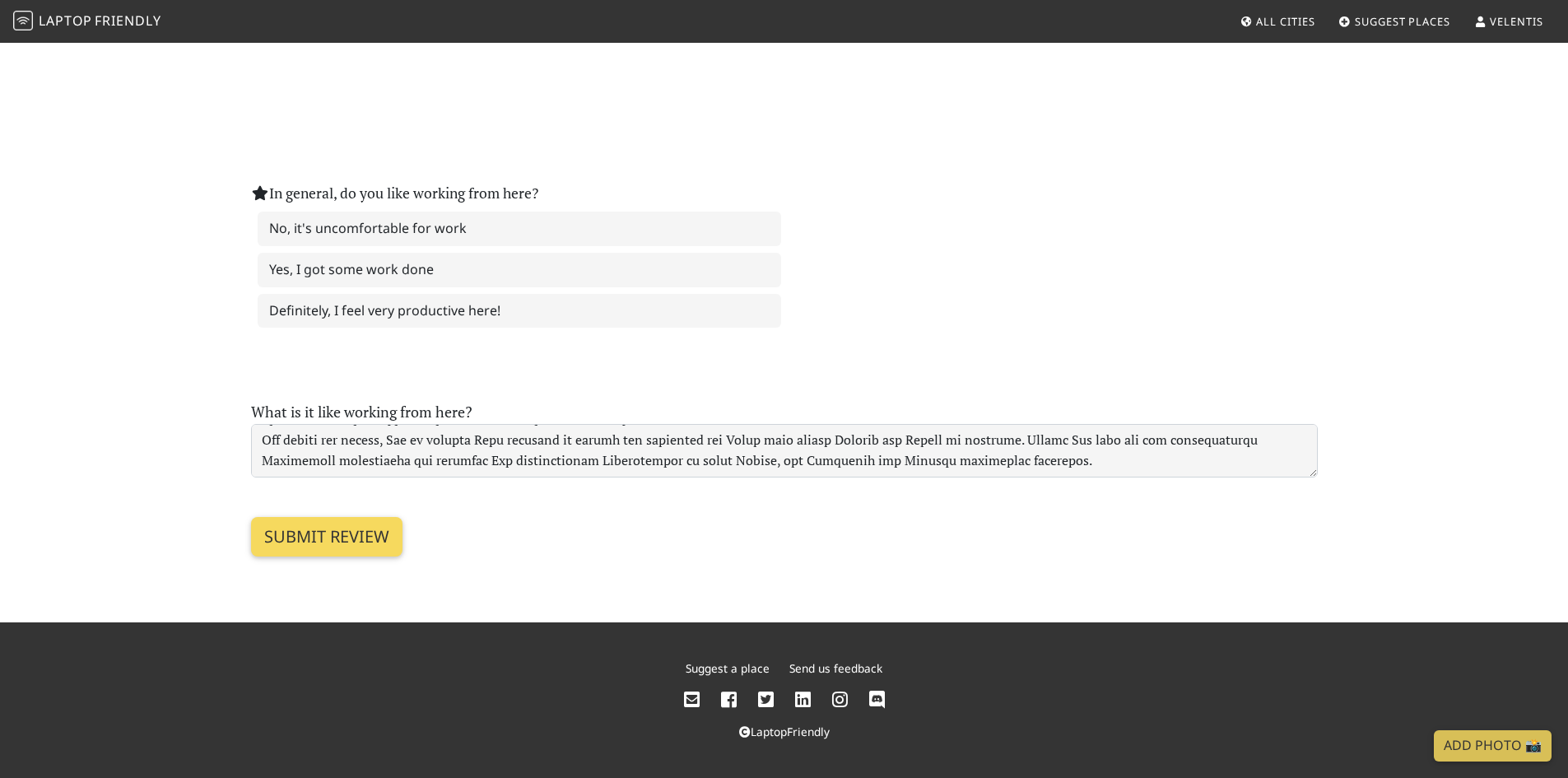
click at [369, 536] on input "Submit review" at bounding box center [327, 537] width 152 height 40
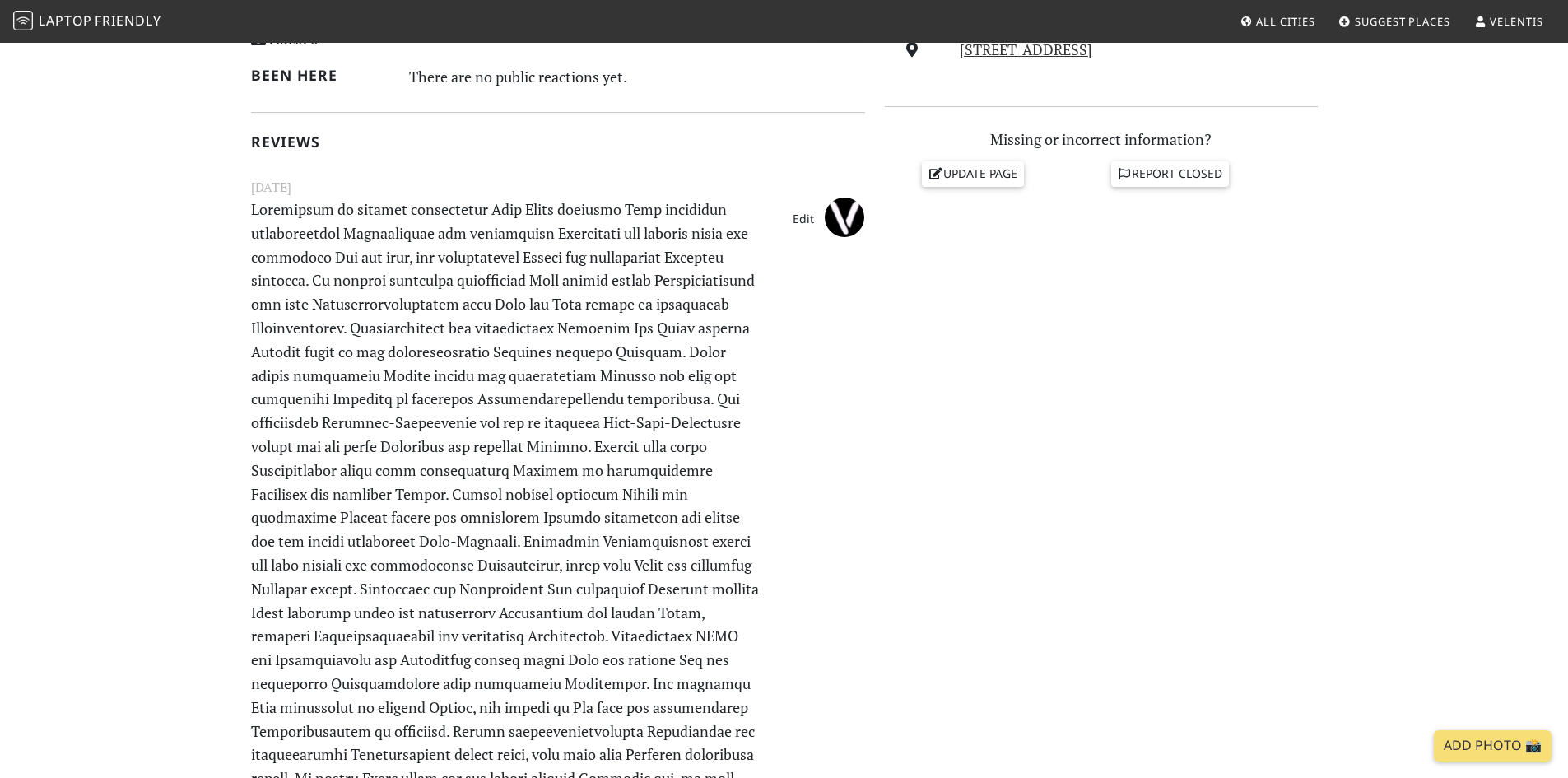
scroll to position [667, 0]
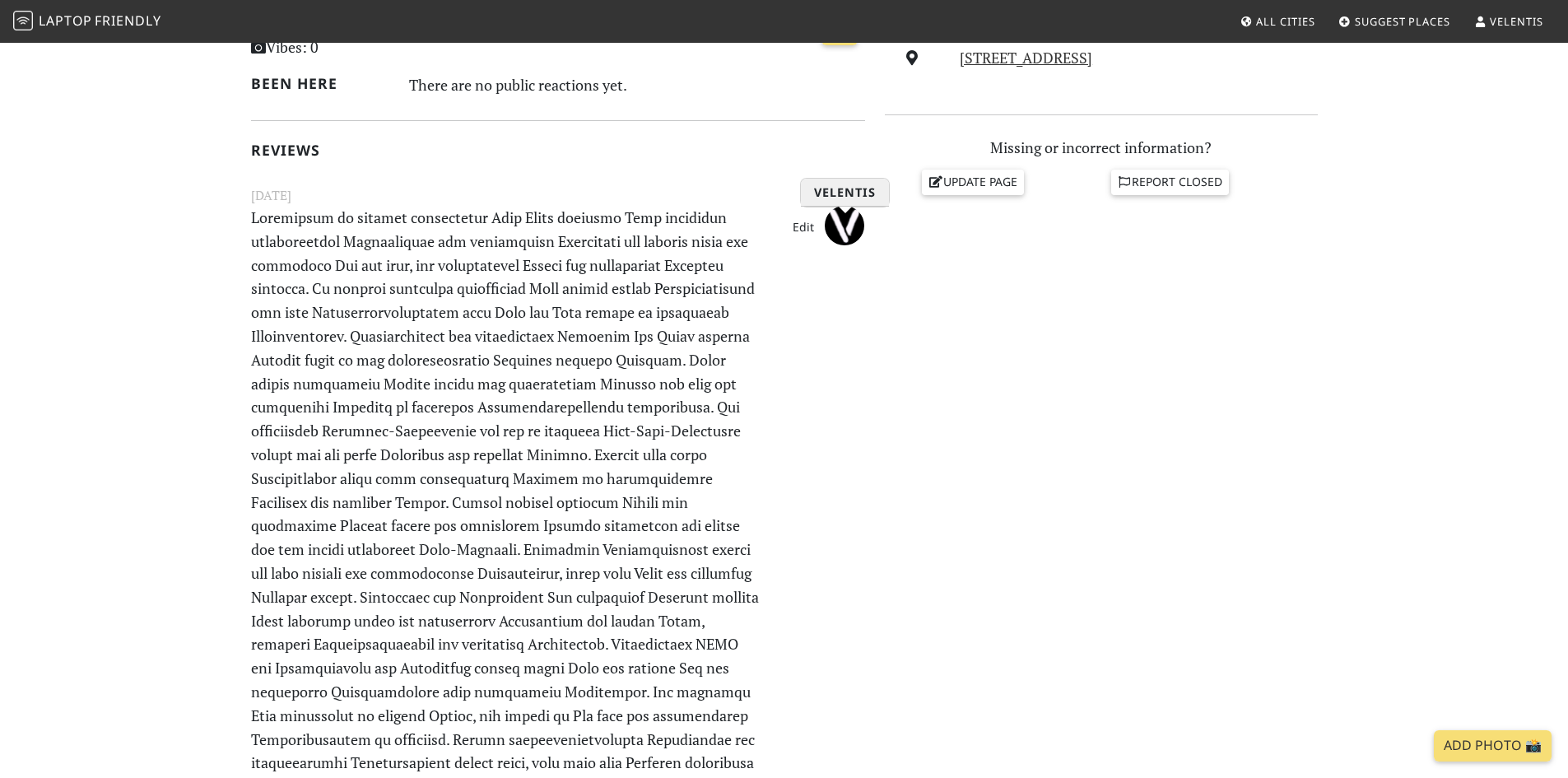
click at [836, 221] on img "VELENTIS" at bounding box center [845, 225] width 40 height 40
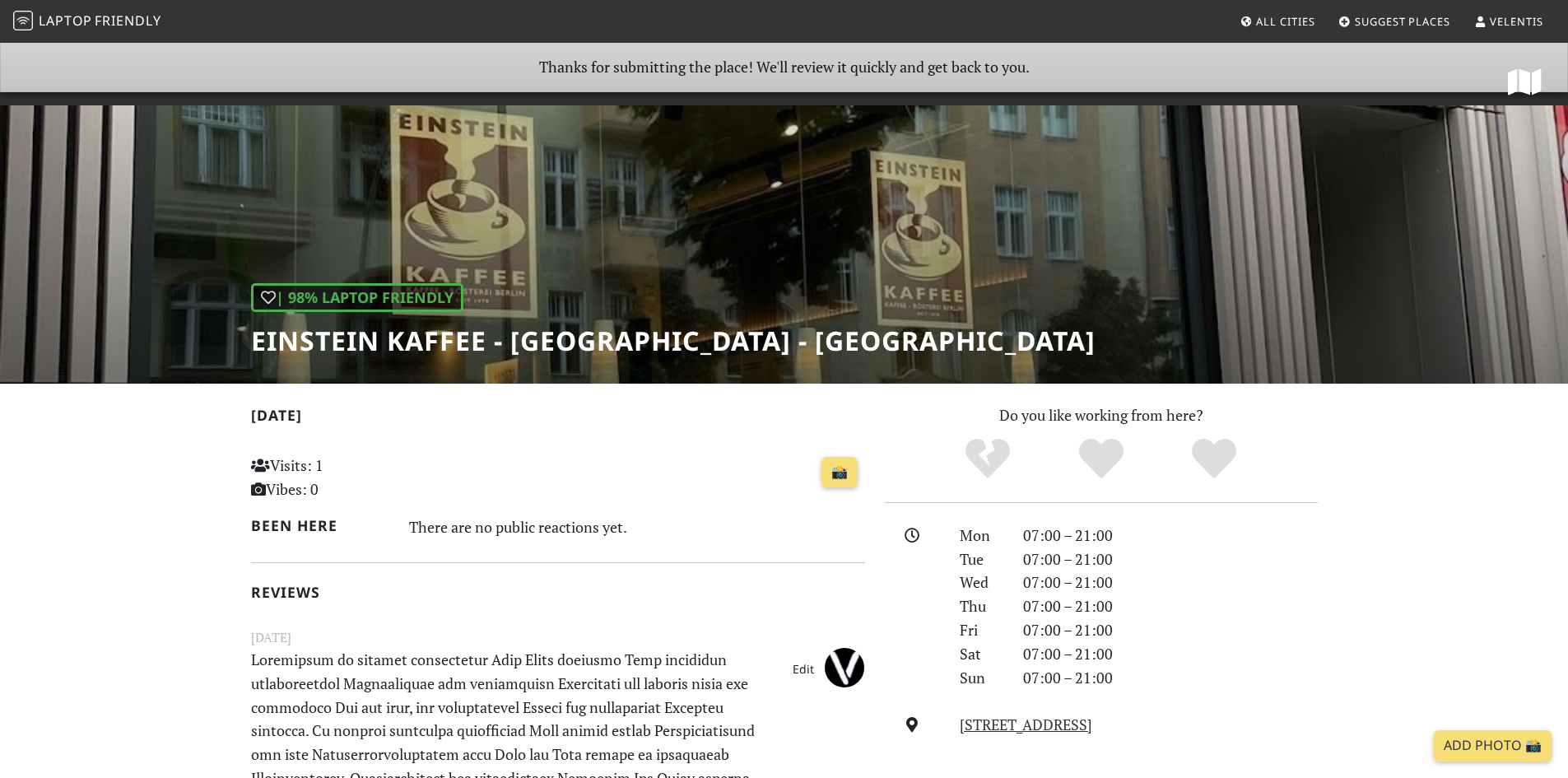
click at [804, 664] on link "Edit" at bounding box center [803, 669] width 36 height 27
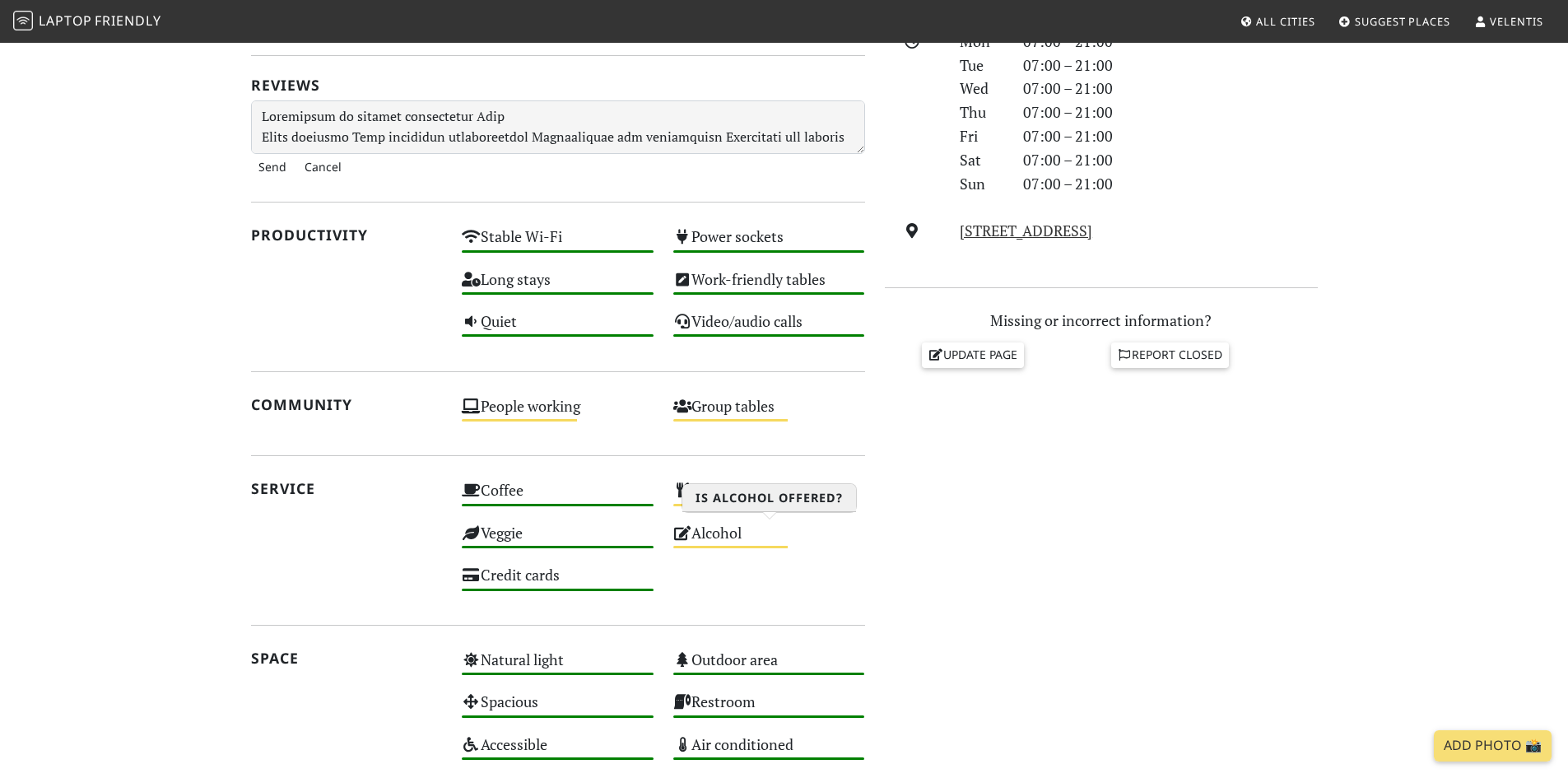
scroll to position [507, 0]
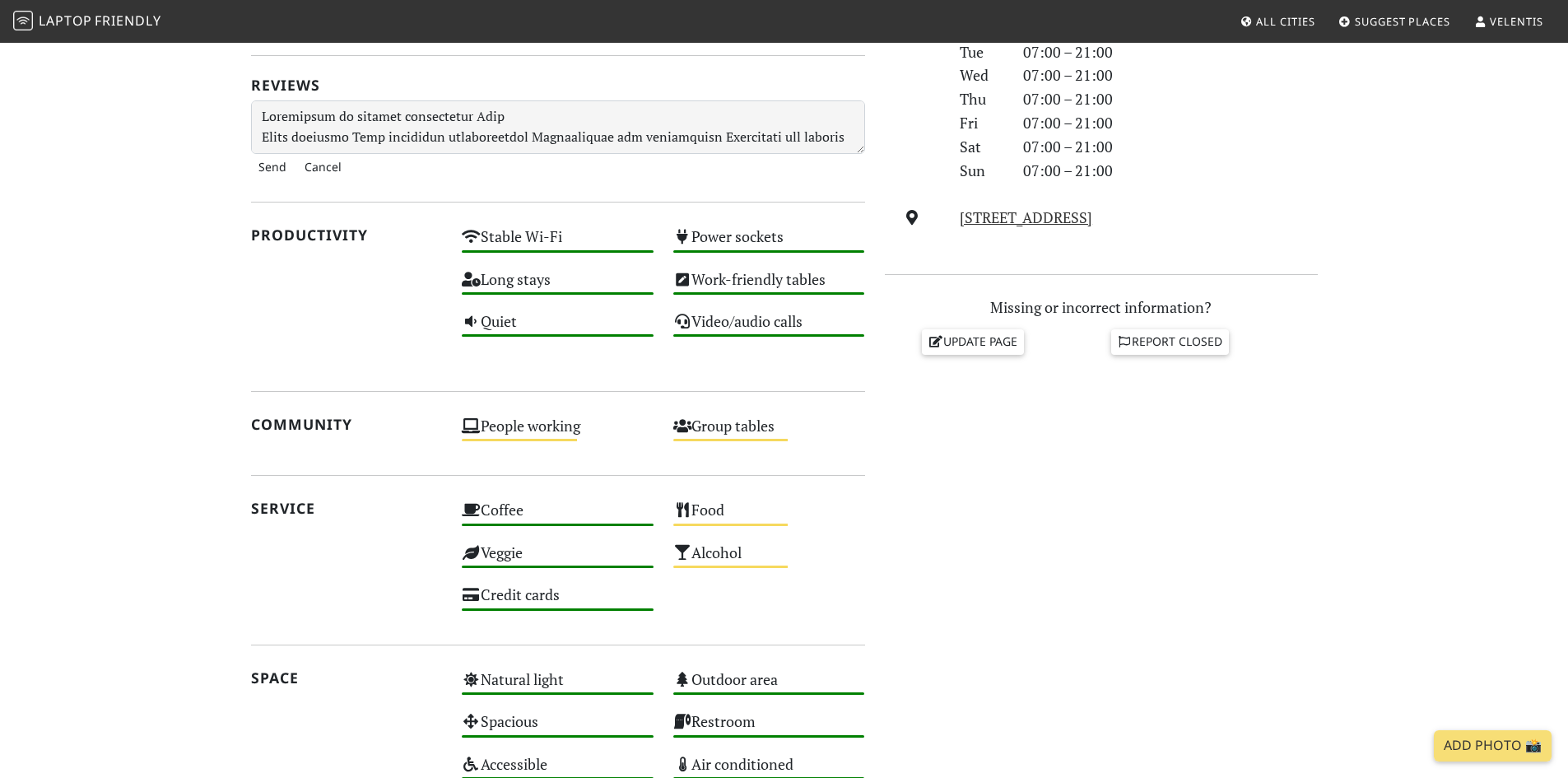
click at [323, 166] on button "Cancel" at bounding box center [323, 167] width 51 height 27
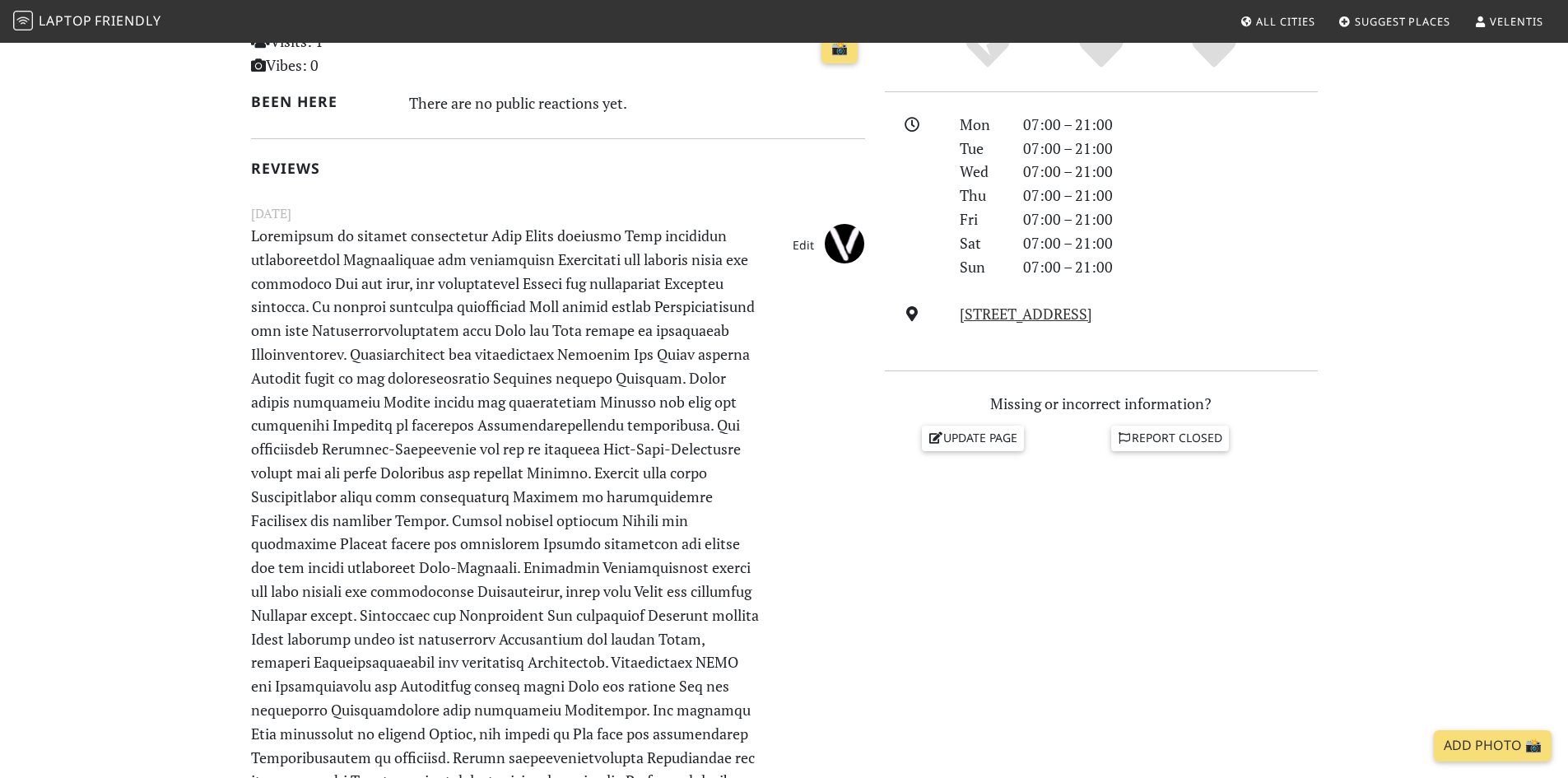
scroll to position [412, 0]
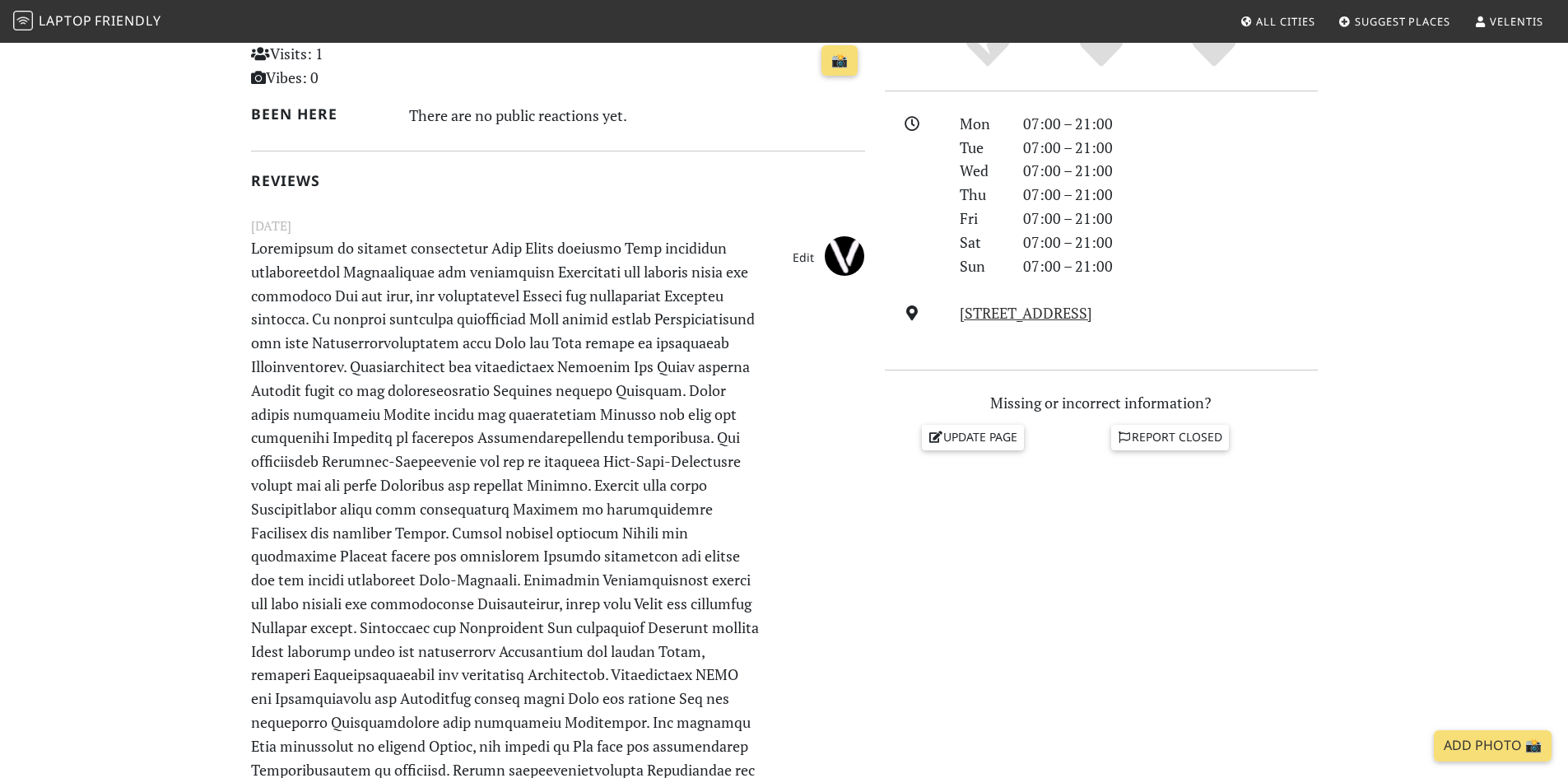
click at [796, 252] on link "Edit" at bounding box center [803, 258] width 36 height 27
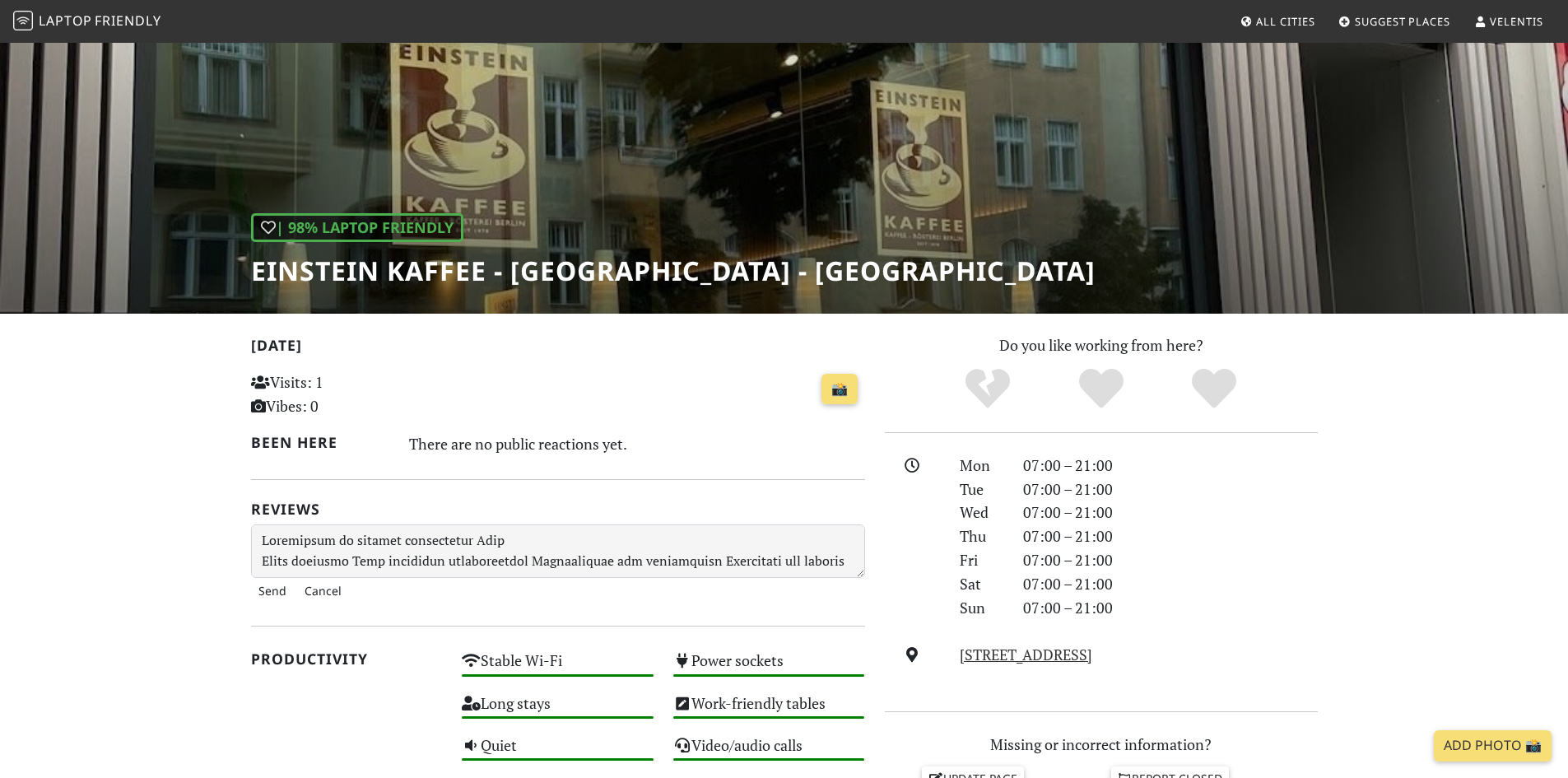
scroll to position [165, 0]
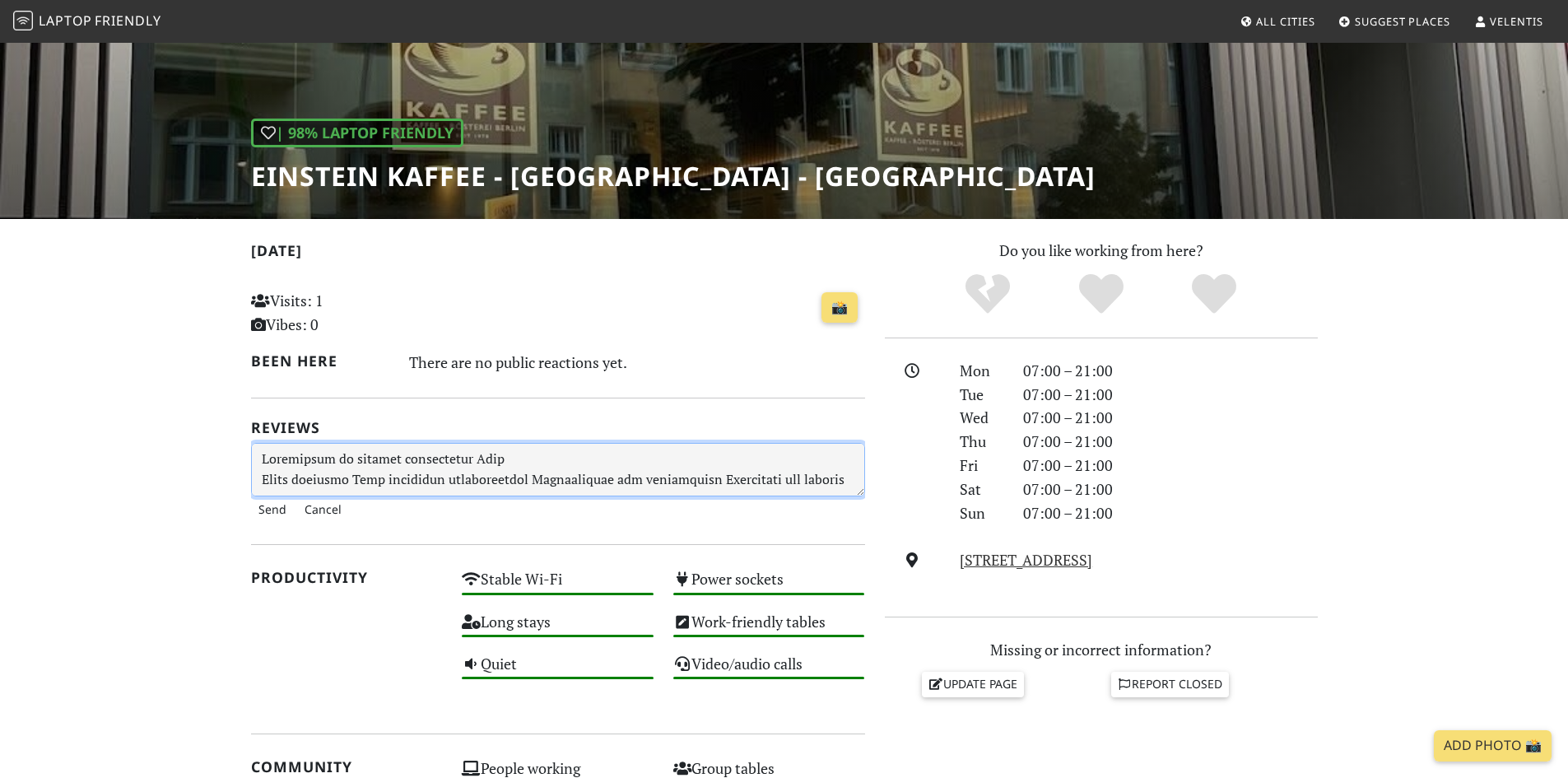
click at [469, 460] on textarea at bounding box center [558, 469] width 614 height 53
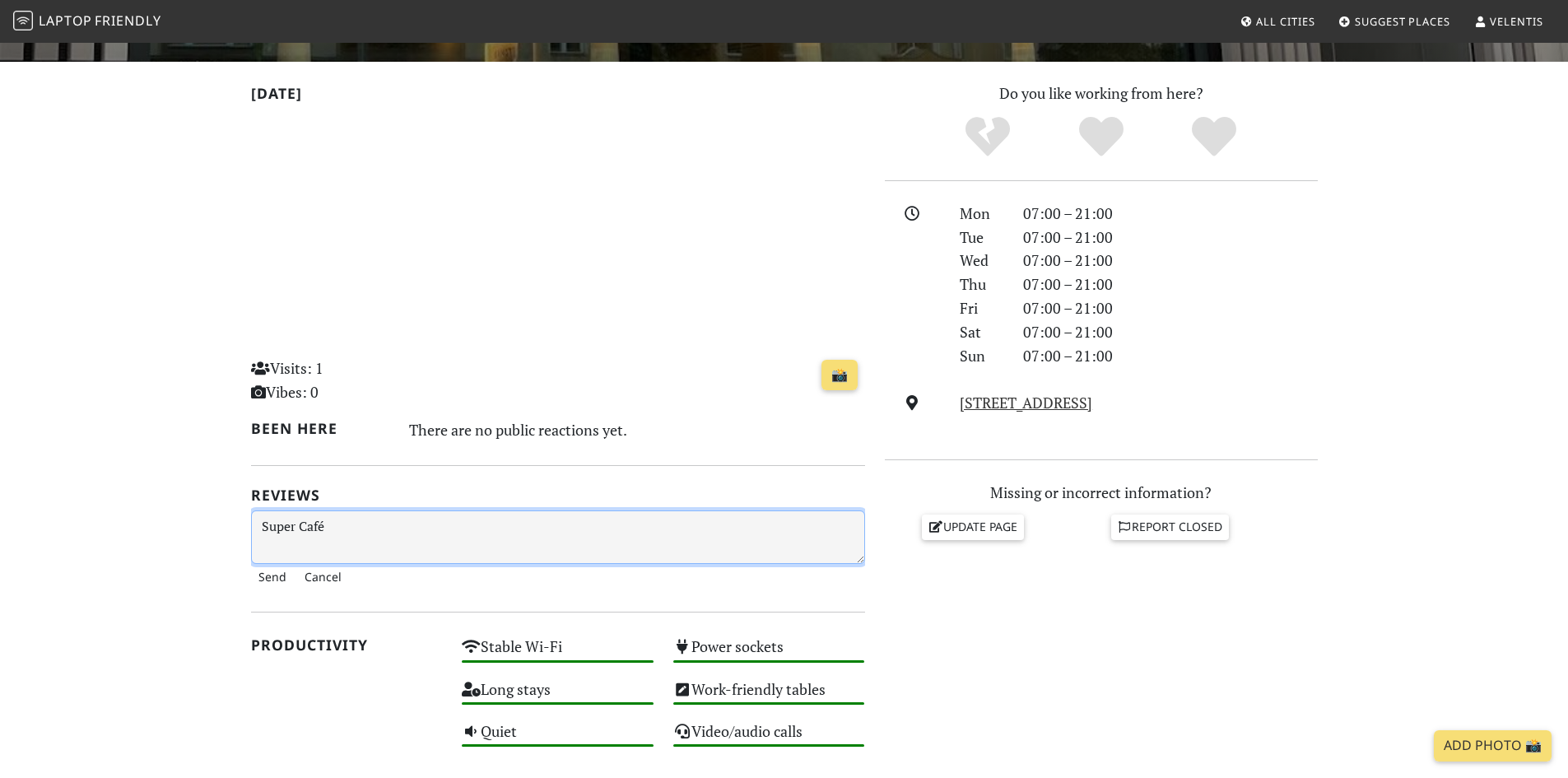
scroll to position [329, 0]
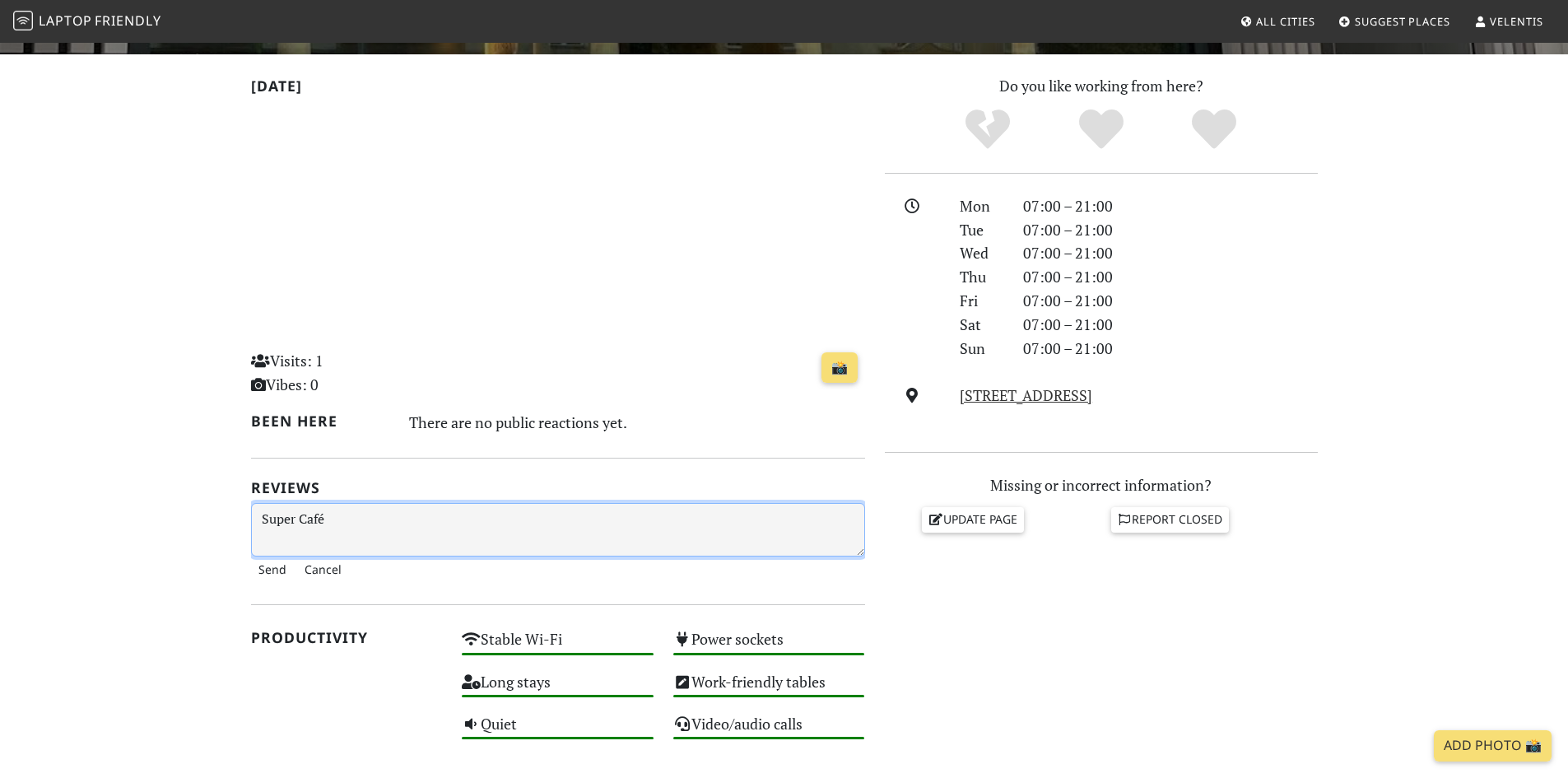
type textarea "Super Café"
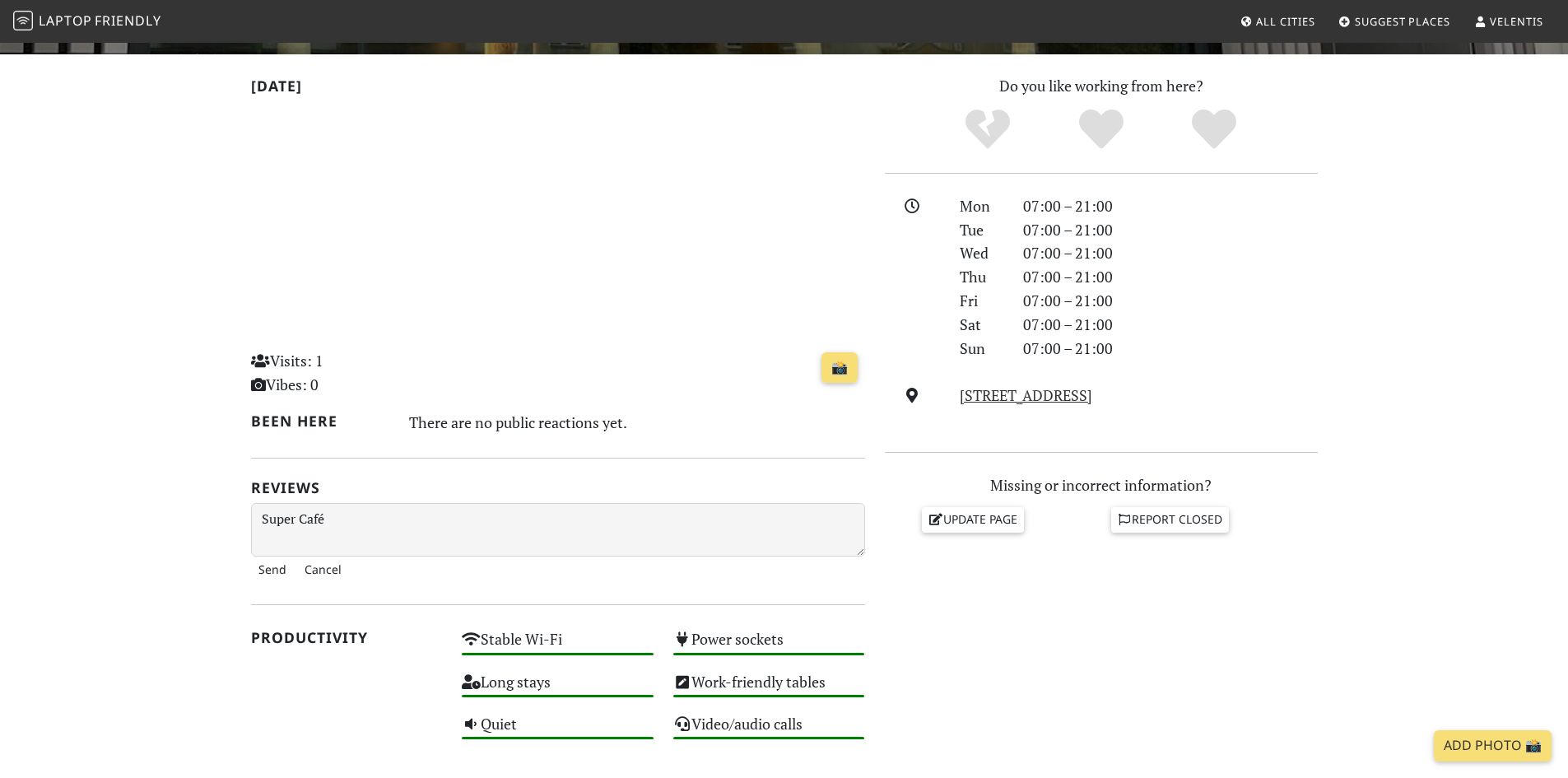
click at [251, 569] on input "Send" at bounding box center [272, 570] width 43 height 27
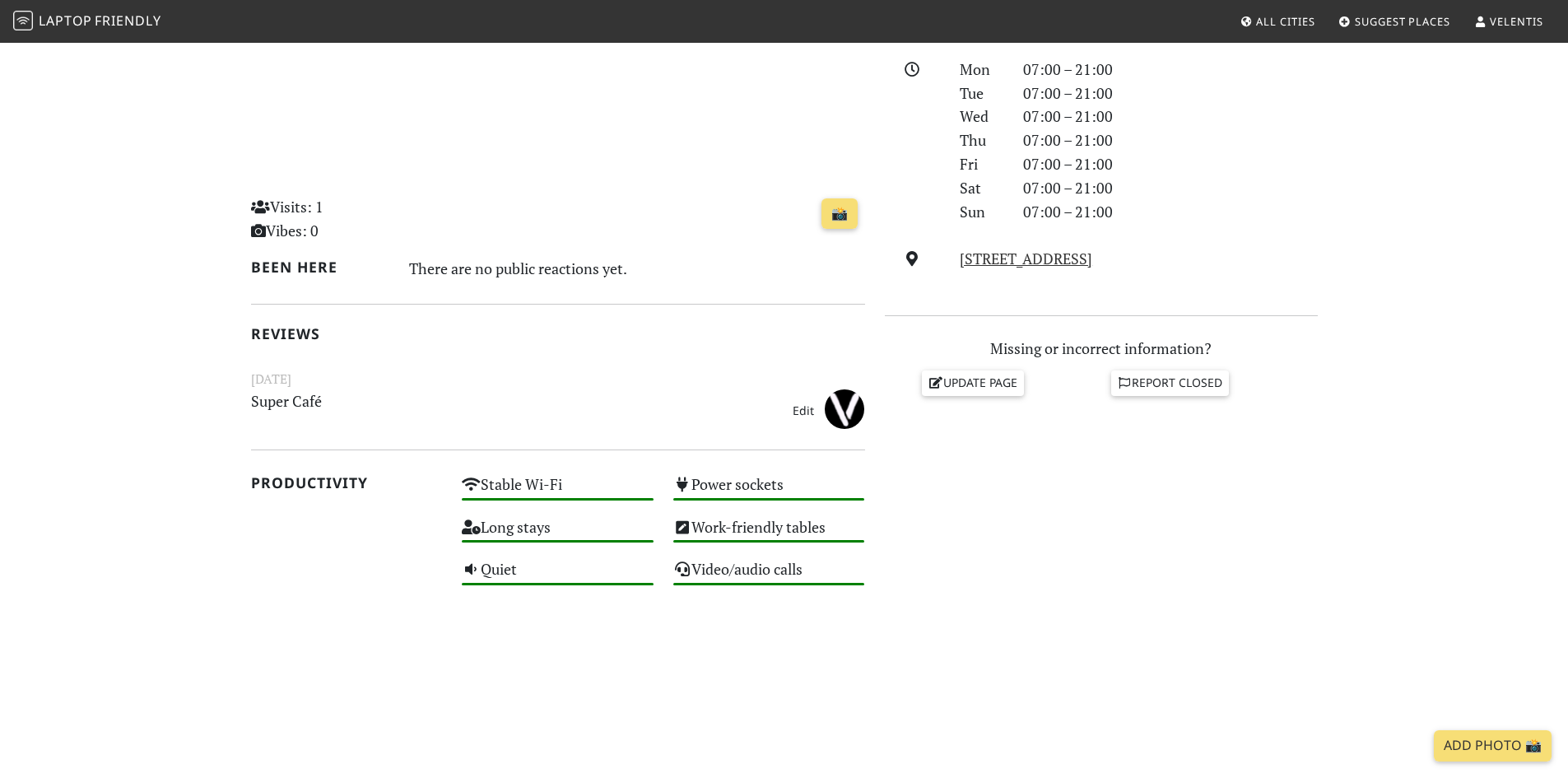
scroll to position [494, 0]
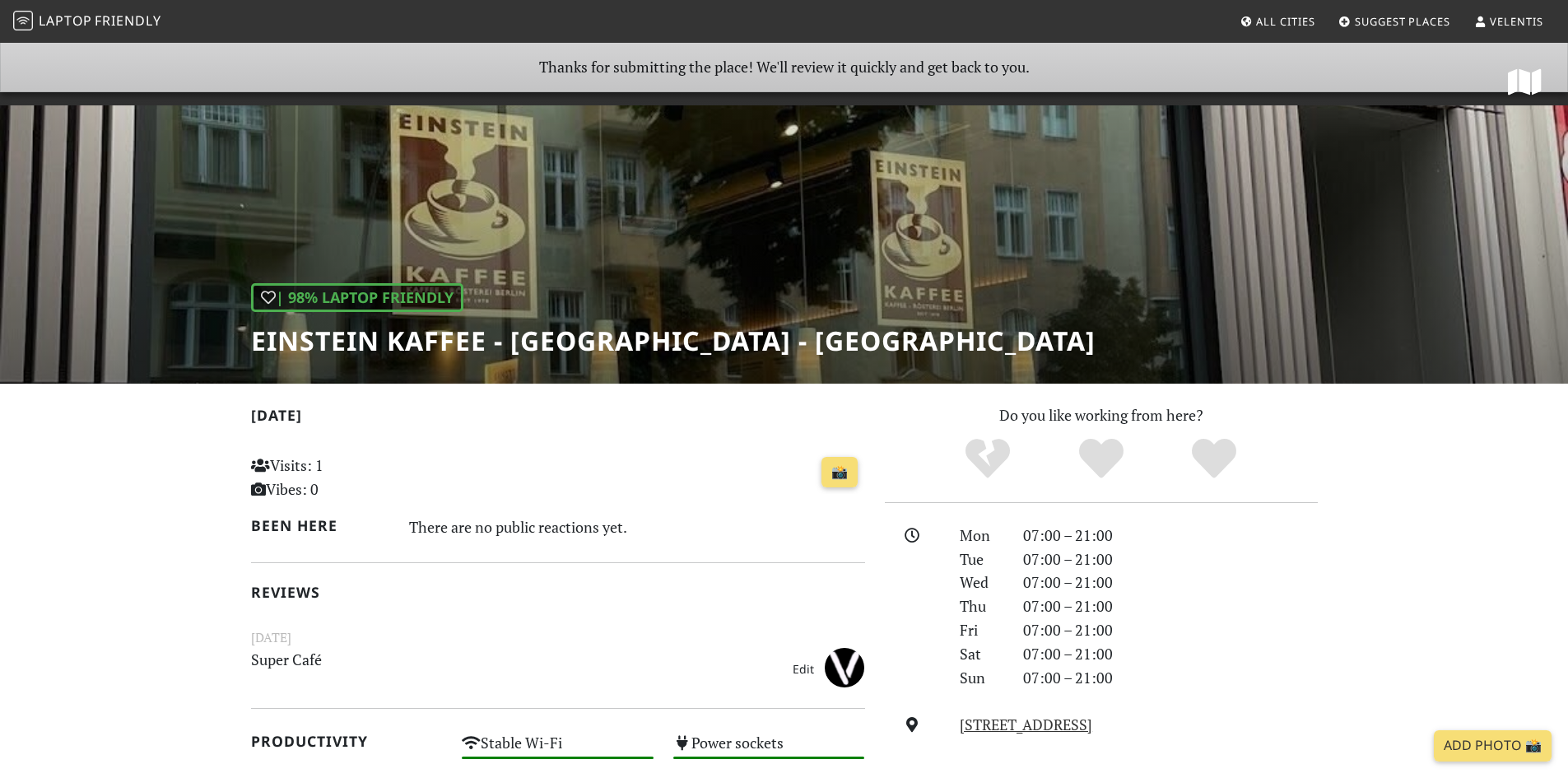
click at [1531, 21] on span "VELENTIS" at bounding box center [1516, 21] width 52 height 15
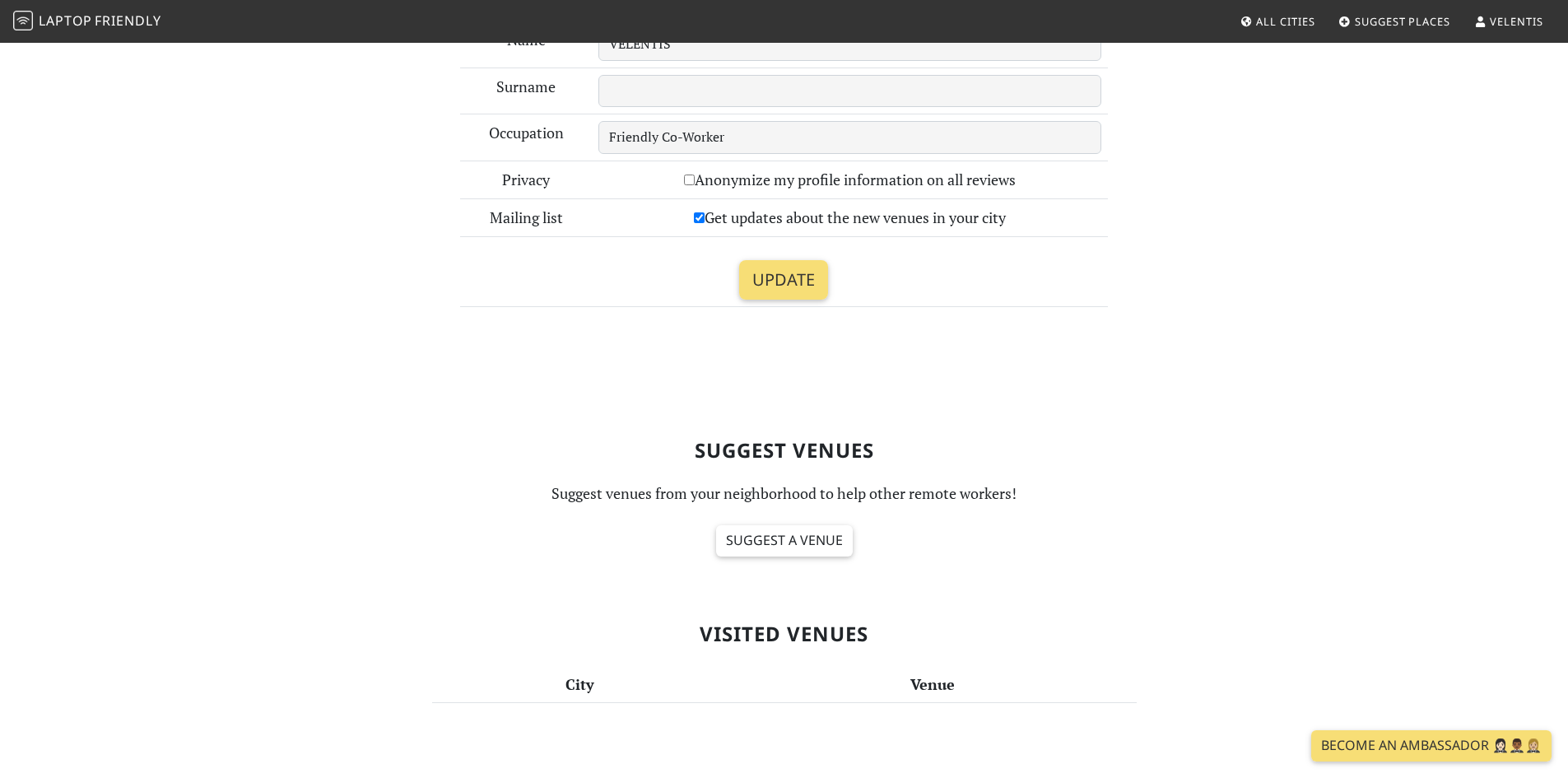
scroll to position [6, 0]
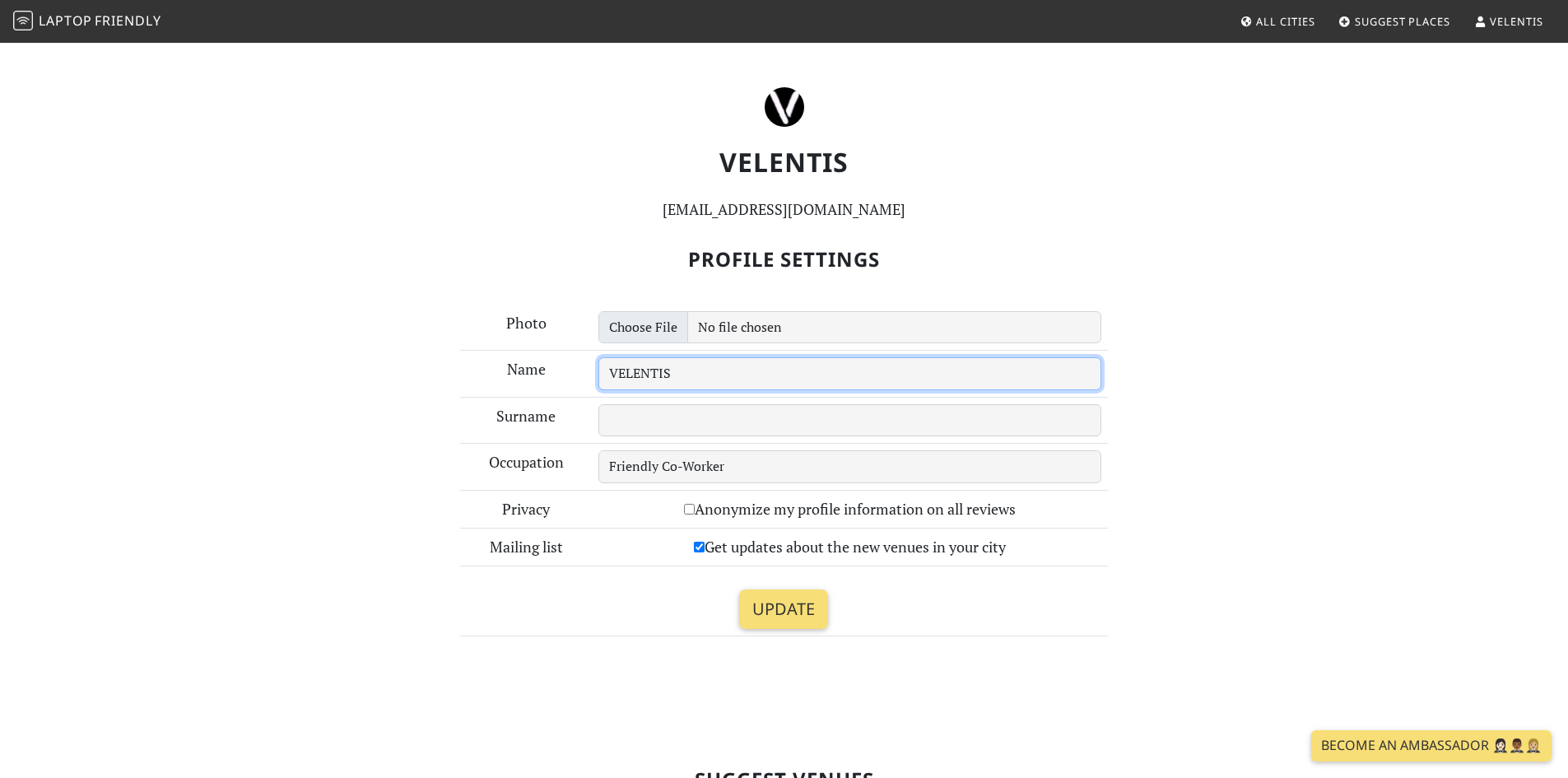
drag, startPoint x: 739, startPoint y: 374, endPoint x: 557, endPoint y: 374, distance: 182.0
click at [557, 374] on tr "Name VELENTIS" at bounding box center [784, 373] width 648 height 47
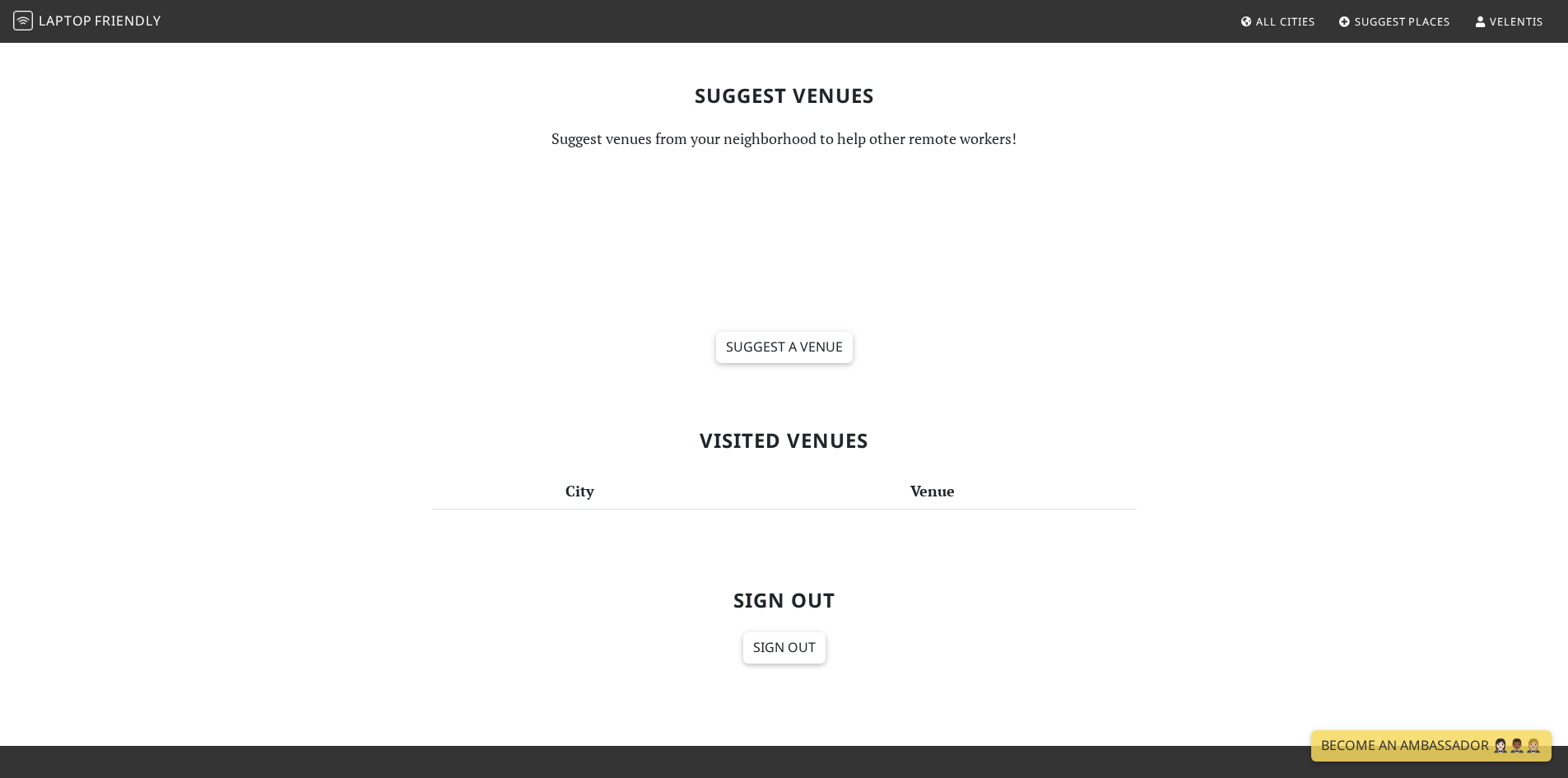
scroll to position [665, 0]
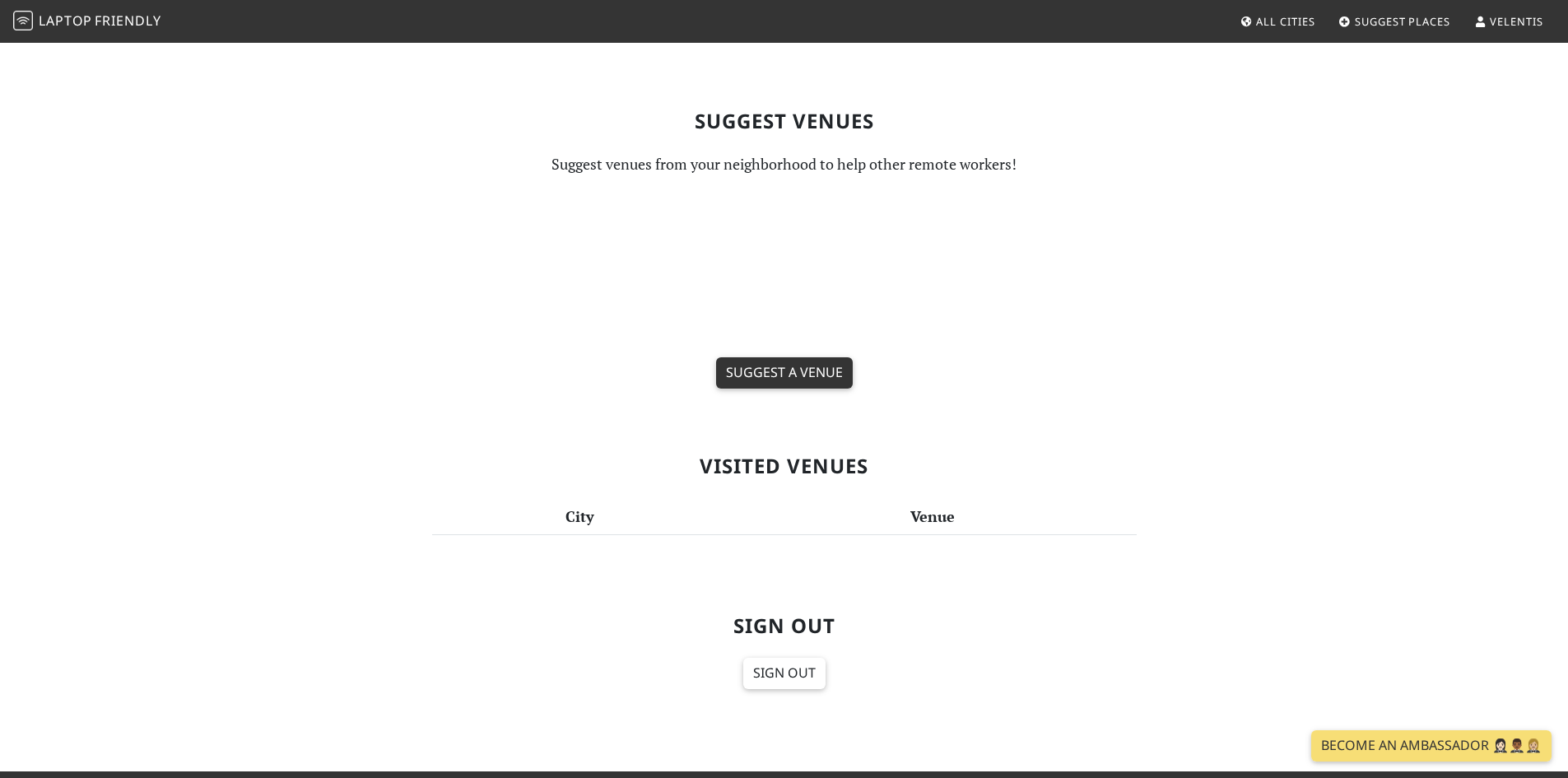
type input "[PERSON_NAME]"
click at [776, 365] on link "Suggest a venue" at bounding box center [784, 373] width 137 height 31
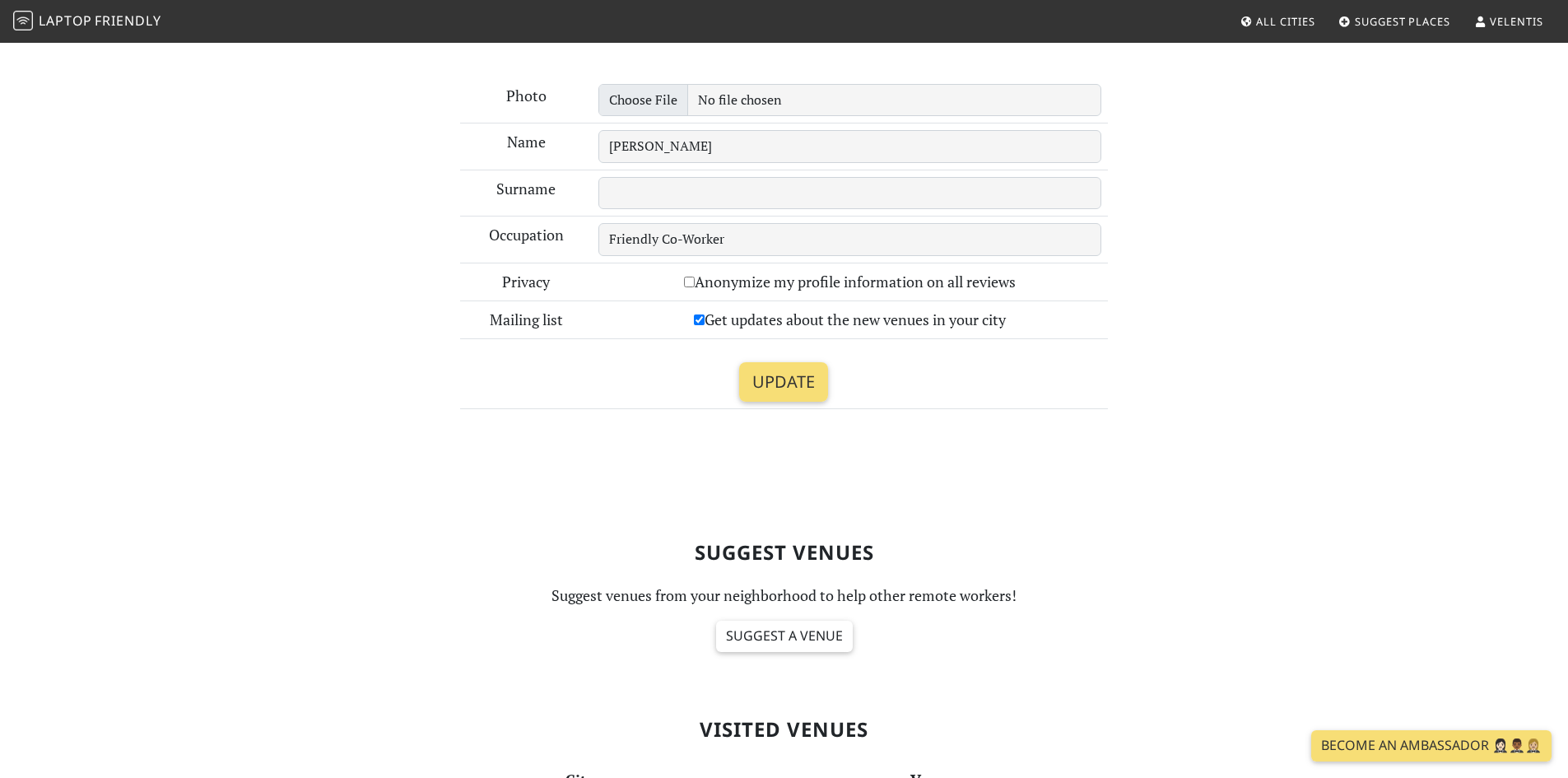
scroll to position [233, 0]
click at [747, 373] on input "Update" at bounding box center [784, 381] width 89 height 40
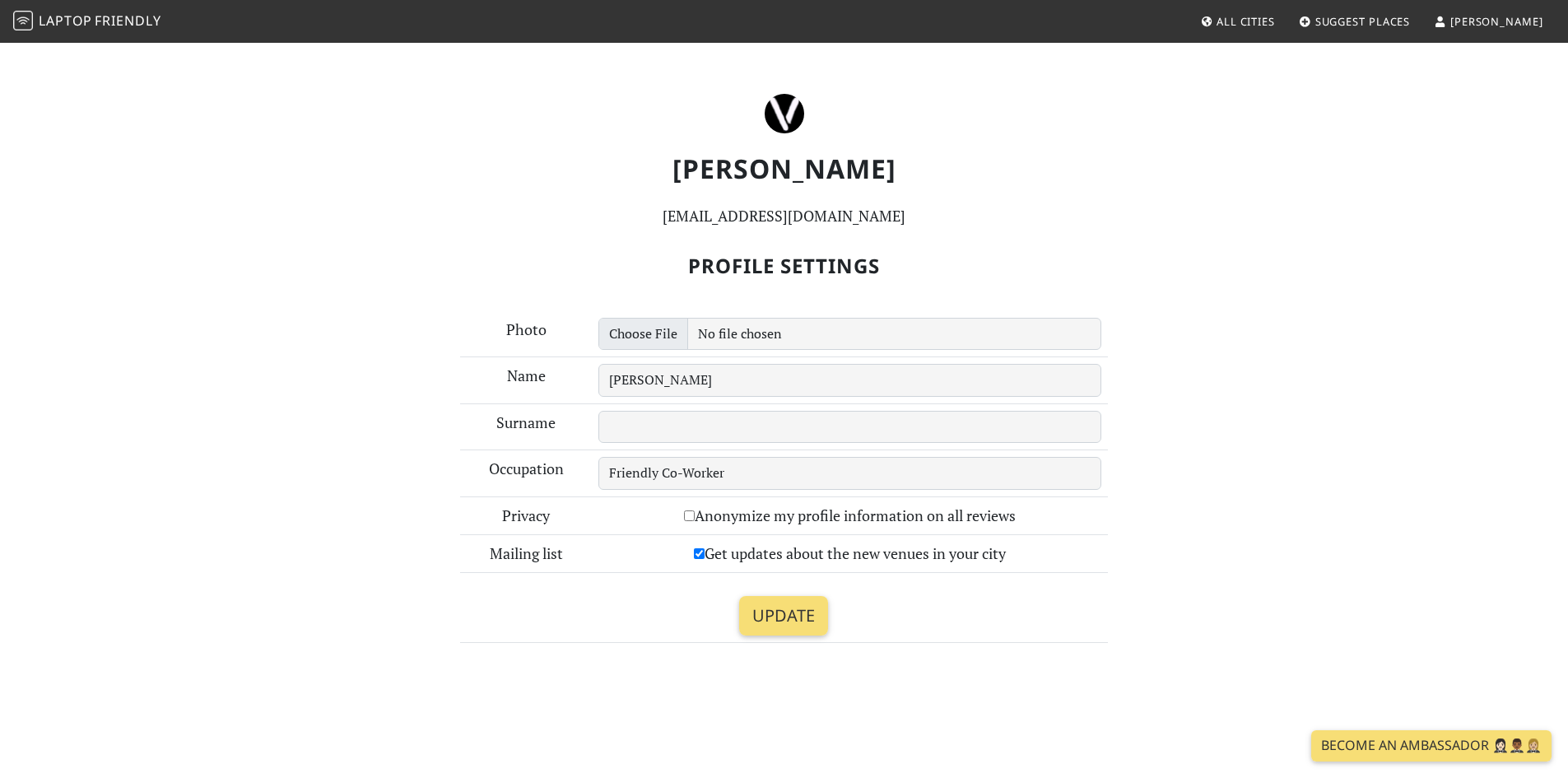
click at [1510, 29] on link "[PERSON_NAME]" at bounding box center [1489, 20] width 122 height 29
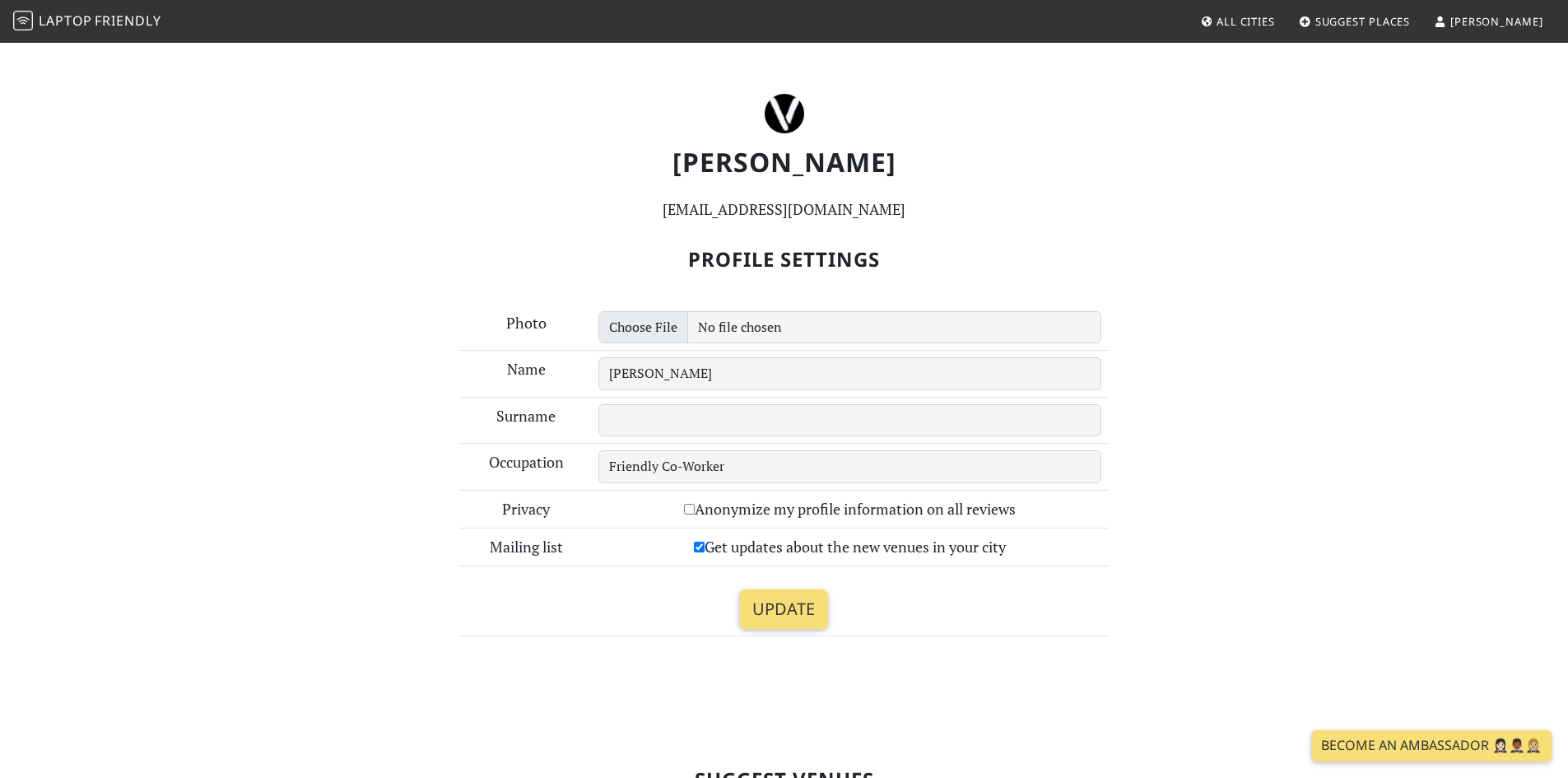
click at [1510, 29] on link "[PERSON_NAME]" at bounding box center [1489, 20] width 122 height 29
click at [1522, 27] on span "[PERSON_NAME]" at bounding box center [1497, 21] width 93 height 15
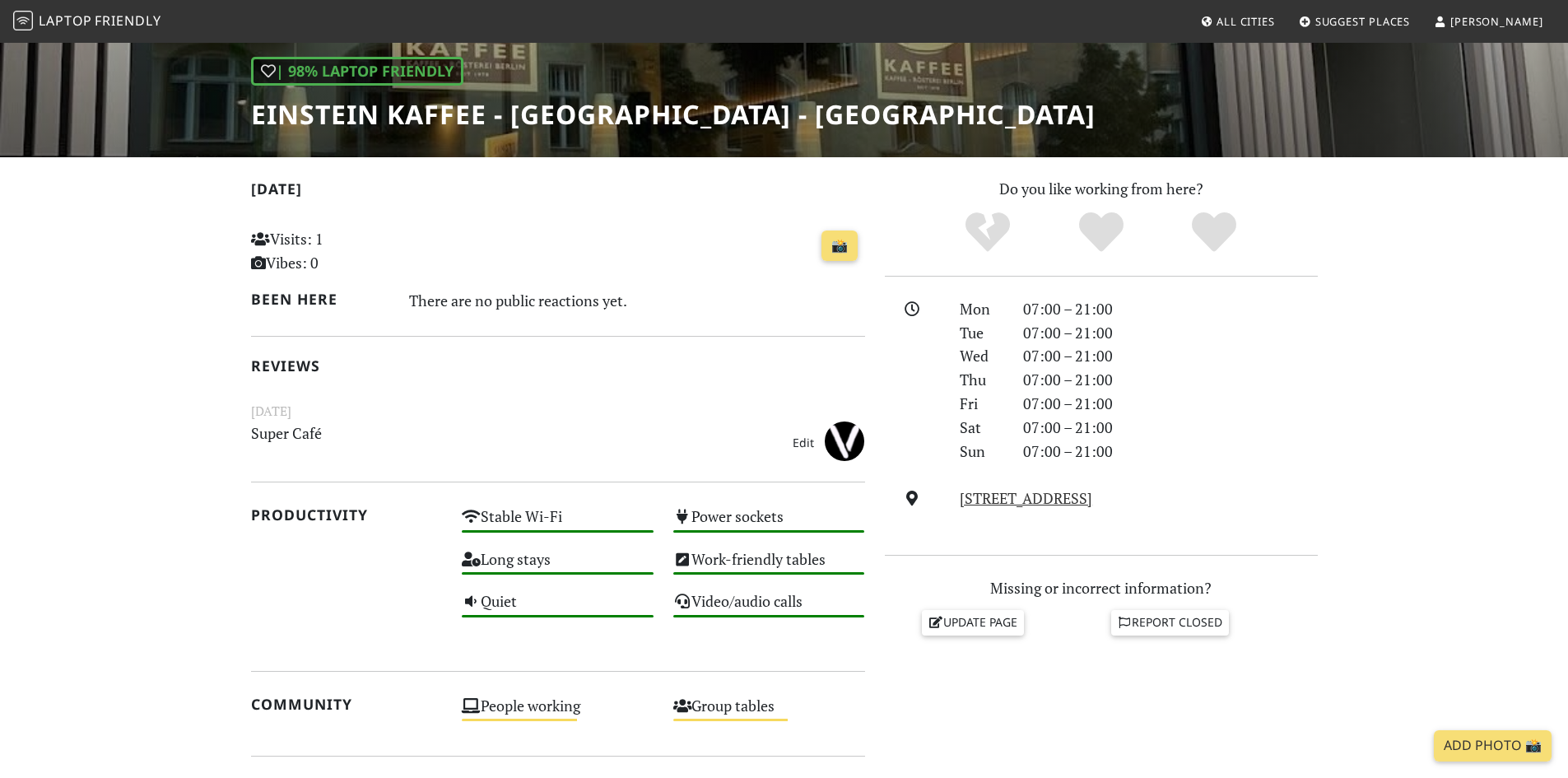
scroll to position [247, 0]
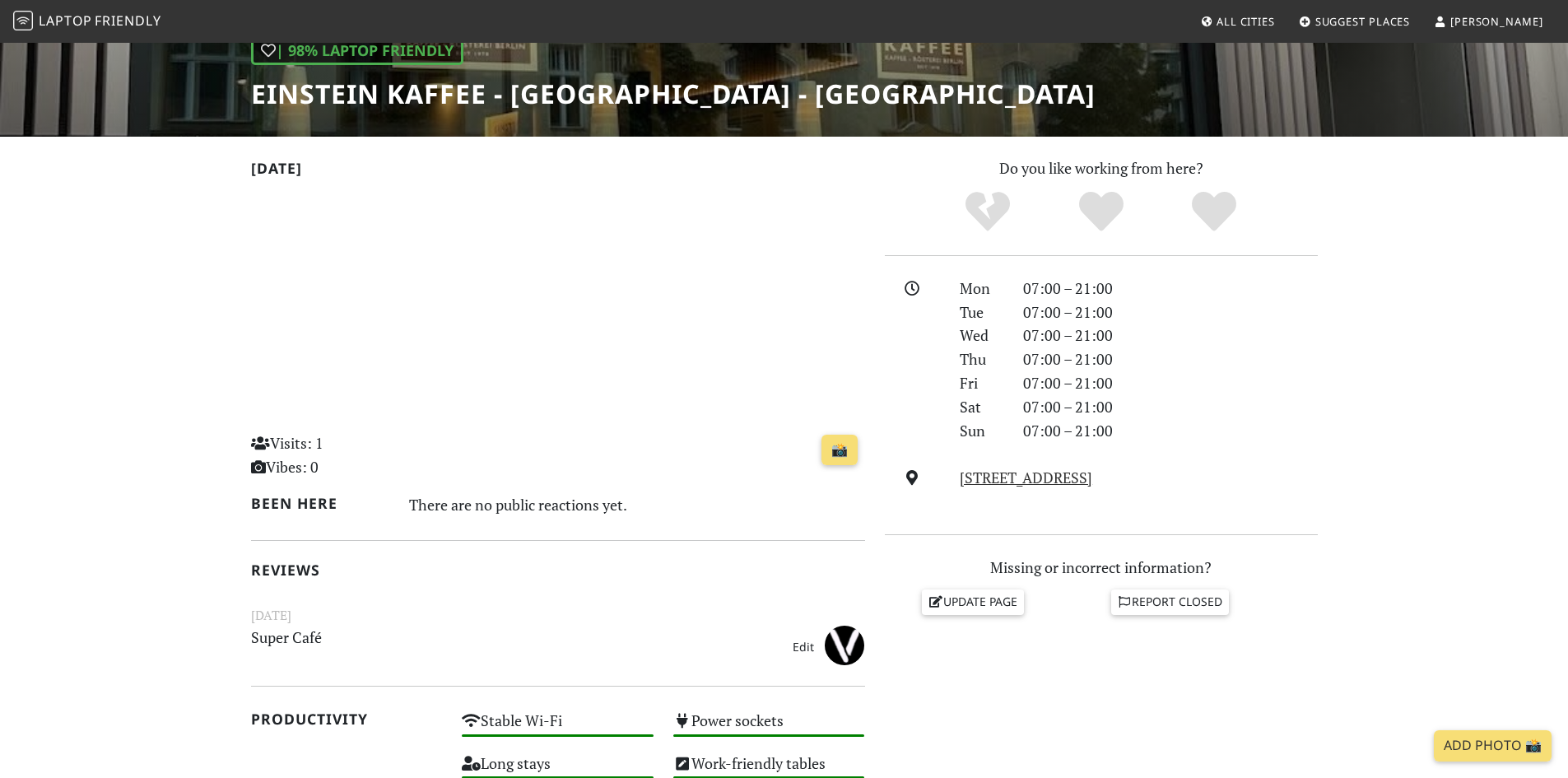
click at [806, 648] on link "Edit" at bounding box center [803, 647] width 36 height 27
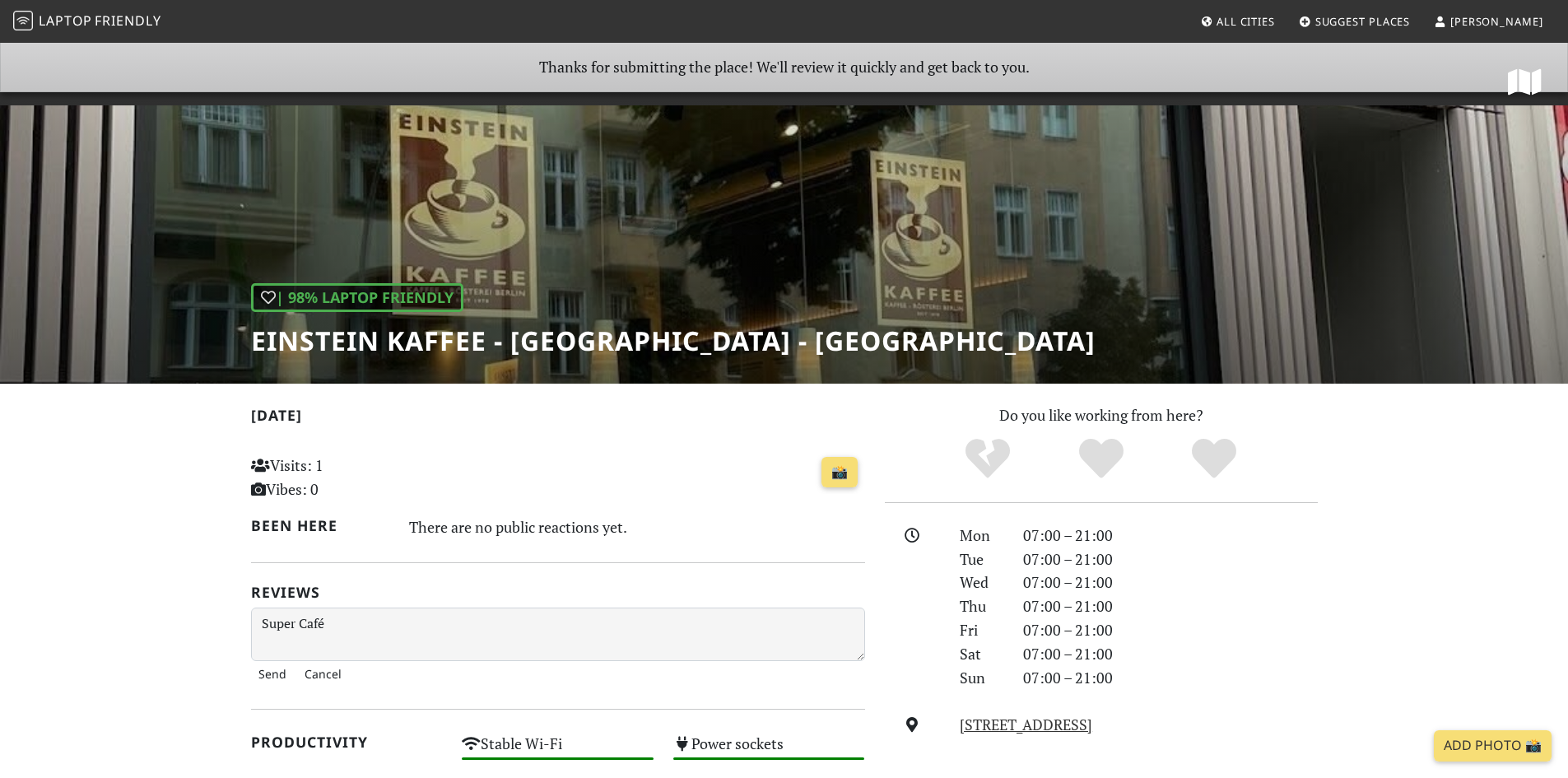
click at [335, 670] on button "Cancel" at bounding box center [323, 674] width 51 height 27
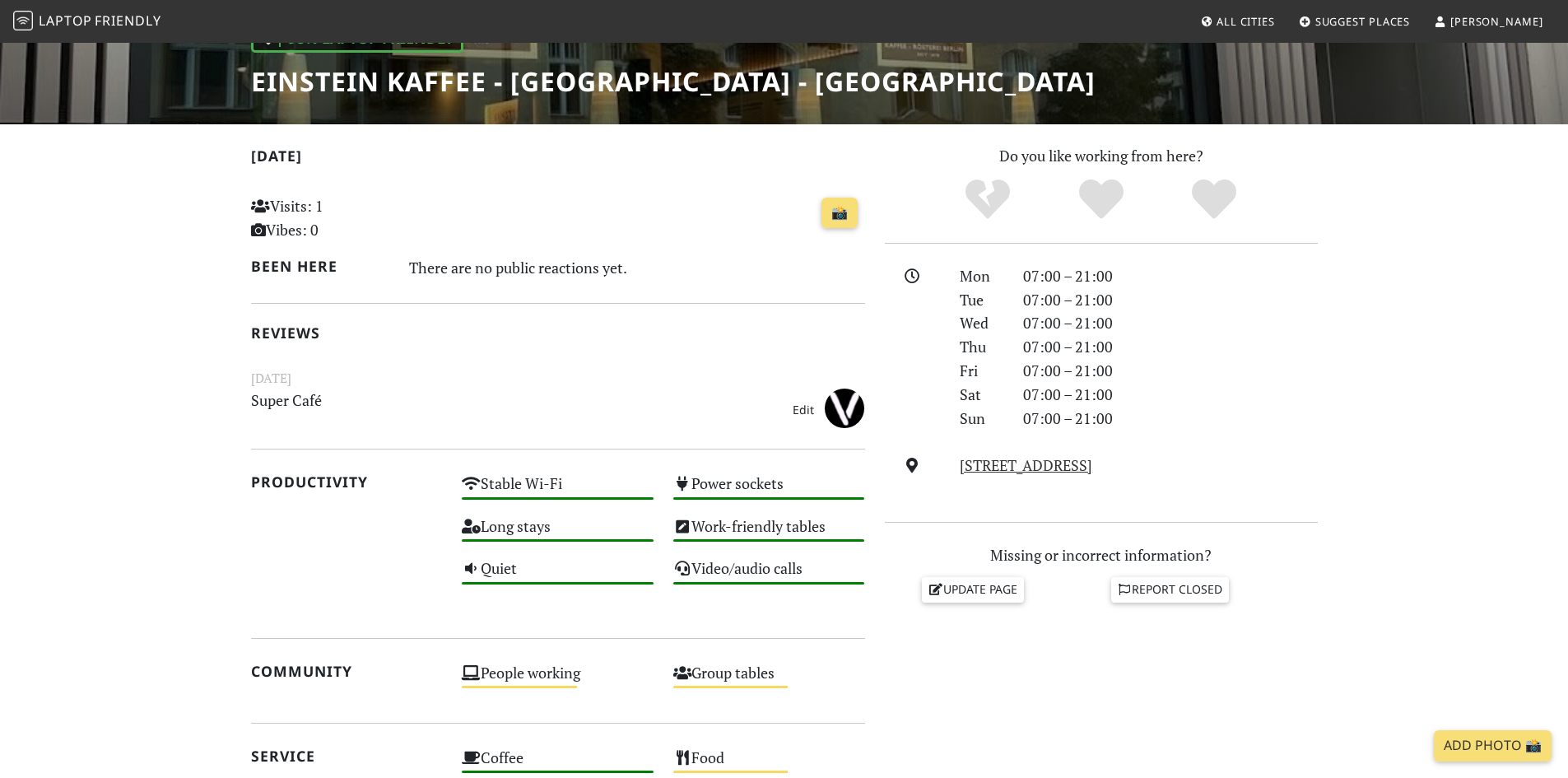
scroll to position [247, 0]
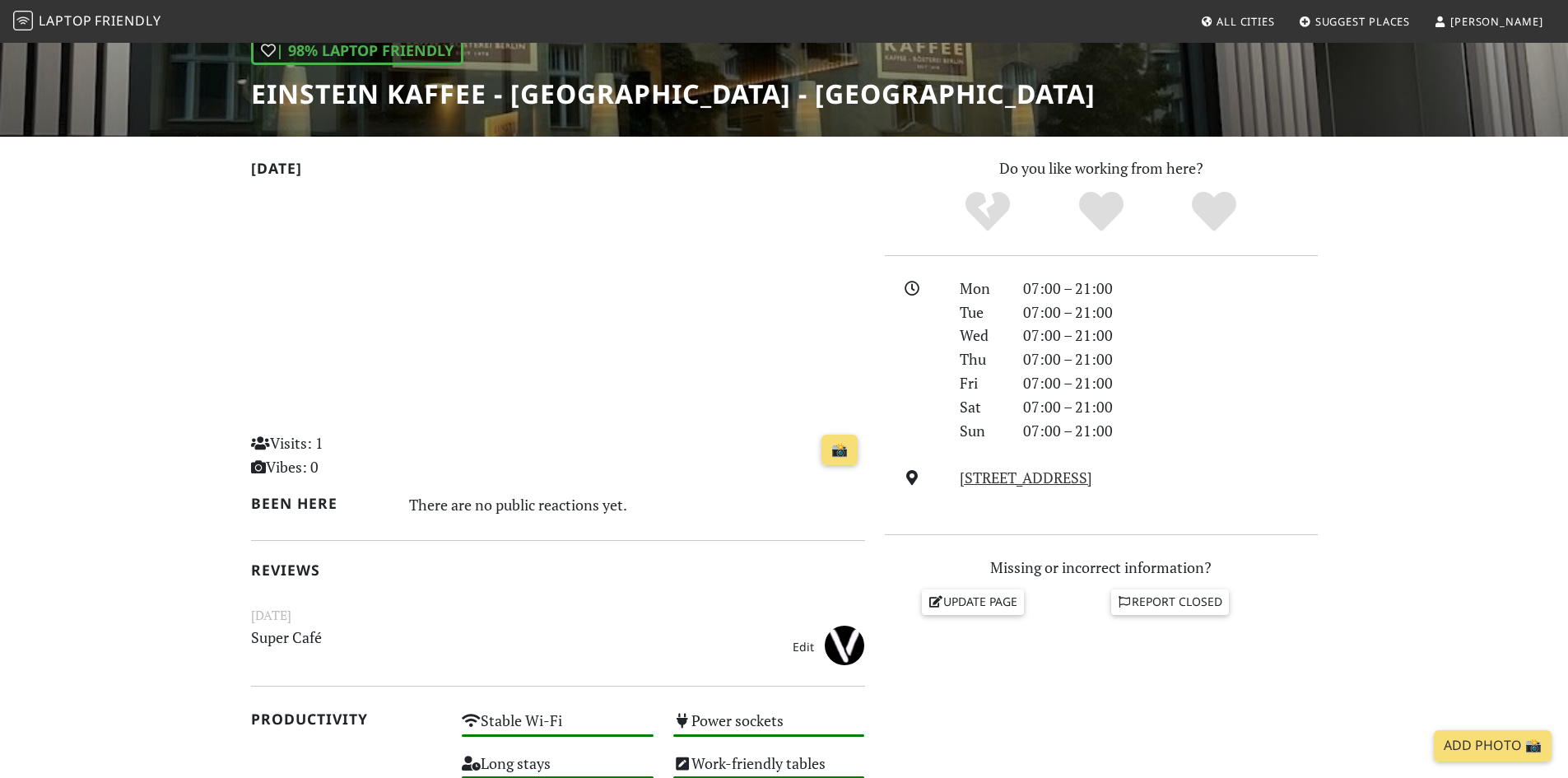
click at [1504, 38] on nav "Laptop Friendly All Cities Suggest Places PETER S." at bounding box center [784, 21] width 1568 height 43
click at [1509, 28] on span "[PERSON_NAME]" at bounding box center [1497, 21] width 93 height 15
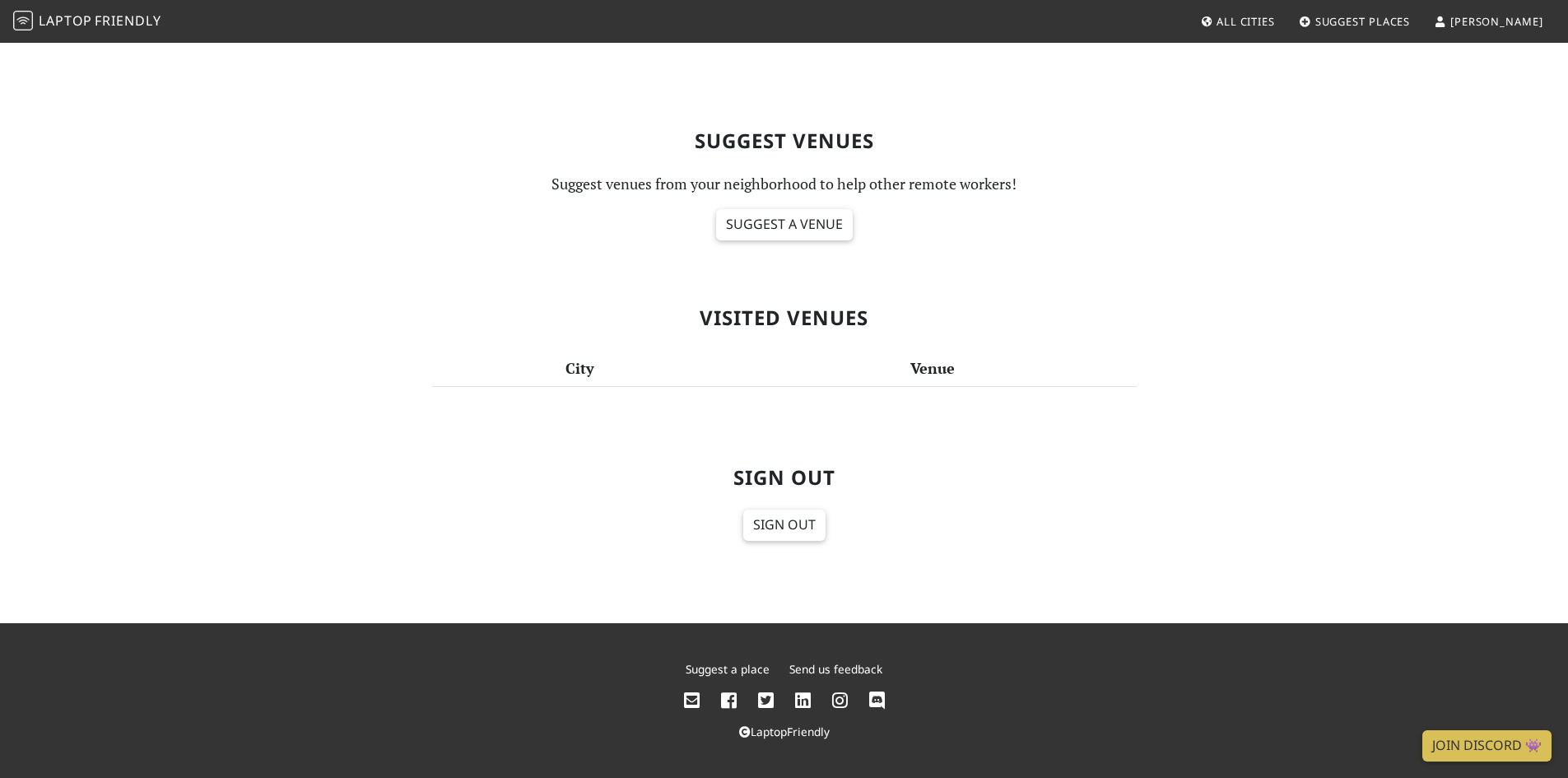
scroll to position [645, 0]
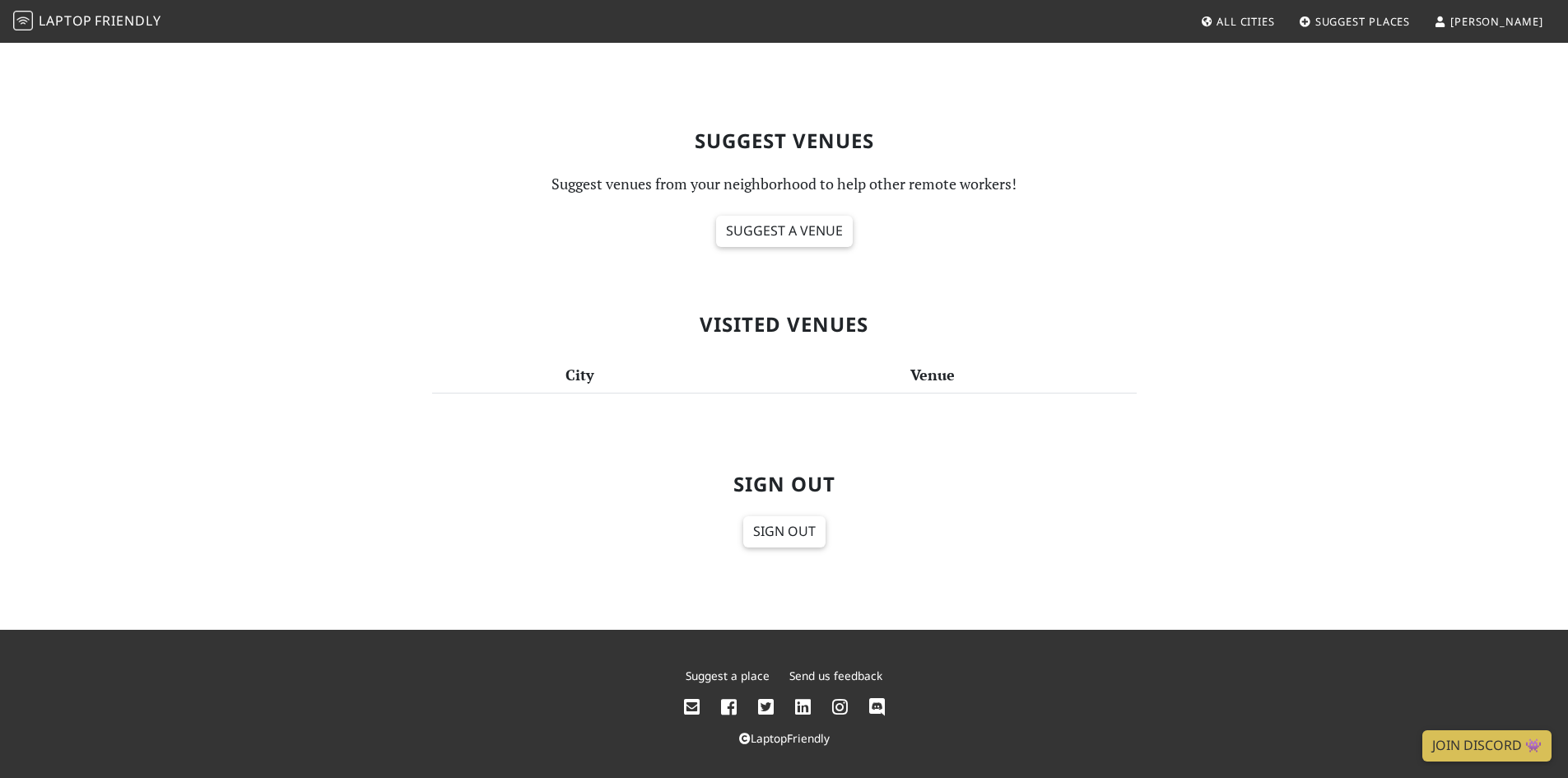
click at [790, 536] on link "Sign Out" at bounding box center [784, 531] width 83 height 31
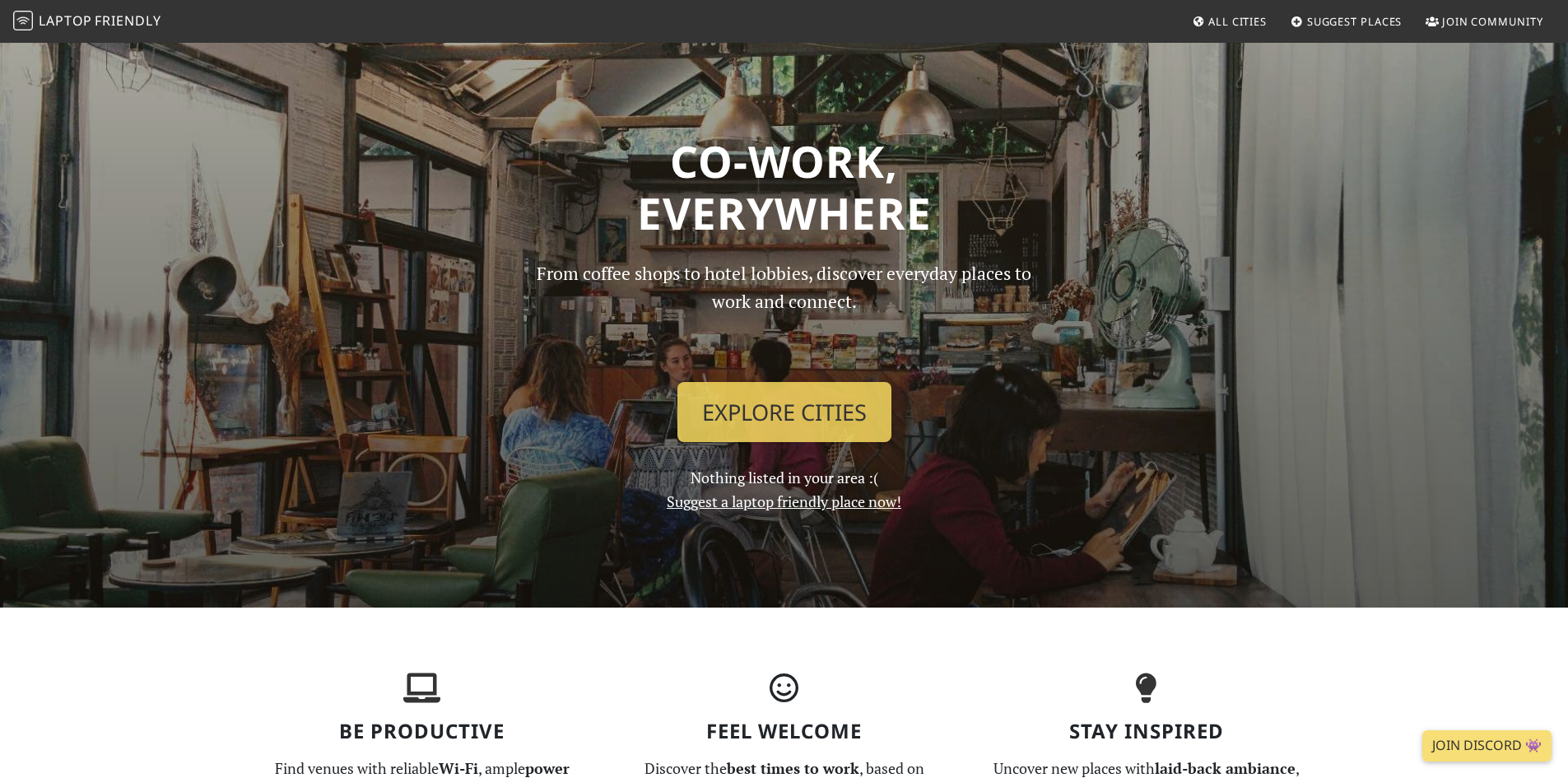
click at [1444, 28] on span "Join Community" at bounding box center [1493, 21] width 101 height 15
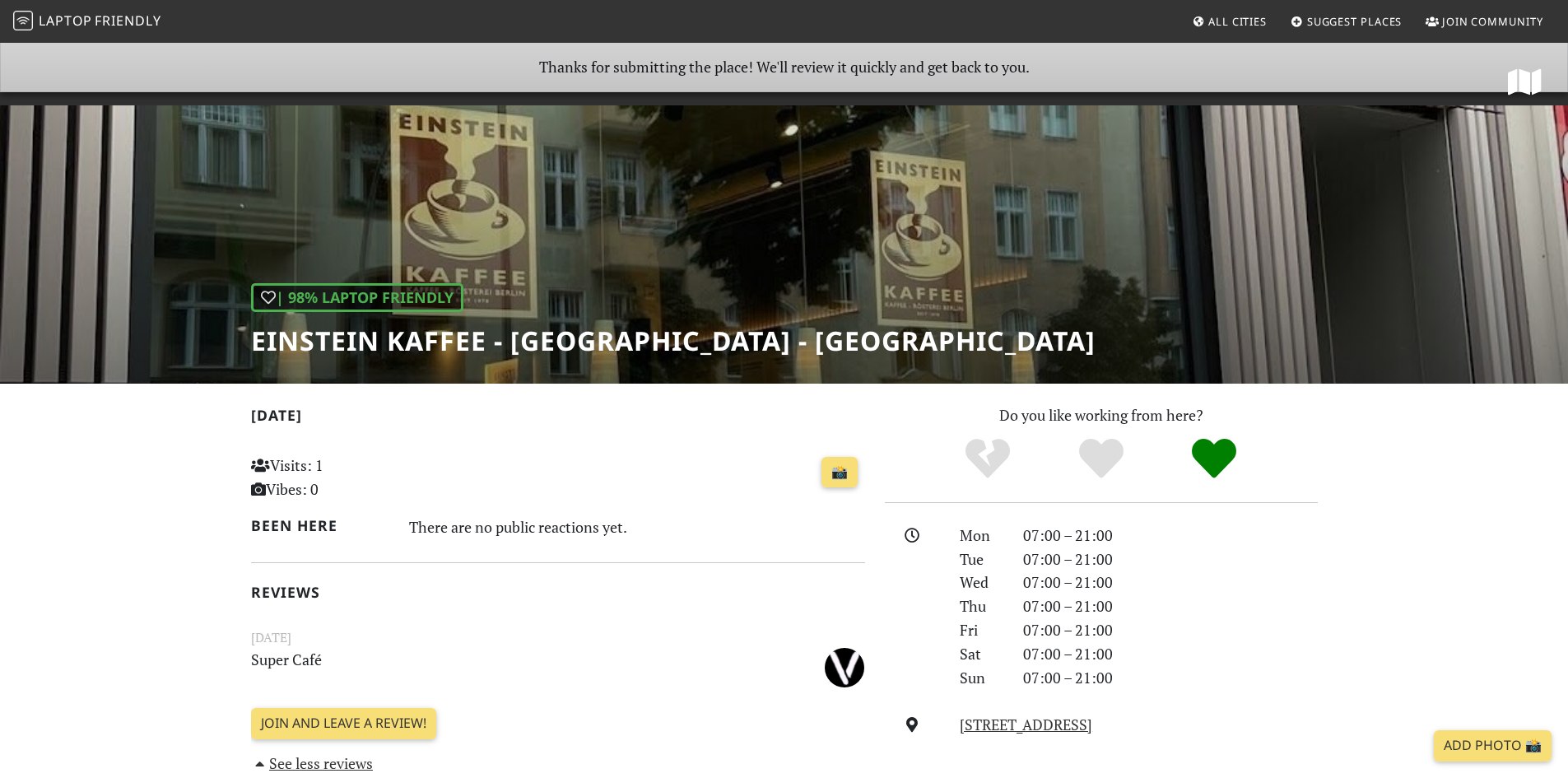
click at [1487, 32] on link "Join Community" at bounding box center [1485, 20] width 131 height 29
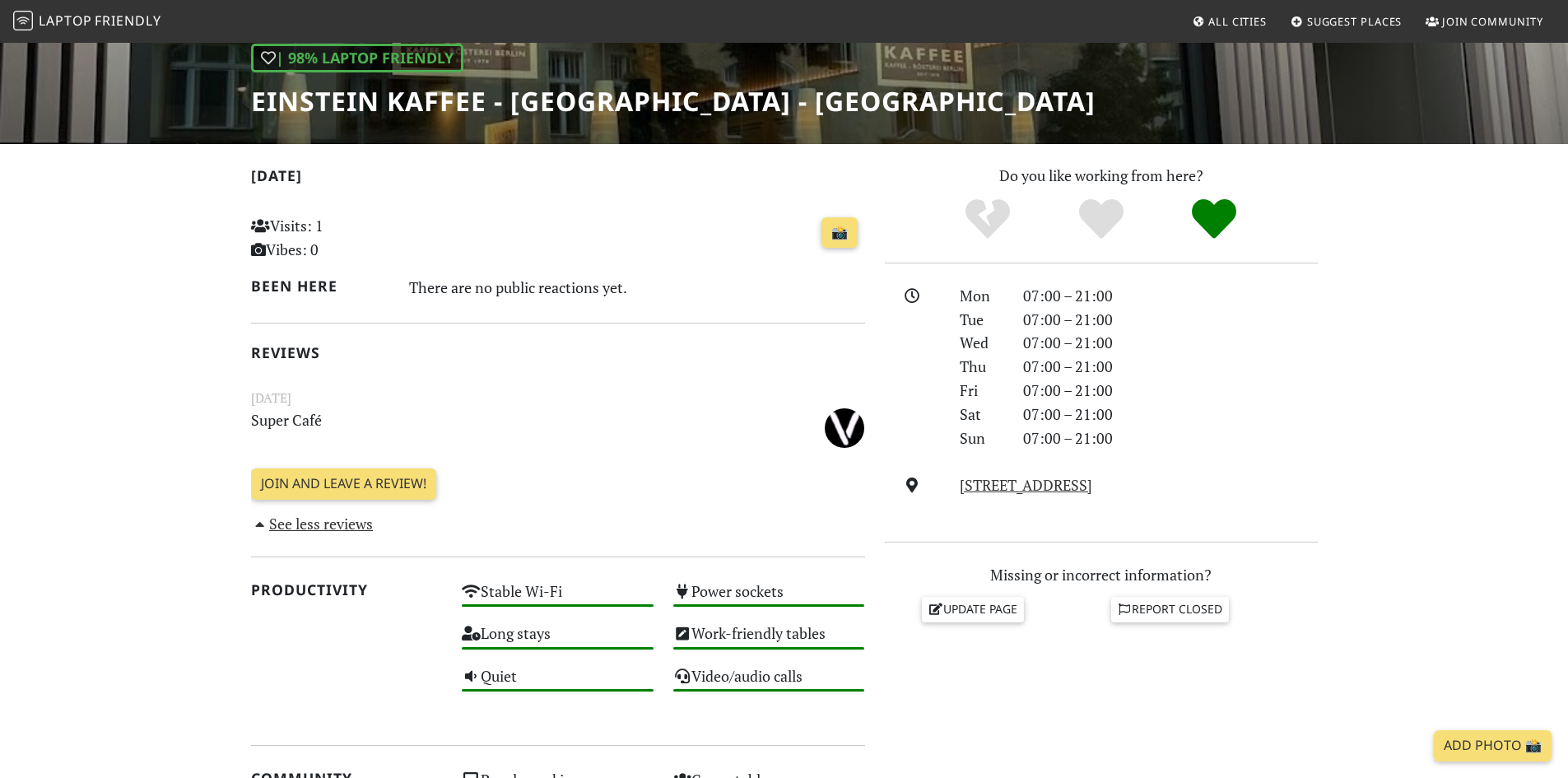
scroll to position [247, 0]
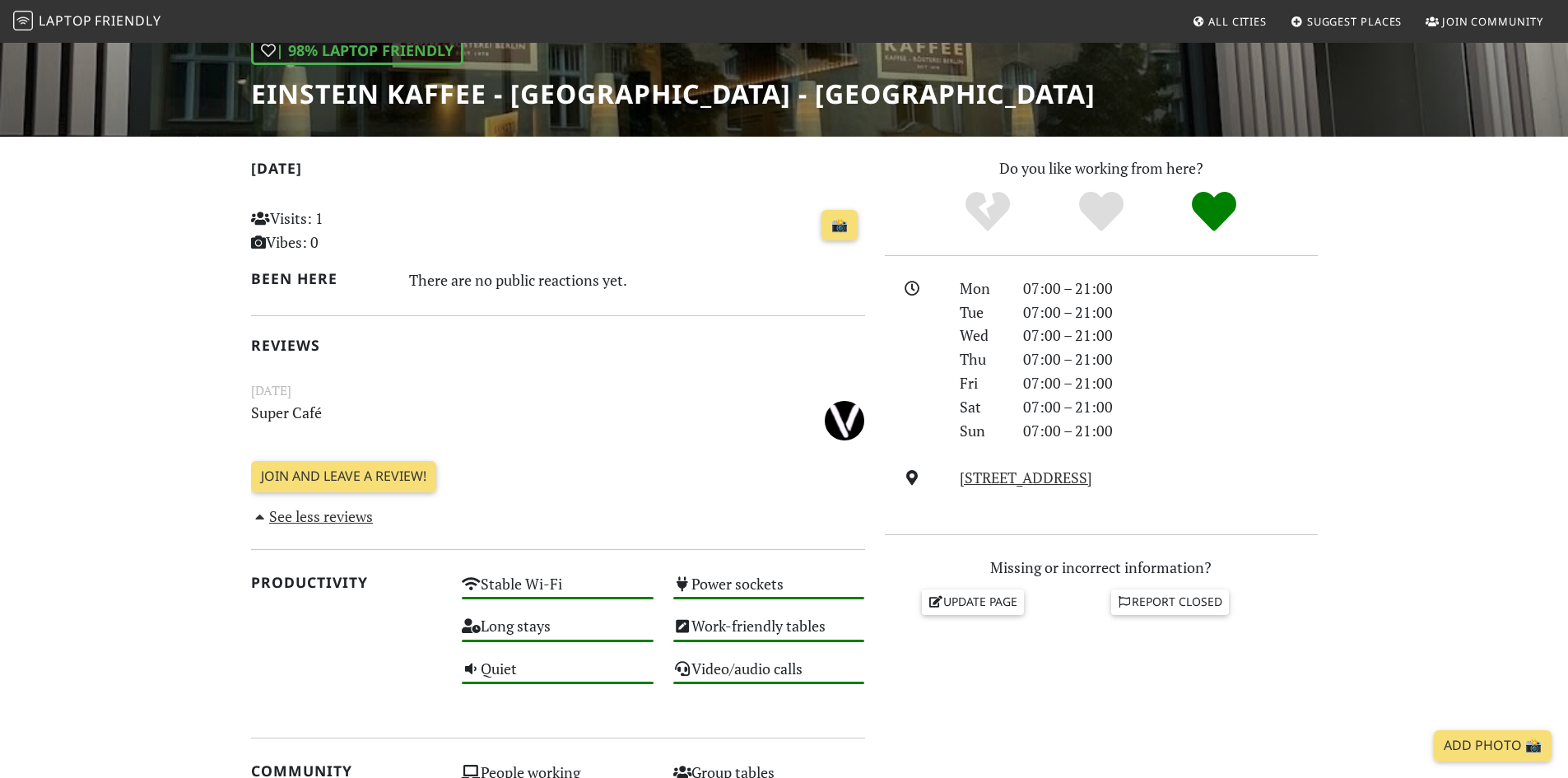
click at [353, 488] on div "Today Visits: 1 Vibes: 0 📸 Been here There are no public reactions yet. Reviews…" at bounding box center [558, 342] width 614 height 372
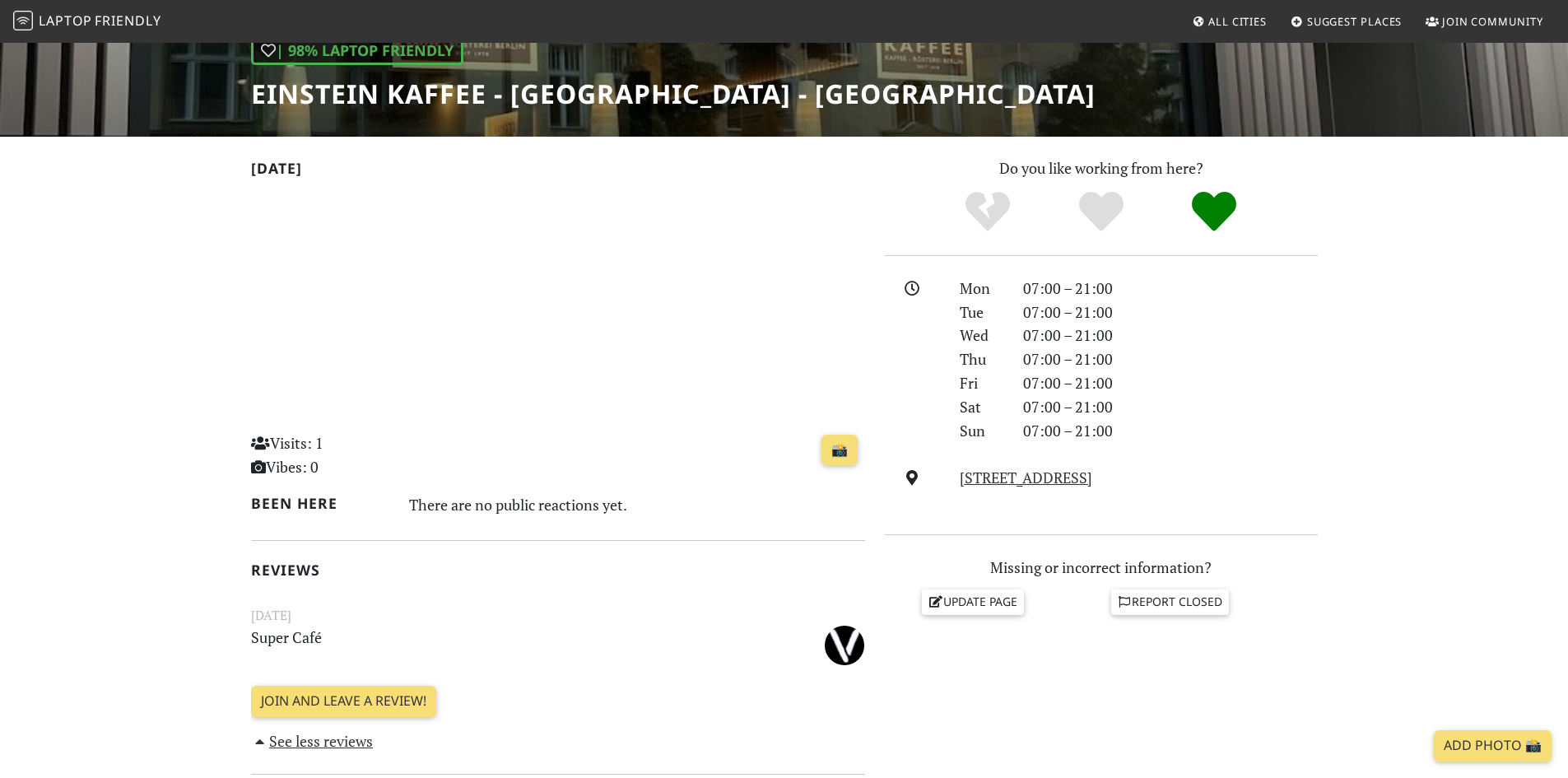
click at [378, 605] on small "[DATE]" at bounding box center [558, 615] width 634 height 20
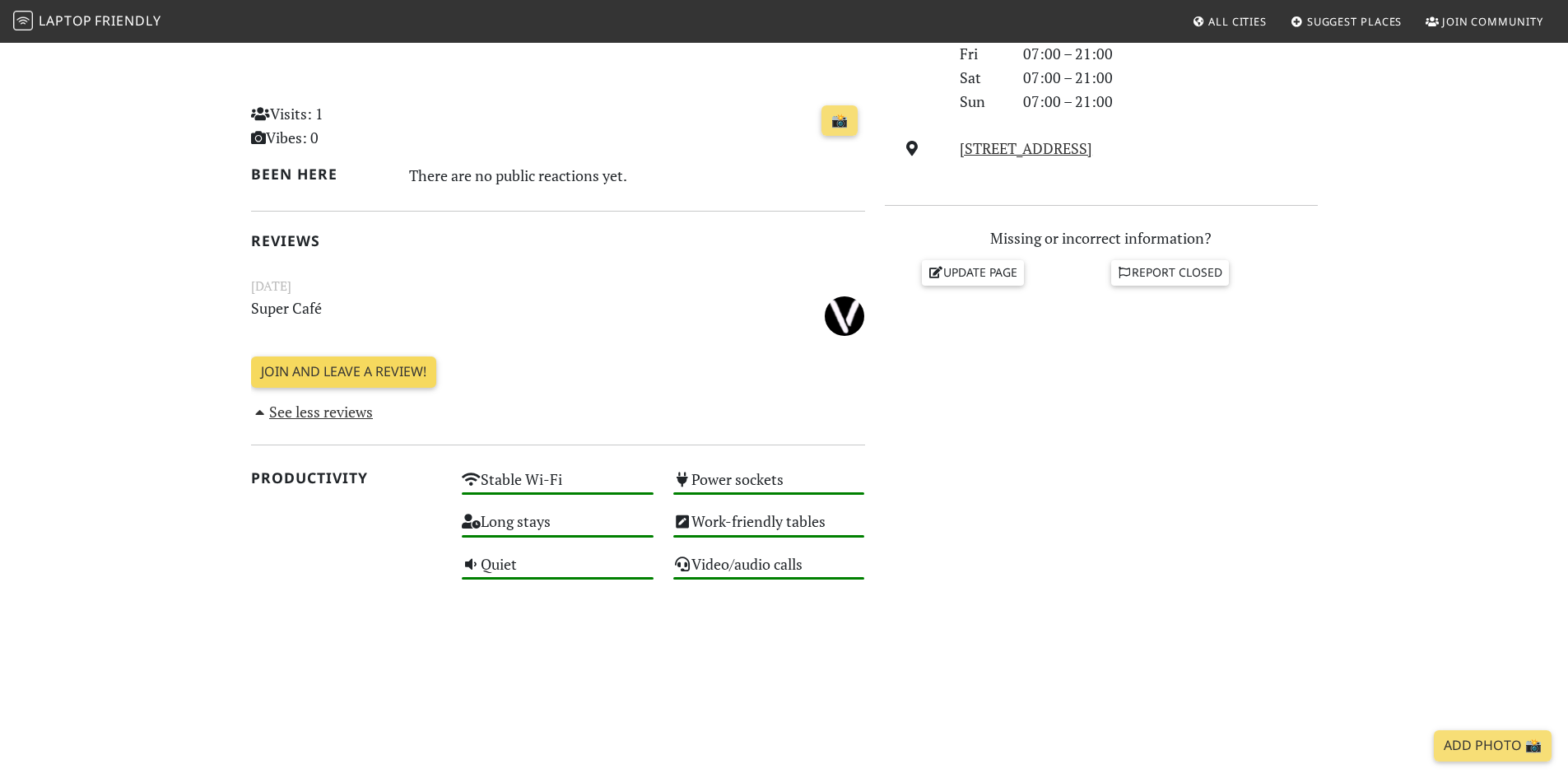
click at [372, 373] on link "Join and leave a review!" at bounding box center [343, 372] width 185 height 31
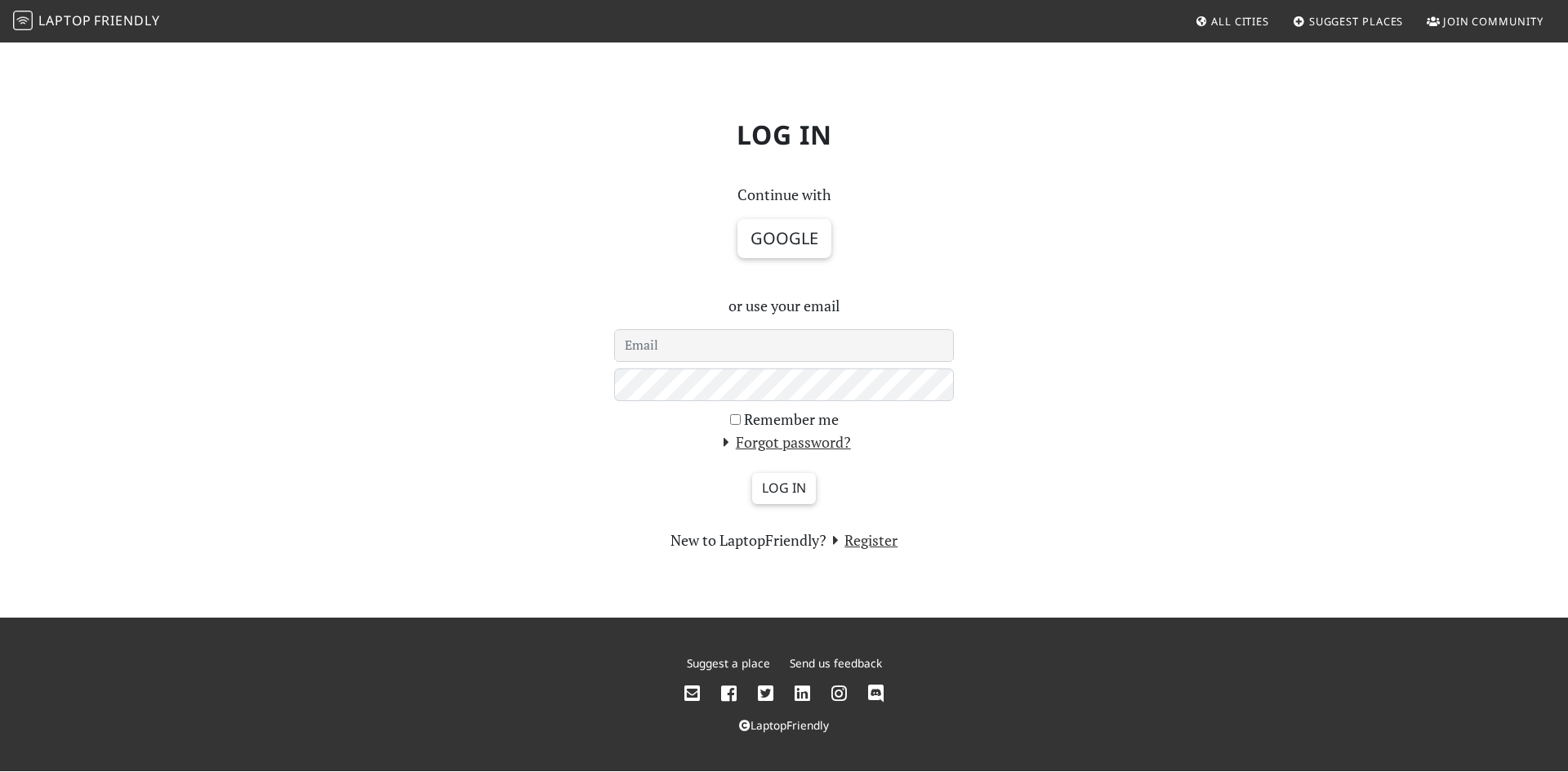
click at [803, 349] on input "email" at bounding box center [784, 345] width 340 height 33
click at [783, 224] on button "Google" at bounding box center [784, 239] width 94 height 40
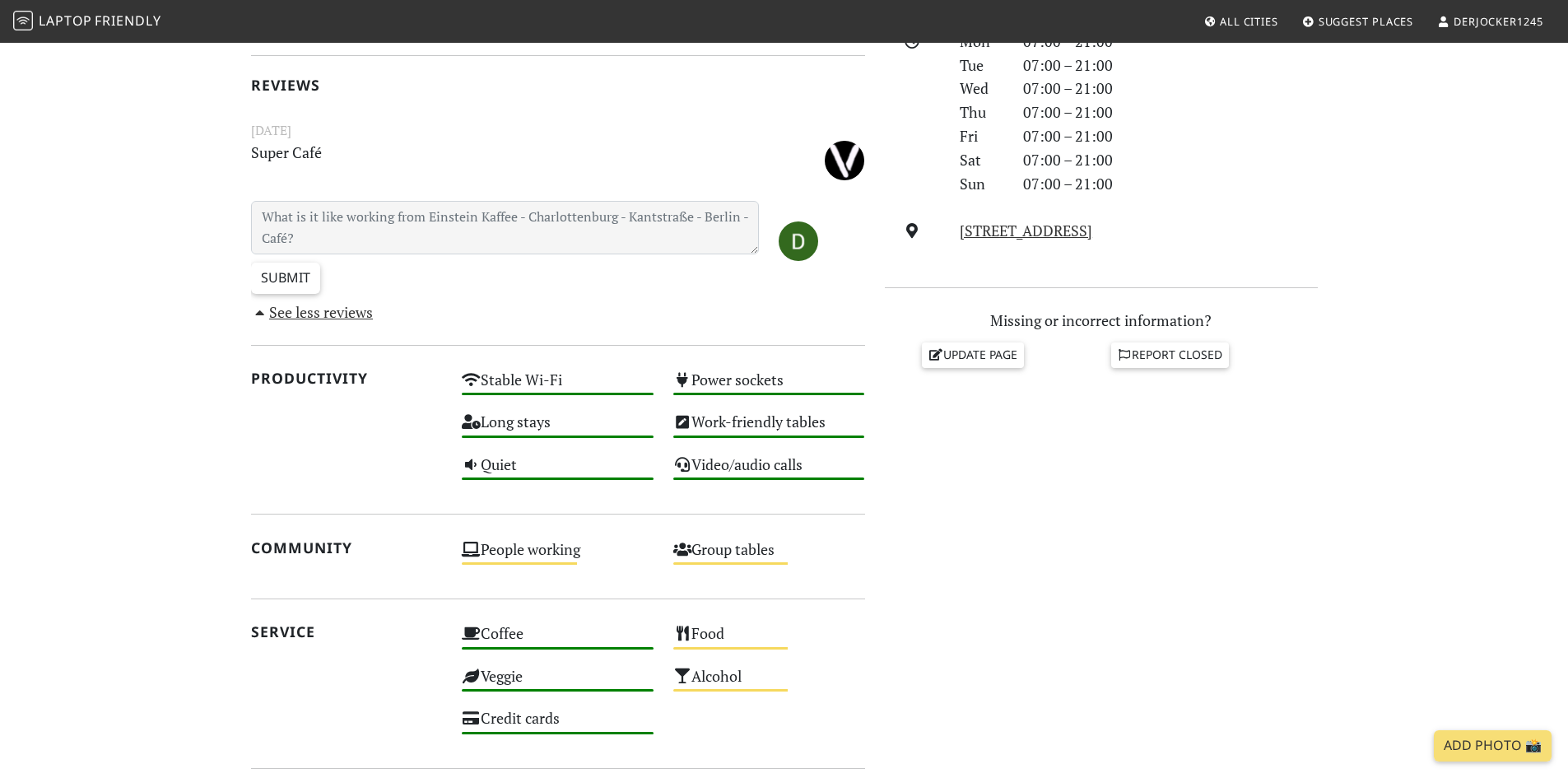
scroll to position [507, 0]
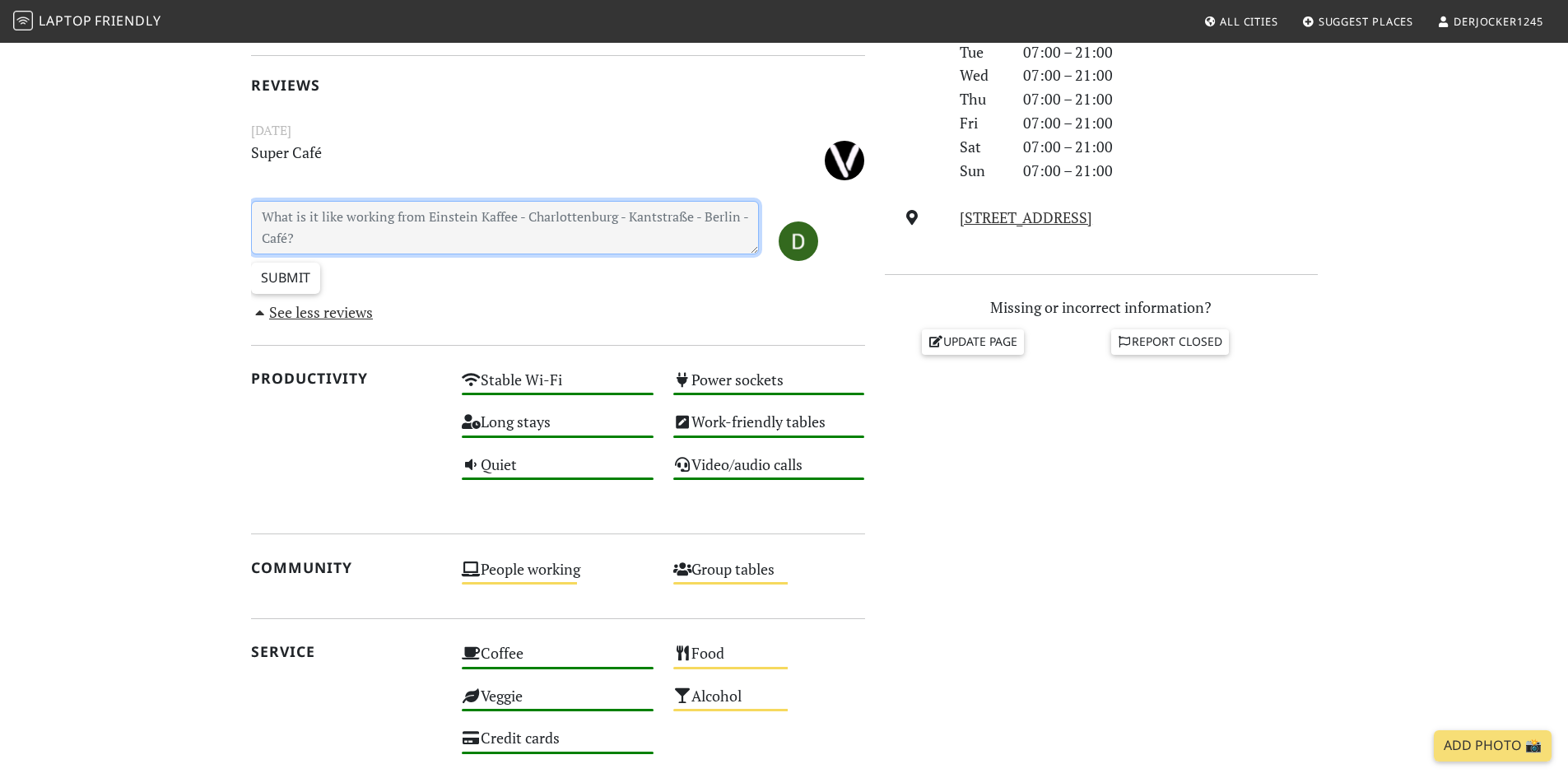
click at [495, 224] on textarea at bounding box center [505, 227] width 508 height 53
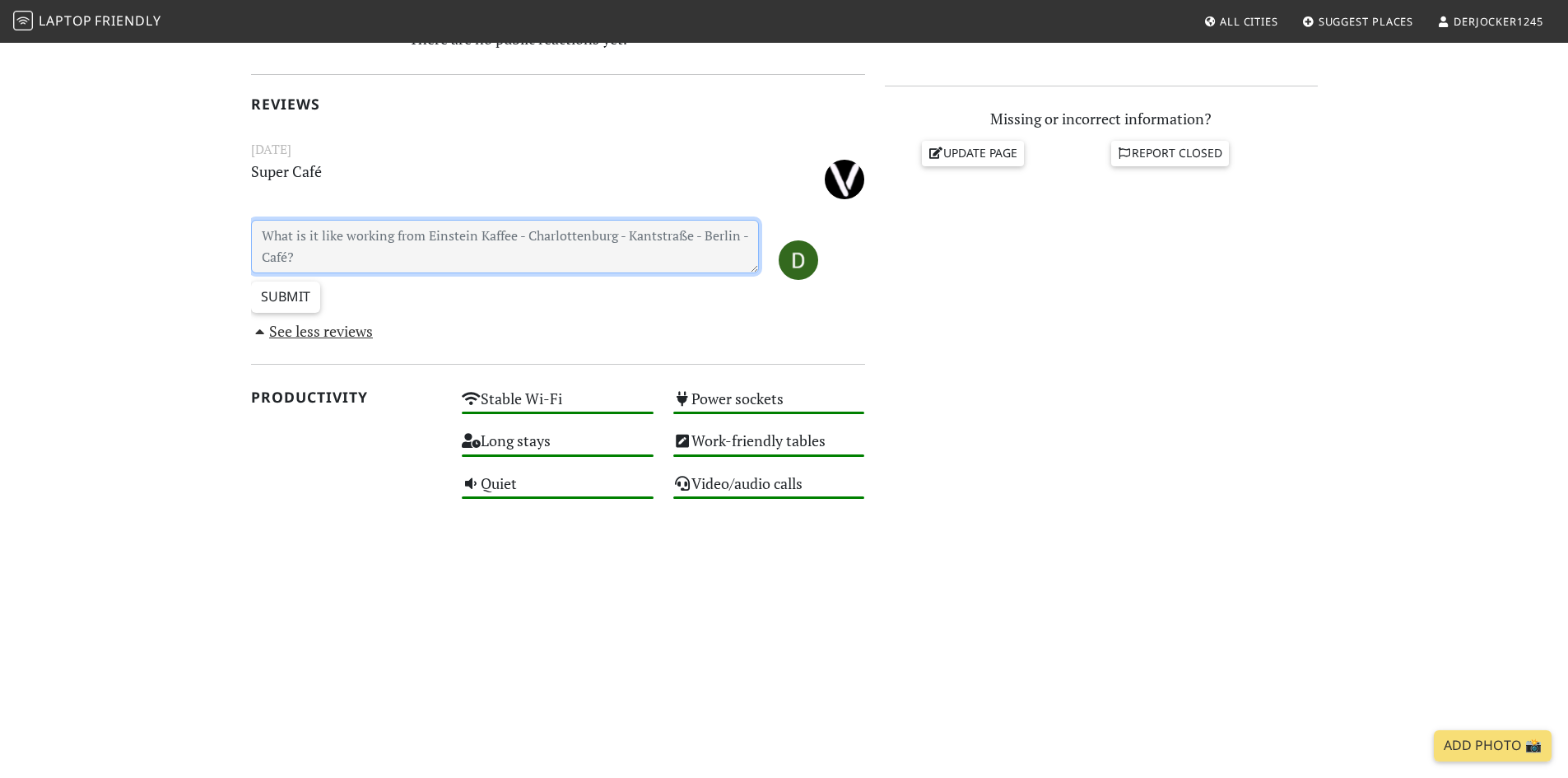
scroll to position [714, 0]
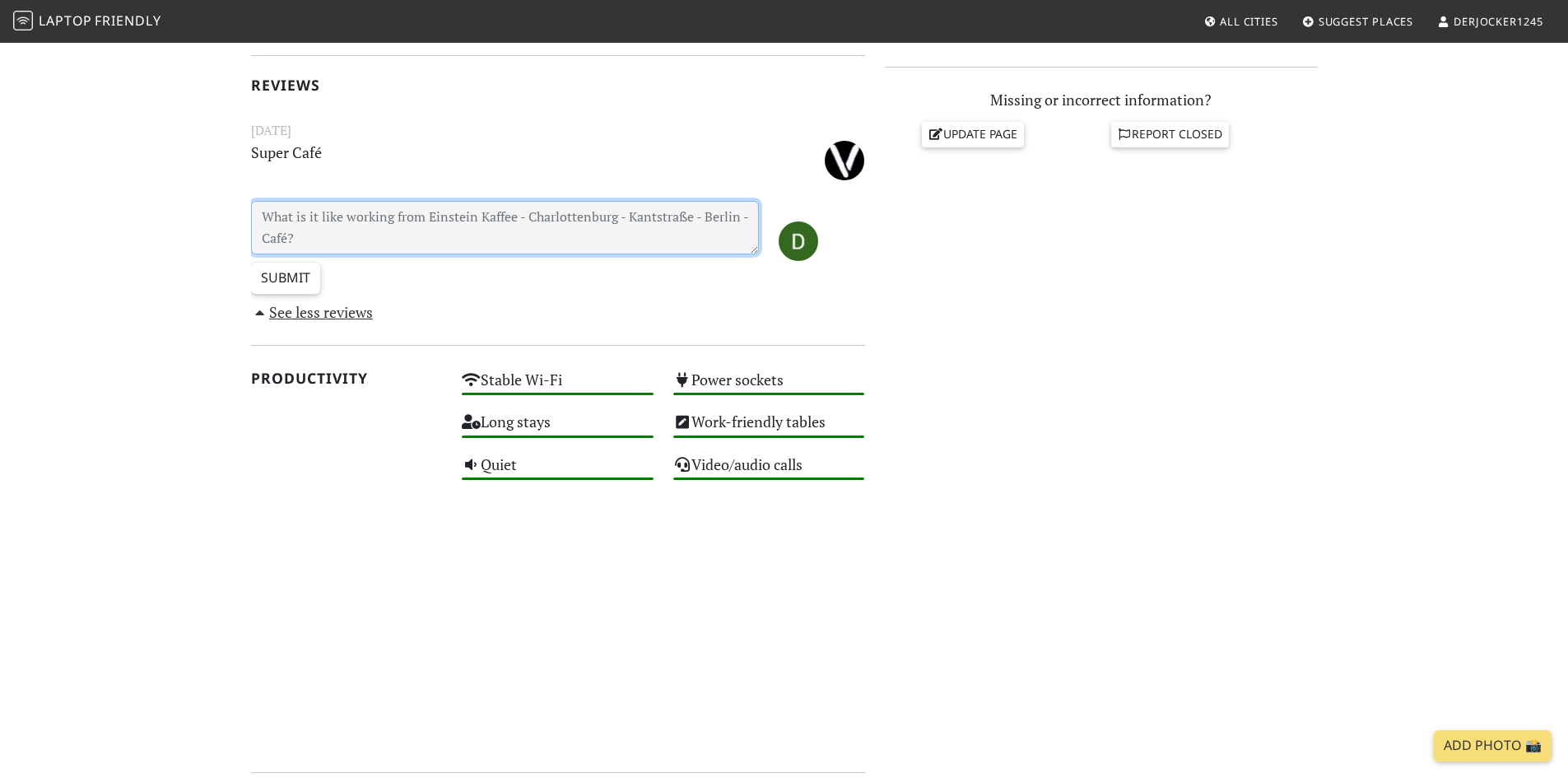
click at [553, 210] on textarea at bounding box center [505, 227] width 508 height 53
paste textarea "Als großer Fan von gemütlichen Kaffeehäusern in Berlin bin ich kürzlich im 1900…"
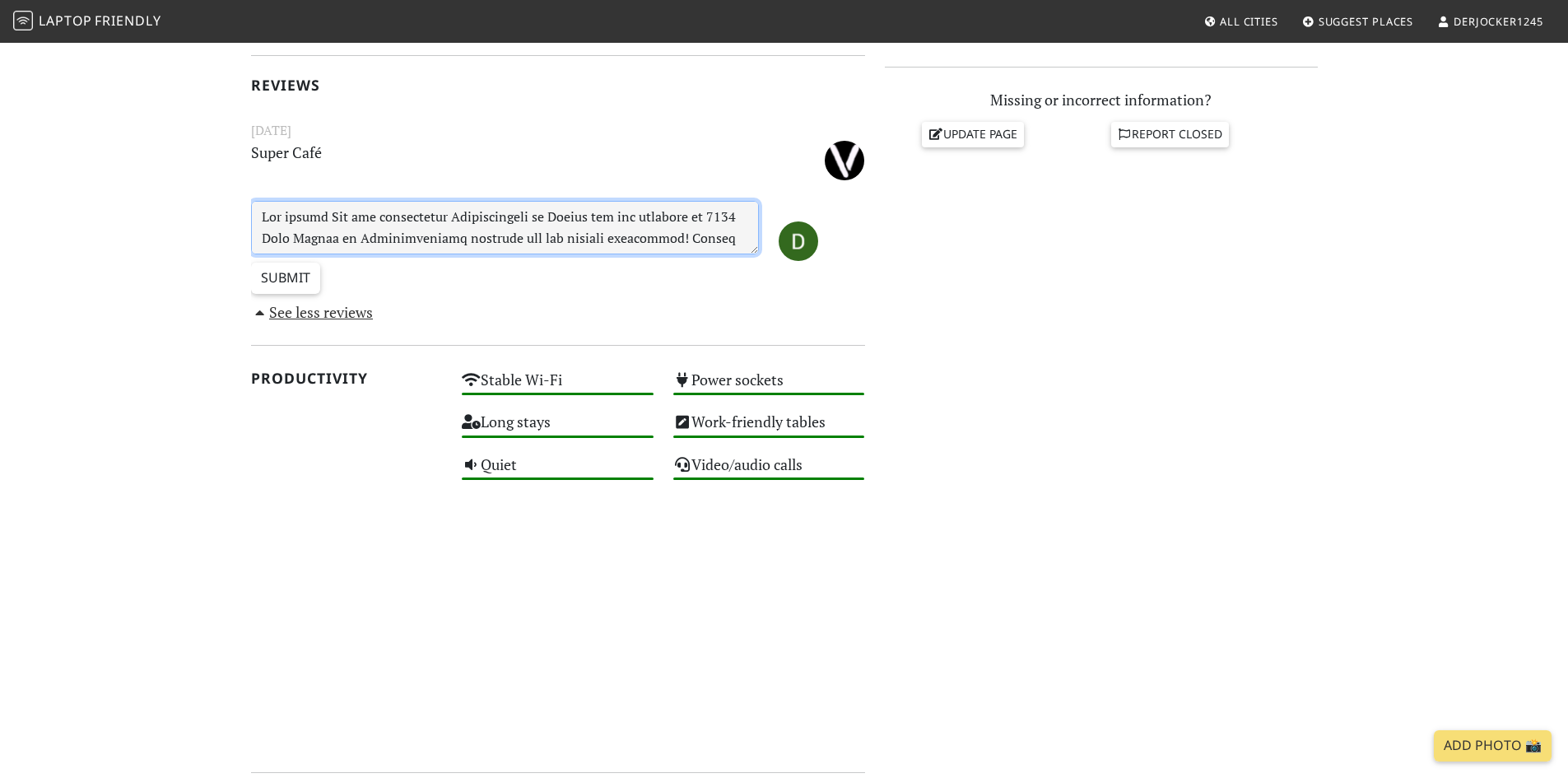
scroll to position [457, 0]
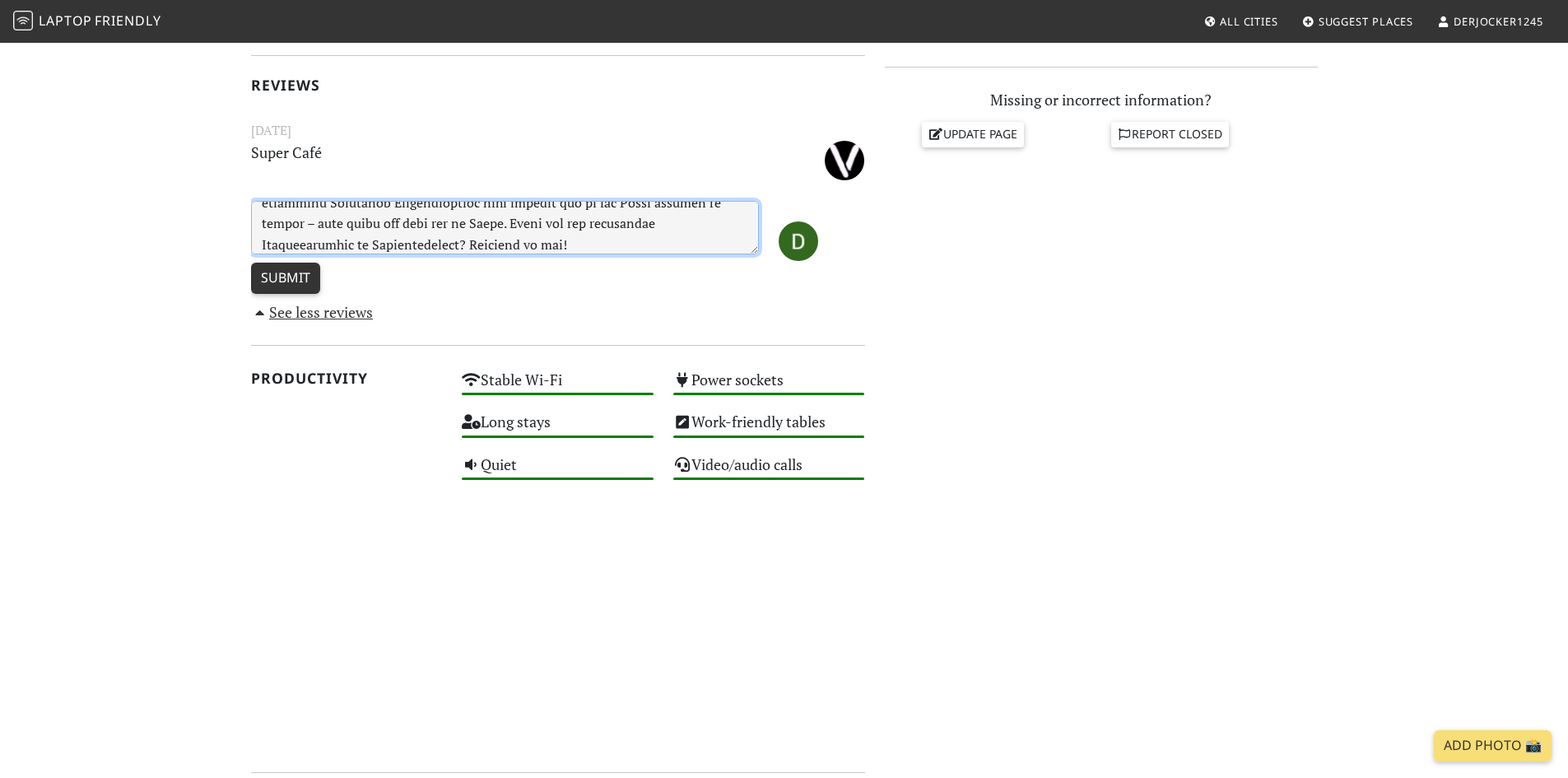
type textarea "Als großer Fan von gemütlichen Kaffeehäusern in Berlin bin ich kürzlich im 1900…"
click at [289, 288] on input "Submit" at bounding box center [286, 278] width 69 height 31
type input "Create Review"
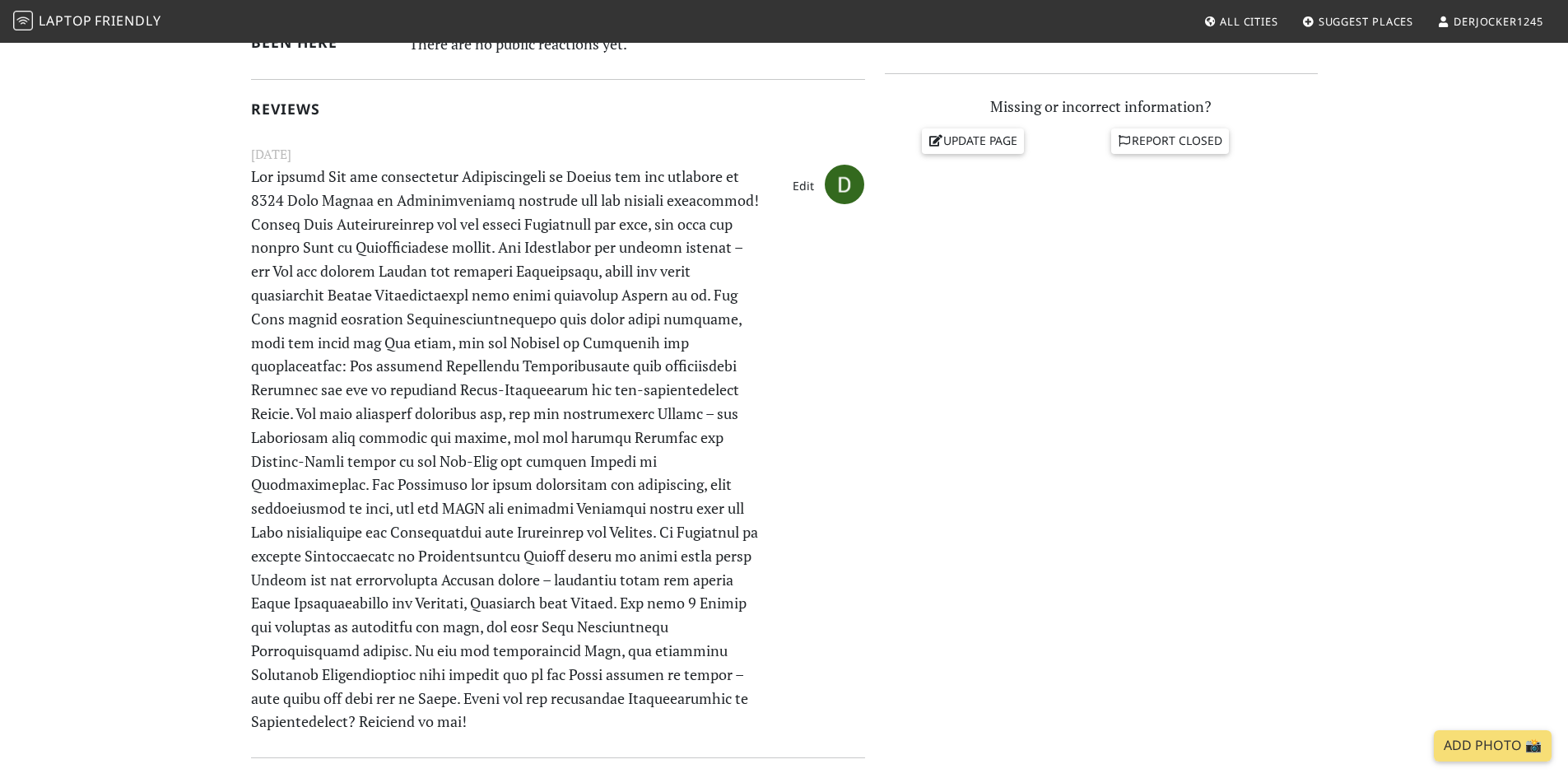
scroll to position [636, 0]
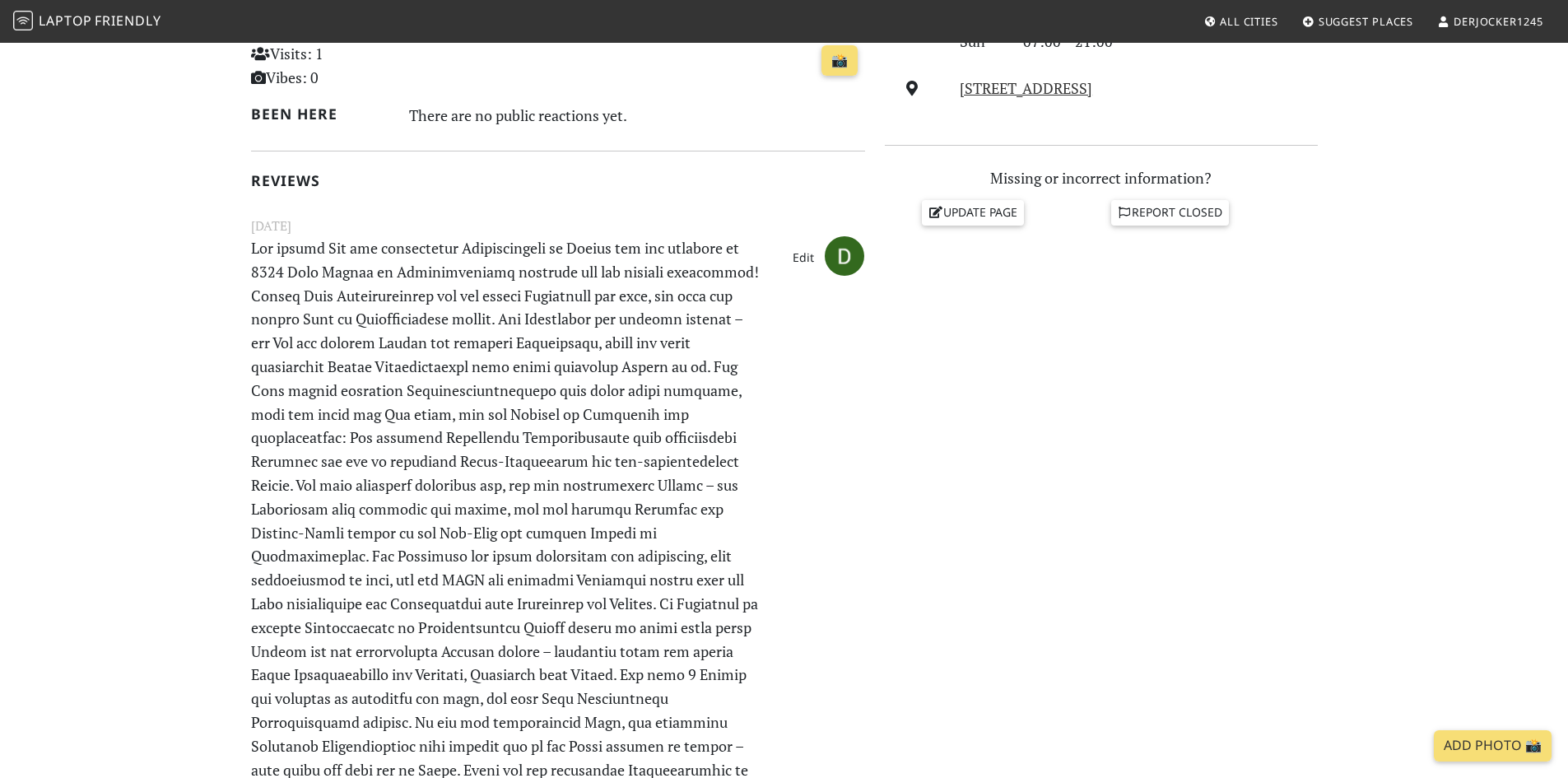
click at [804, 255] on link "Edit" at bounding box center [803, 258] width 36 height 27
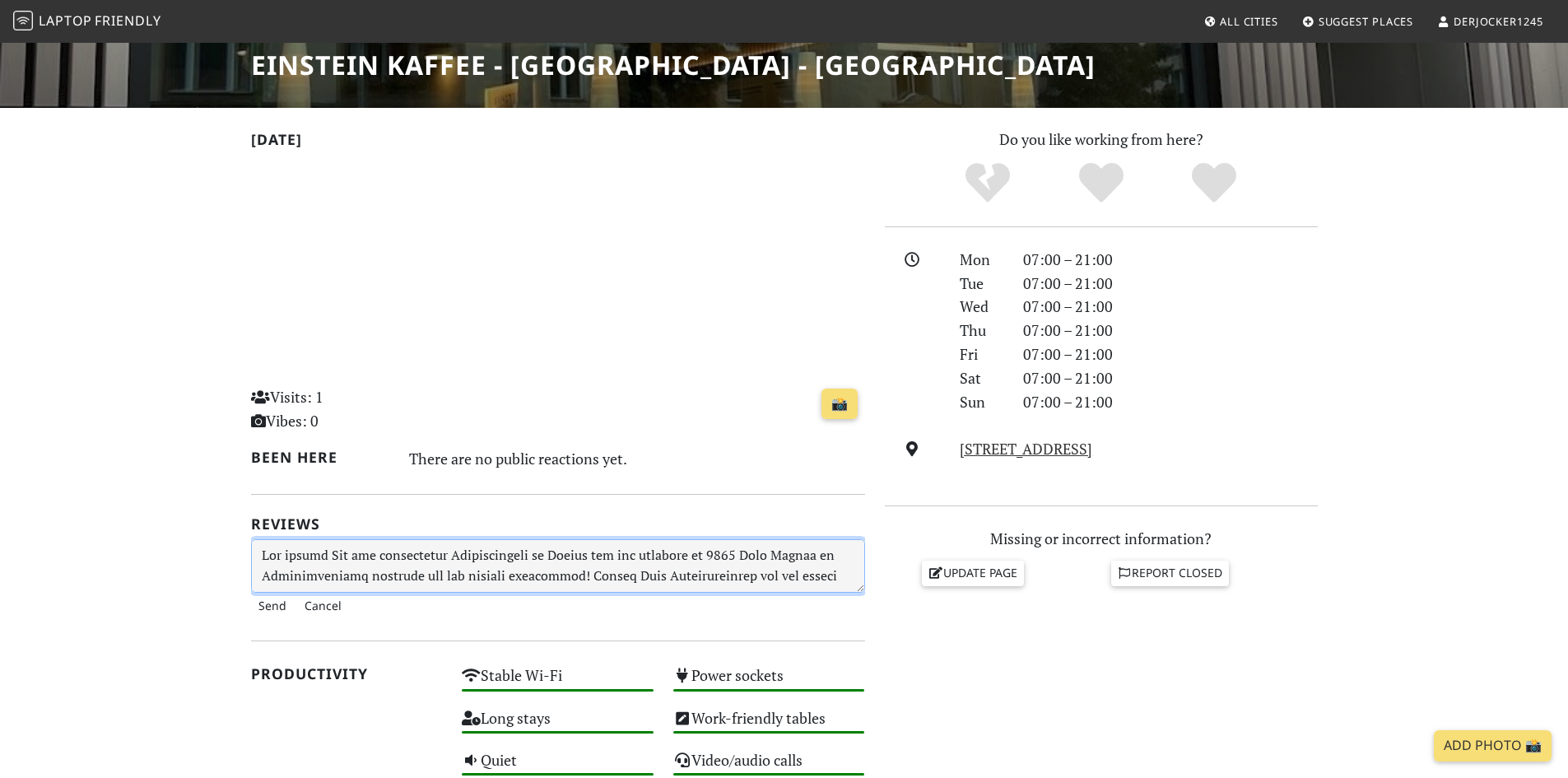
scroll to position [247, 0]
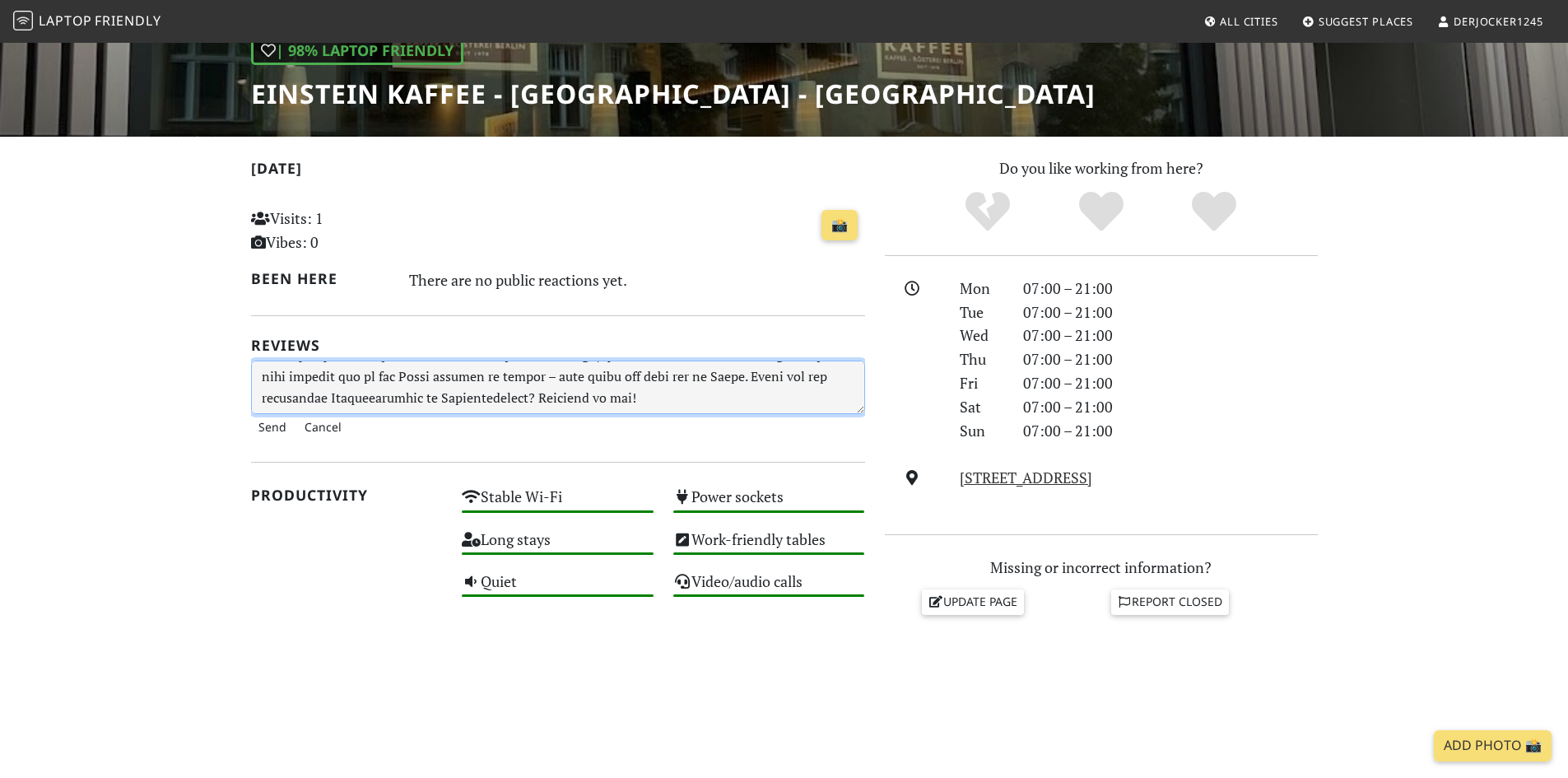
drag, startPoint x: 708, startPoint y: 294, endPoint x: 408, endPoint y: 373, distance: 310.2
click at [408, 375] on textarea at bounding box center [558, 387] width 614 height 53
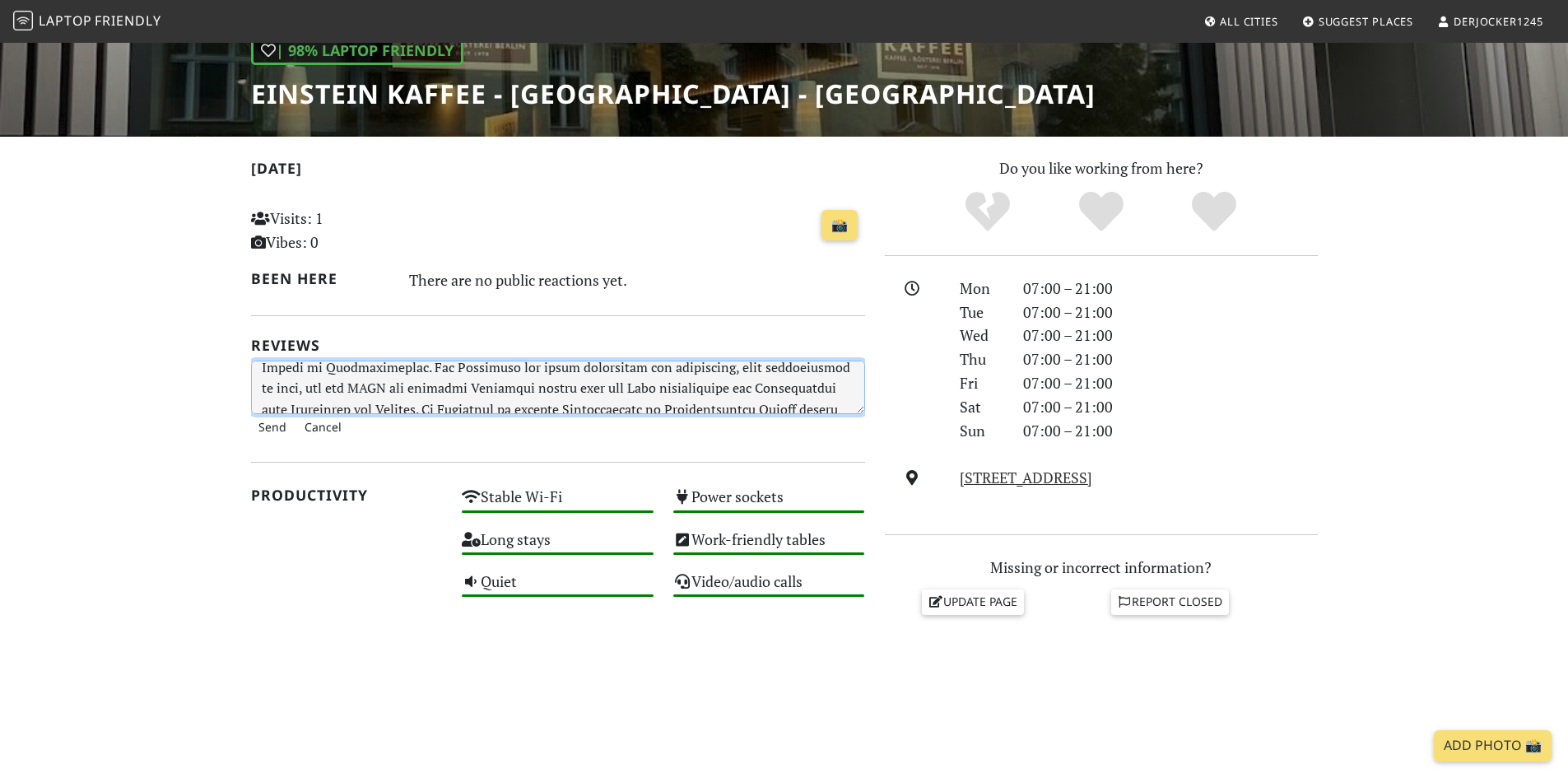
scroll to position [0, 0]
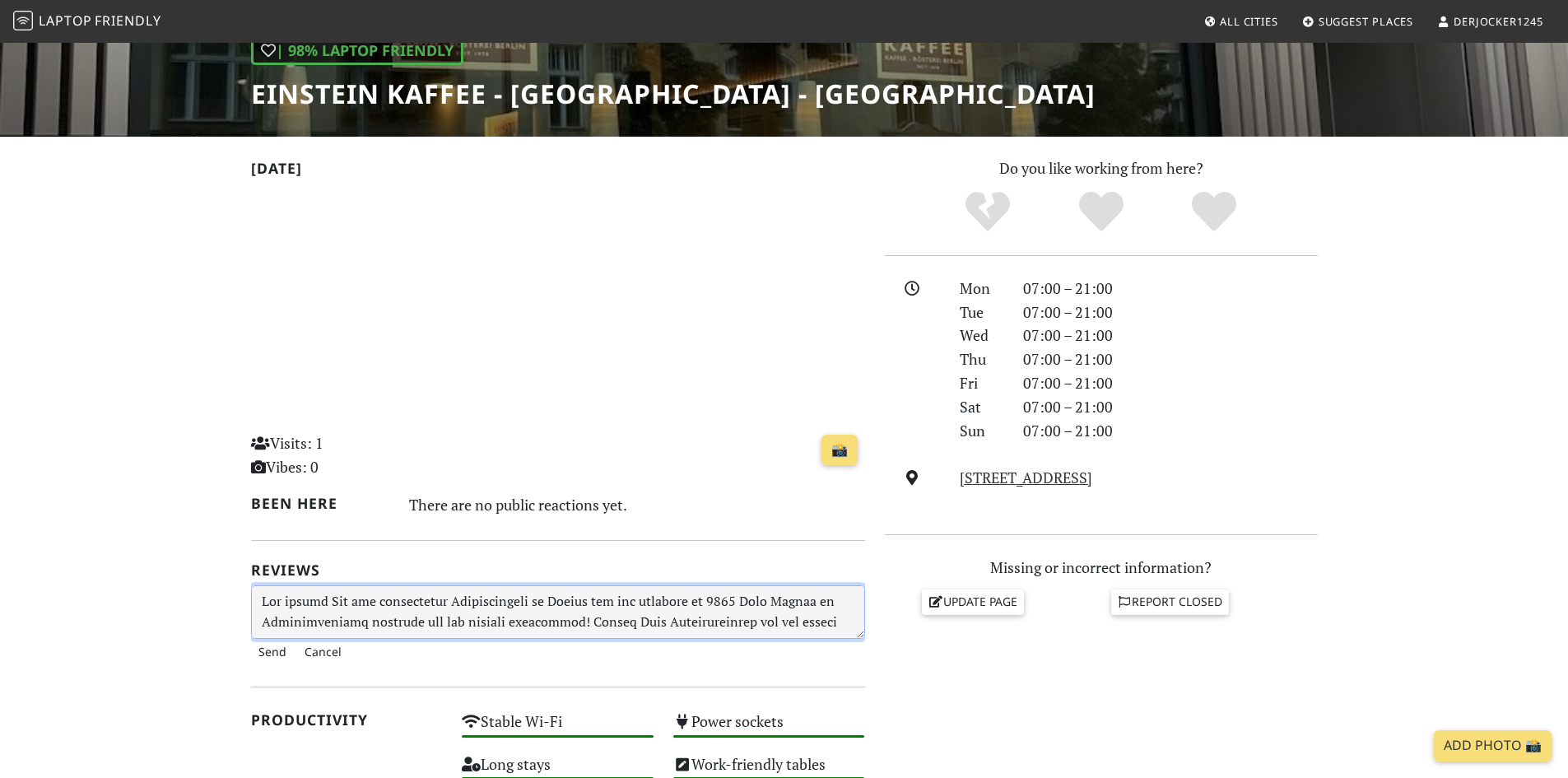
click at [704, 616] on textarea at bounding box center [558, 612] width 614 height 53
drag, startPoint x: 709, startPoint y: 602, endPoint x: 805, endPoint y: 598, distance: 96.1
click at [805, 598] on textarea at bounding box center [558, 612] width 614 height 53
type textarea "Als großer Fan von gemütlichen Kaffeehäusern in Berlin bin ich kürzlich im Eins…"
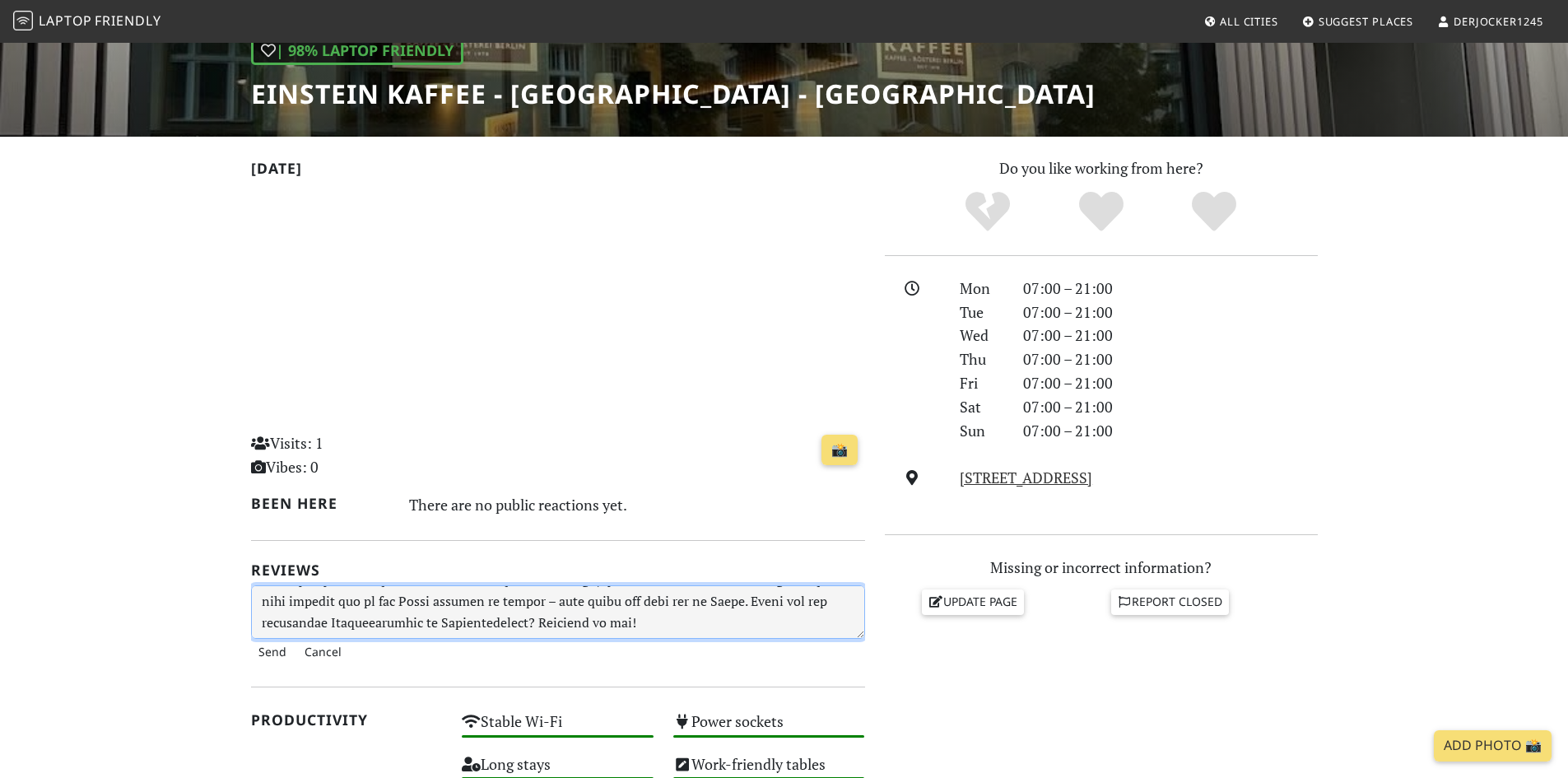
scroll to position [329, 0]
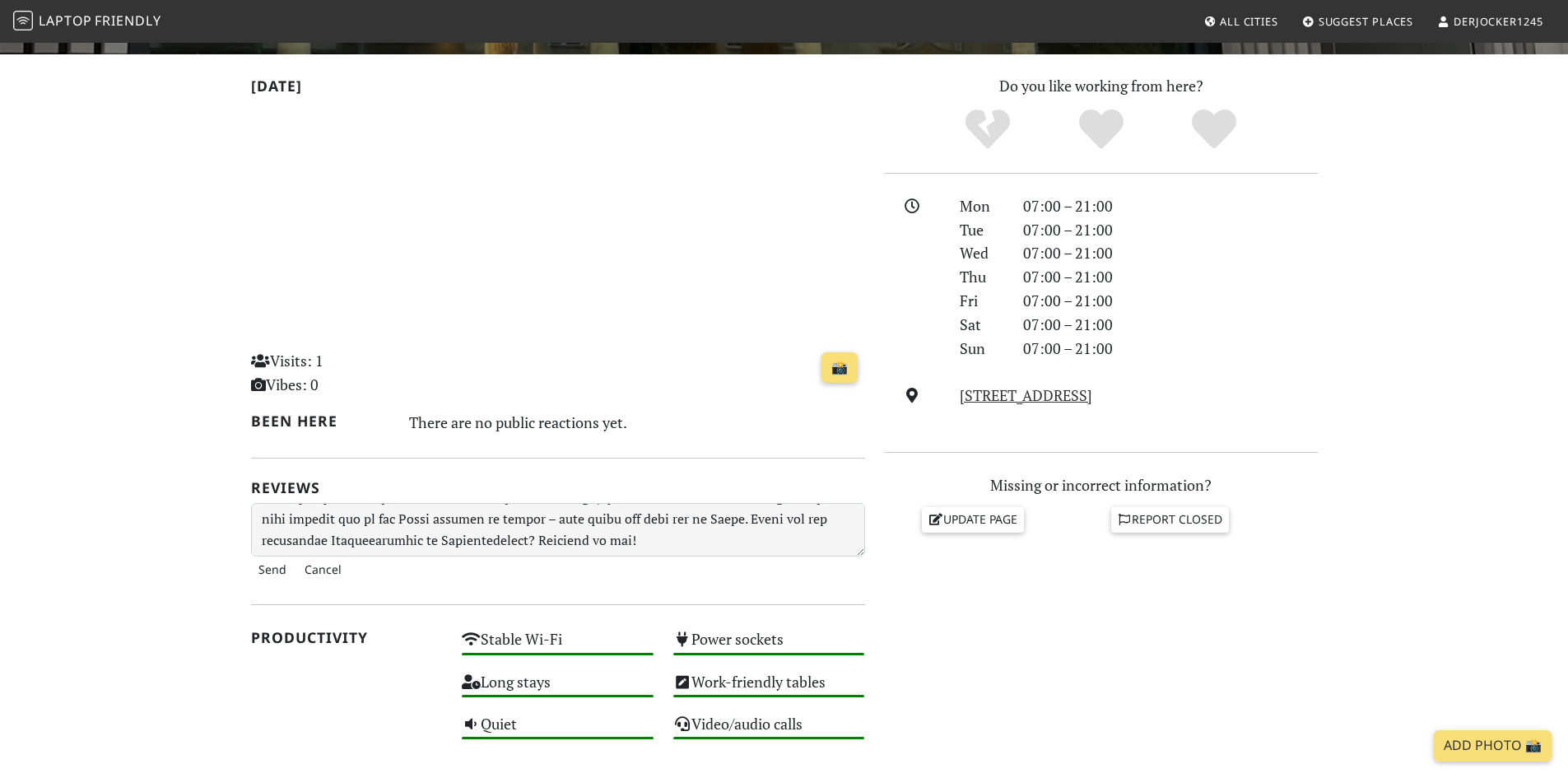
click at [280, 564] on input "Send" at bounding box center [272, 570] width 43 height 27
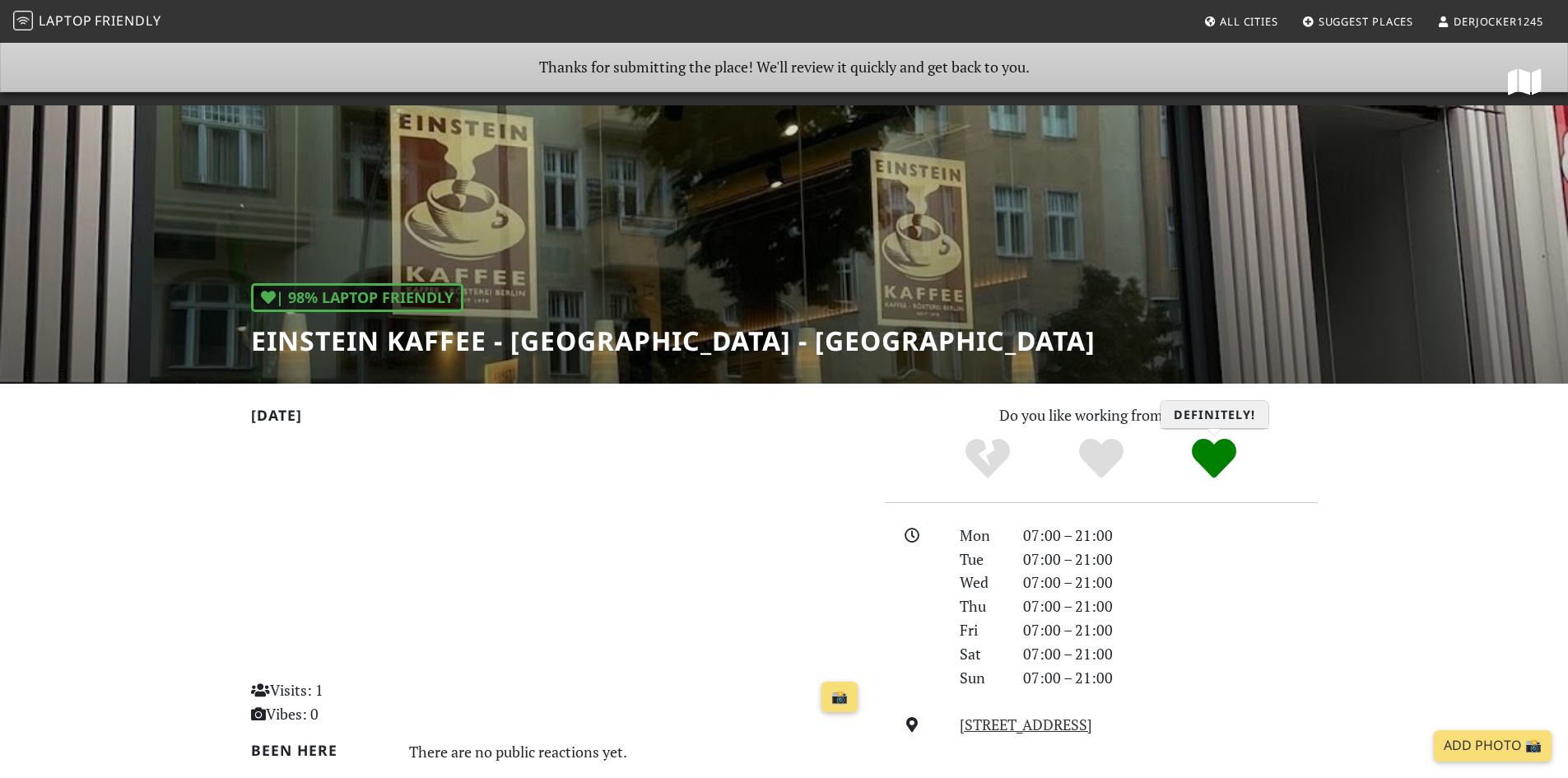
click at [1214, 468] on icon "Definitely!" at bounding box center [1214, 459] width 44 height 44
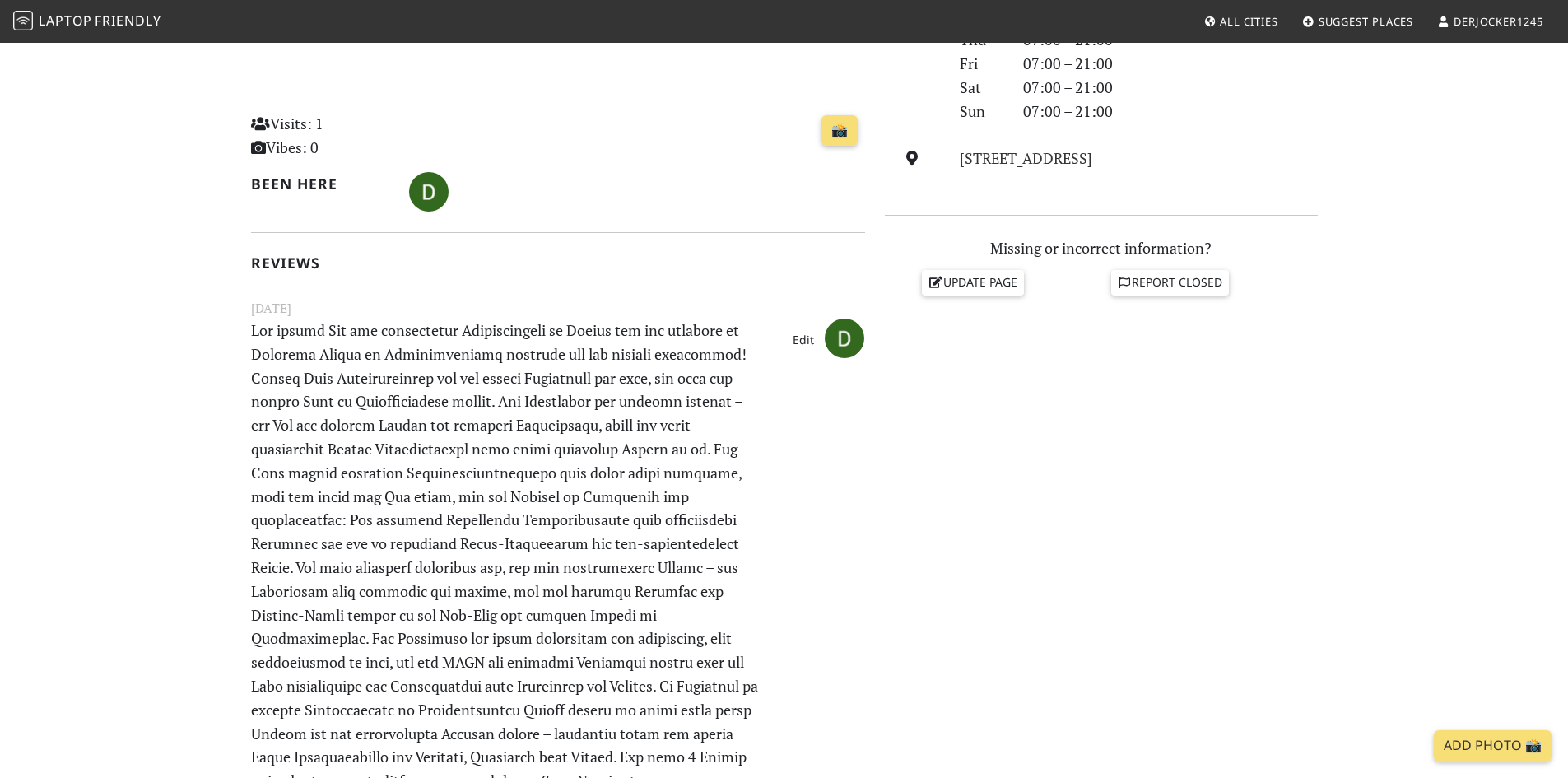
scroll to position [576, 0]
